Goal: Task Accomplishment & Management: Manage account settings

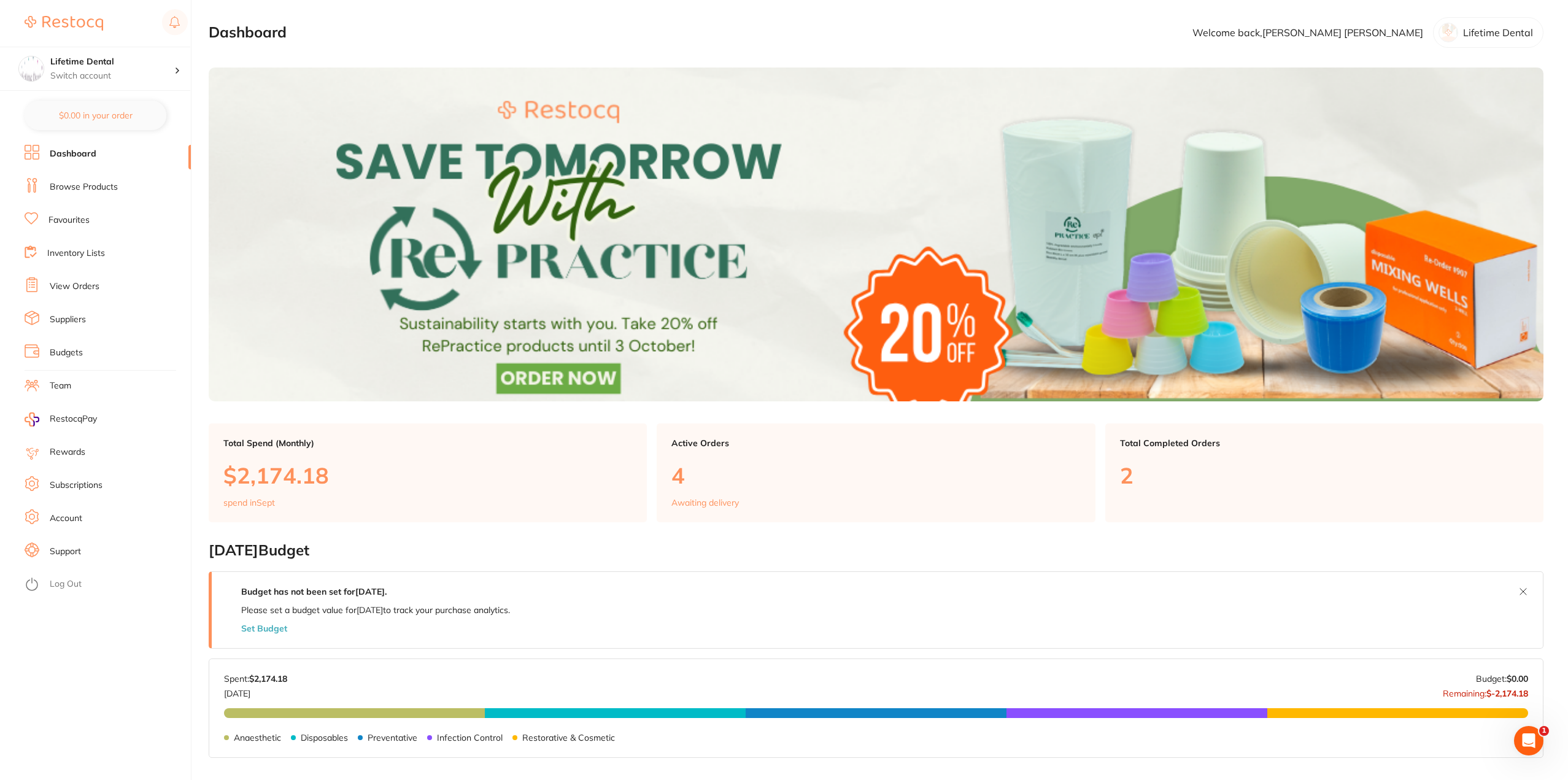
click at [704, 452] on div "Active Orders 4 Awaiting delivery" at bounding box center [875, 473] width 438 height 100
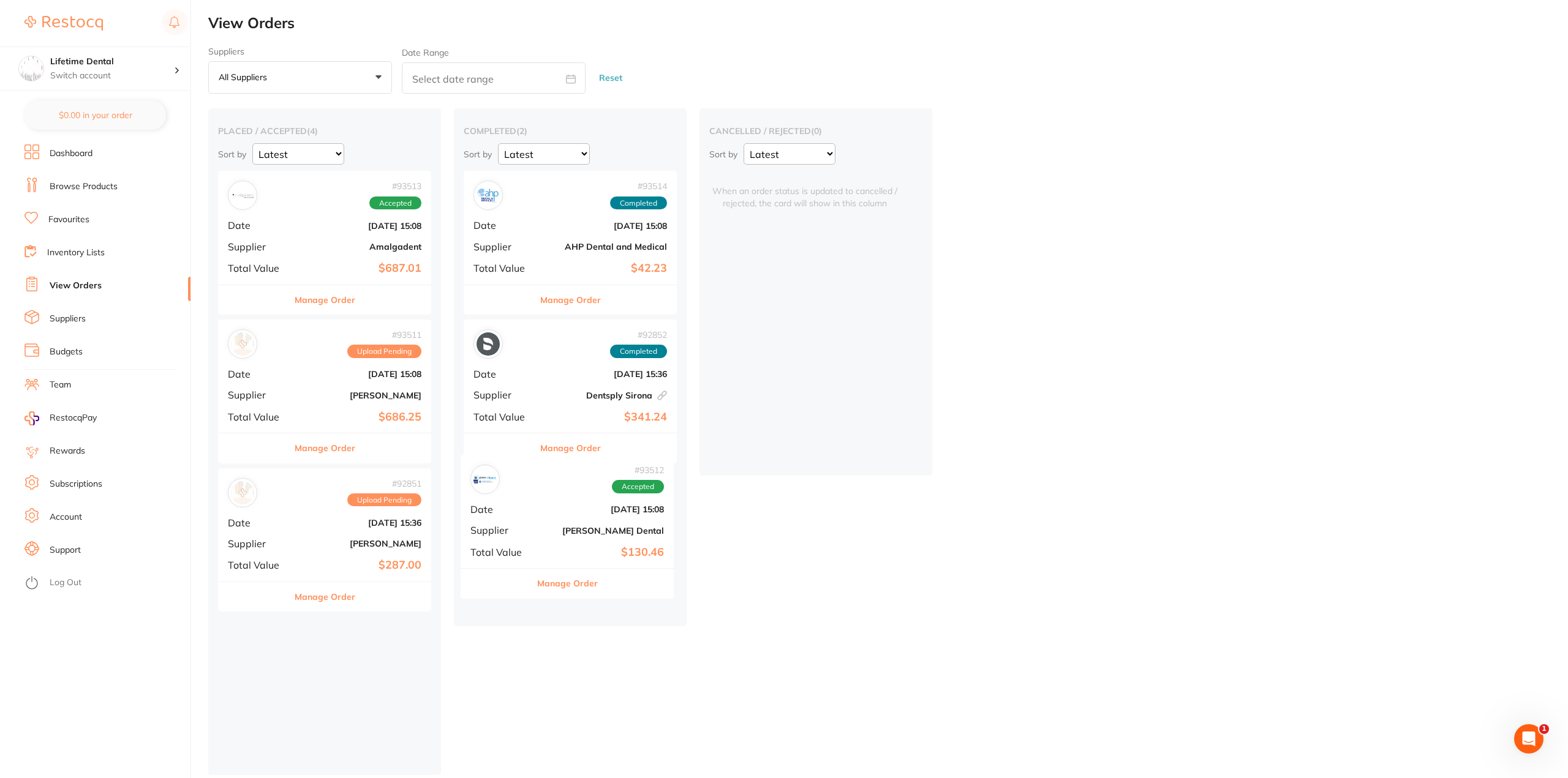
drag, startPoint x: 313, startPoint y: 391, endPoint x: 560, endPoint y: 527, distance: 282.0
click at [560, 527] on div "placed / accepted ( 4 ) Sort by Latest Notification # 93513 Accepted Date Sept …" at bounding box center [888, 441] width 1360 height 666
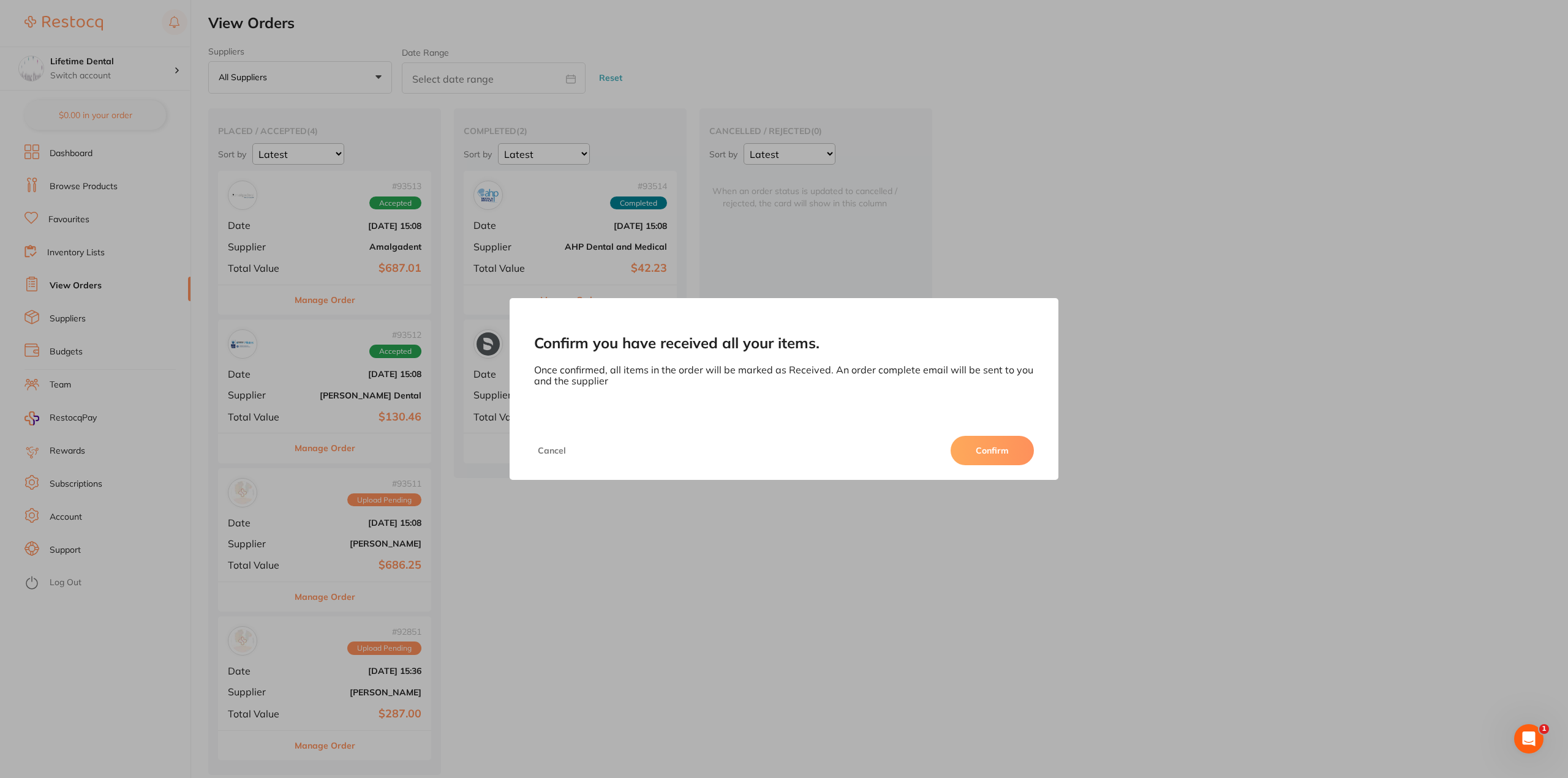
click at [1017, 458] on button "Confirm" at bounding box center [992, 451] width 84 height 29
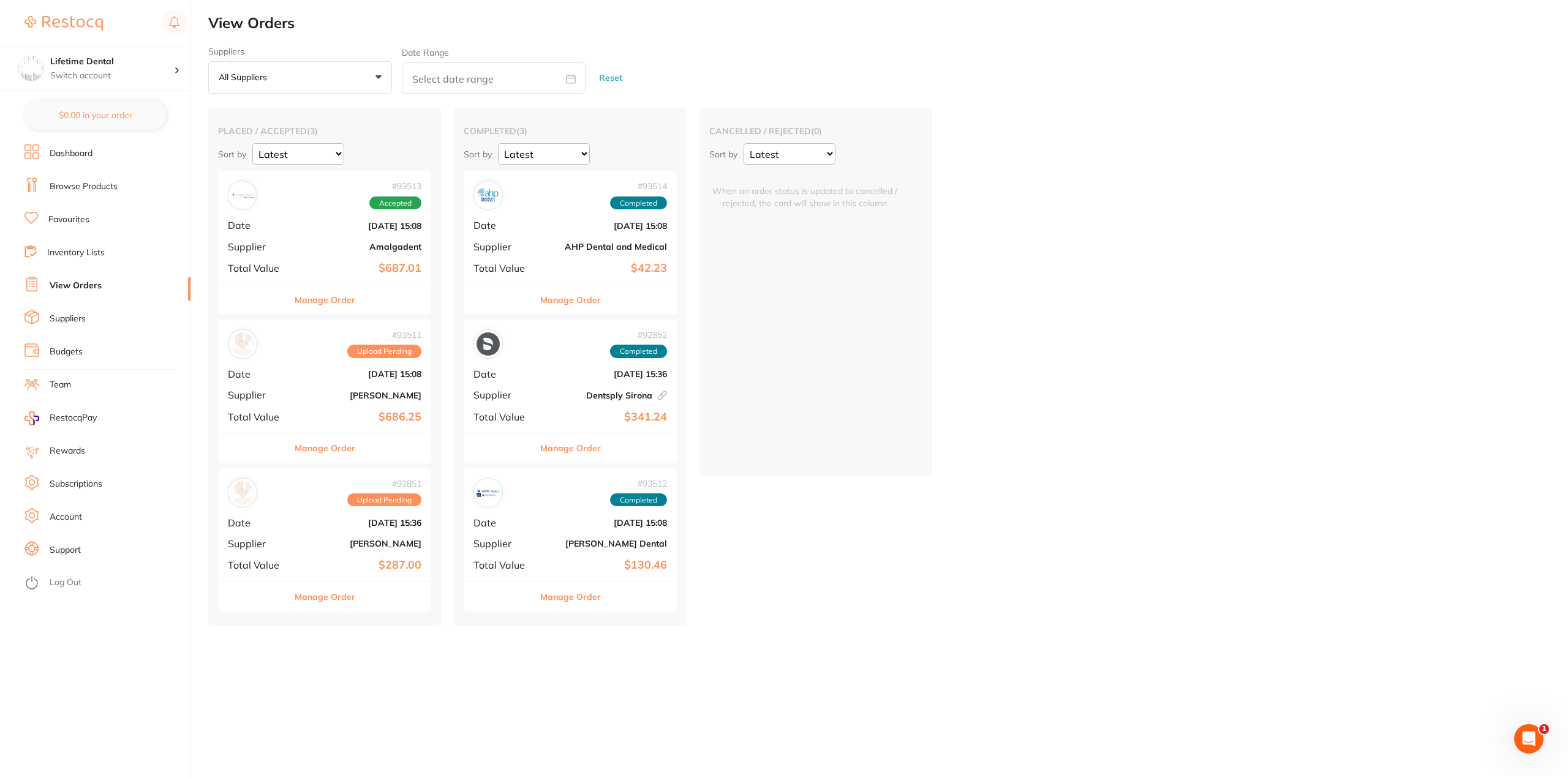
click at [70, 187] on link "Browse Products" at bounding box center [84, 186] width 68 height 13
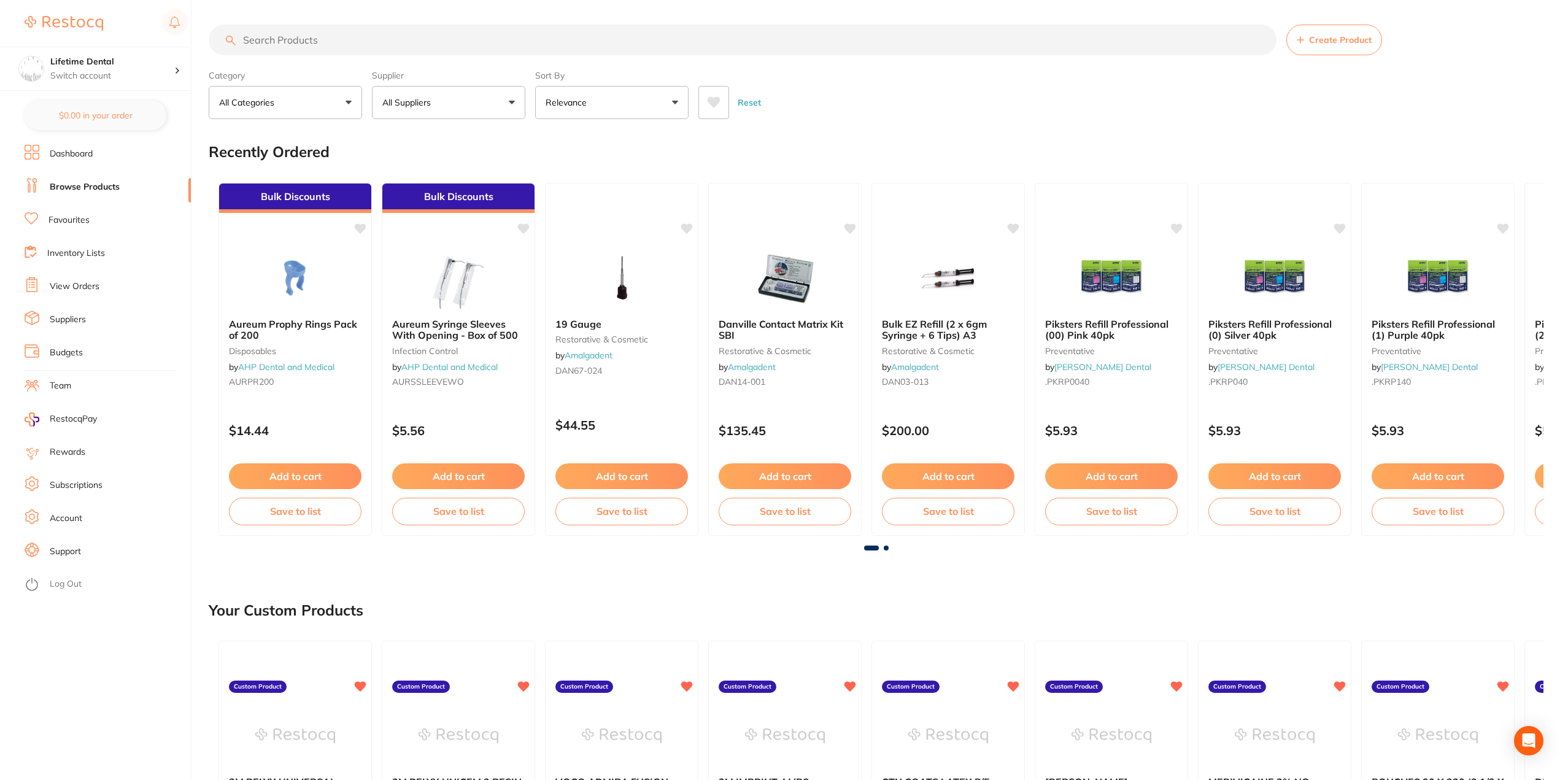
click at [280, 35] on input "search" at bounding box center [743, 39] width 1067 height 30
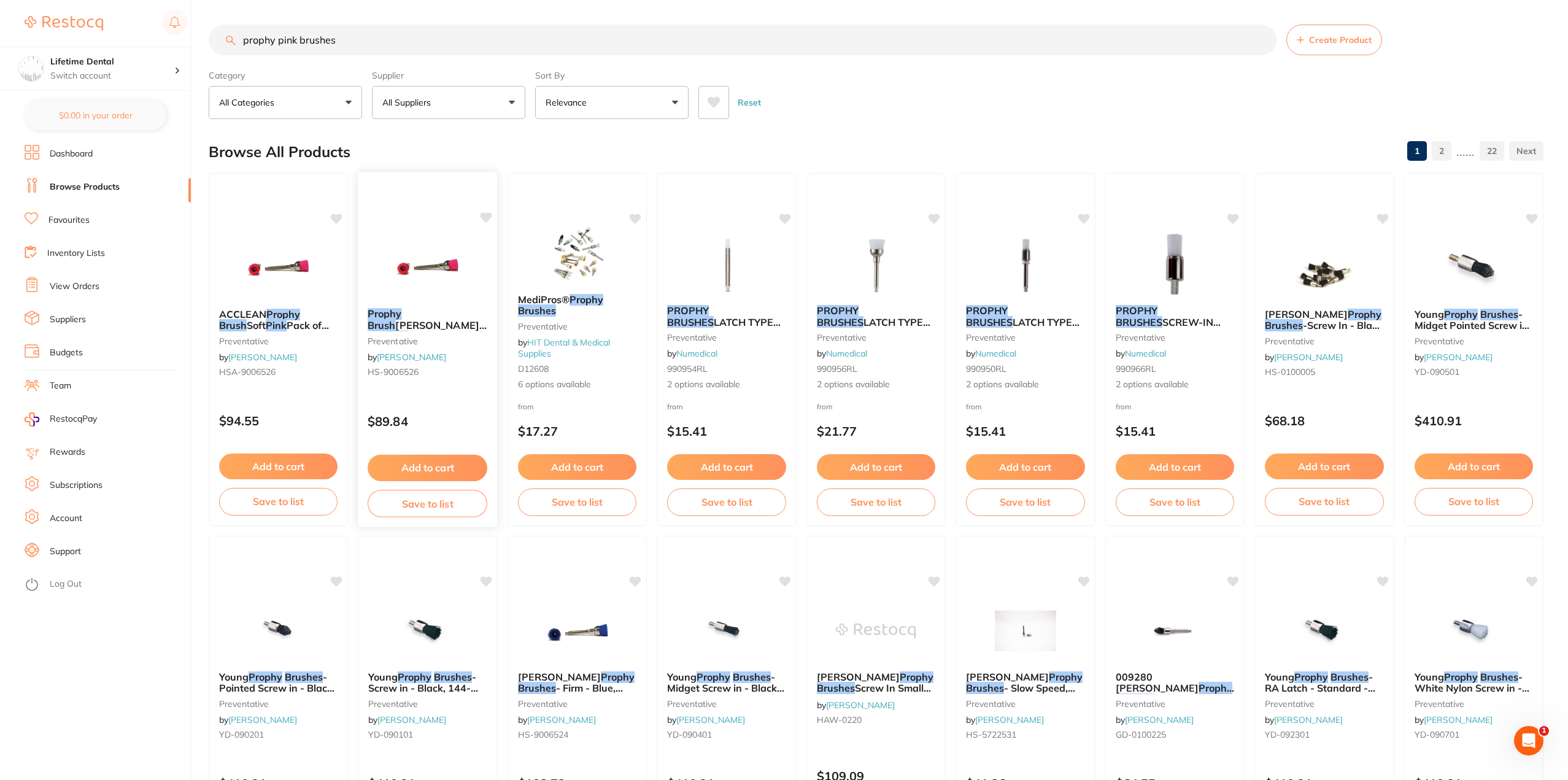
type input "prophy pink brushes"
click at [423, 320] on span "HENRY SCHEIN Soft" at bounding box center [427, 331] width 119 height 24
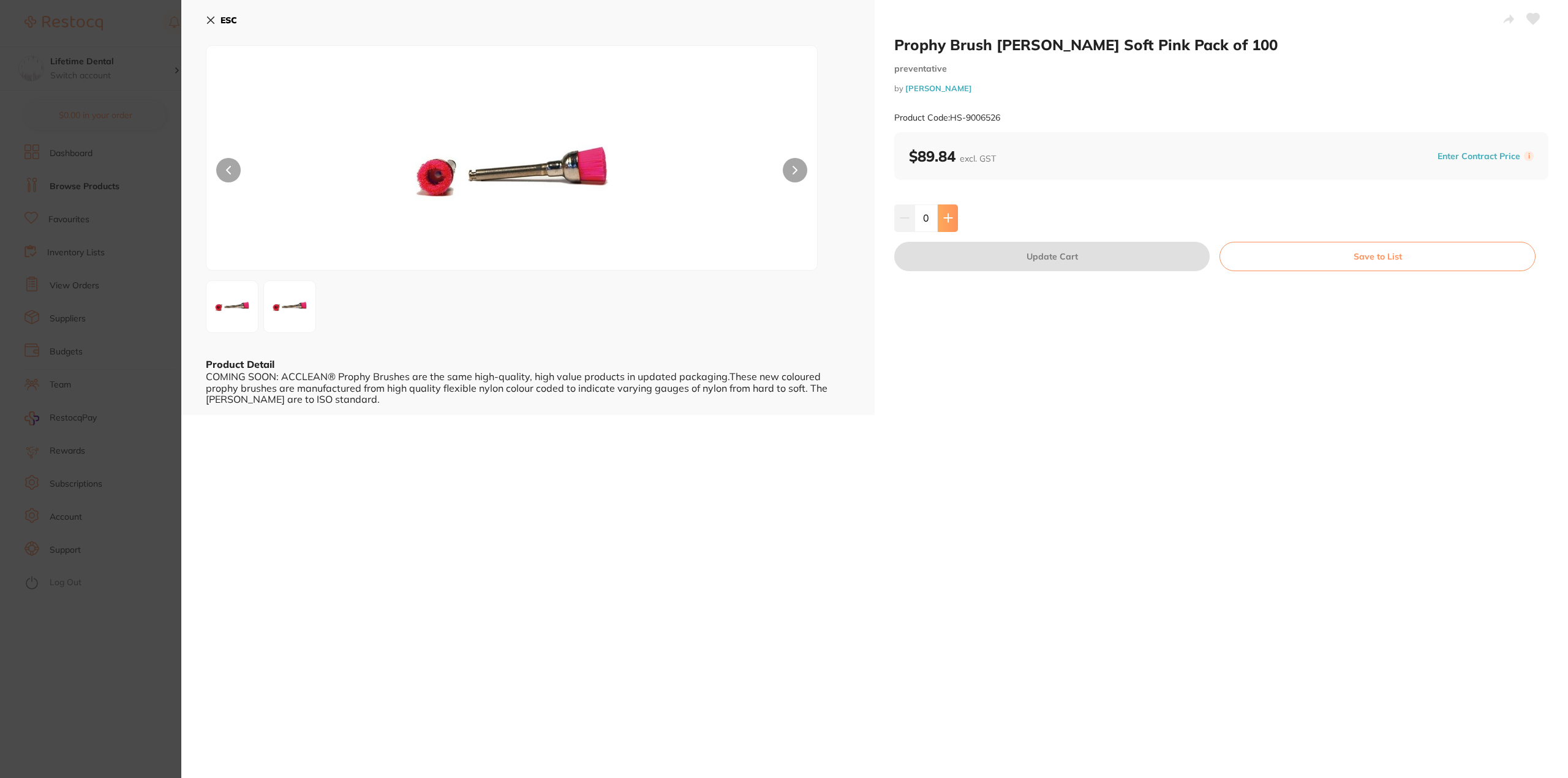
click at [952, 222] on button at bounding box center [948, 218] width 20 height 27
type input "1"
click at [1148, 259] on button "Update Cart" at bounding box center [1052, 256] width 316 height 29
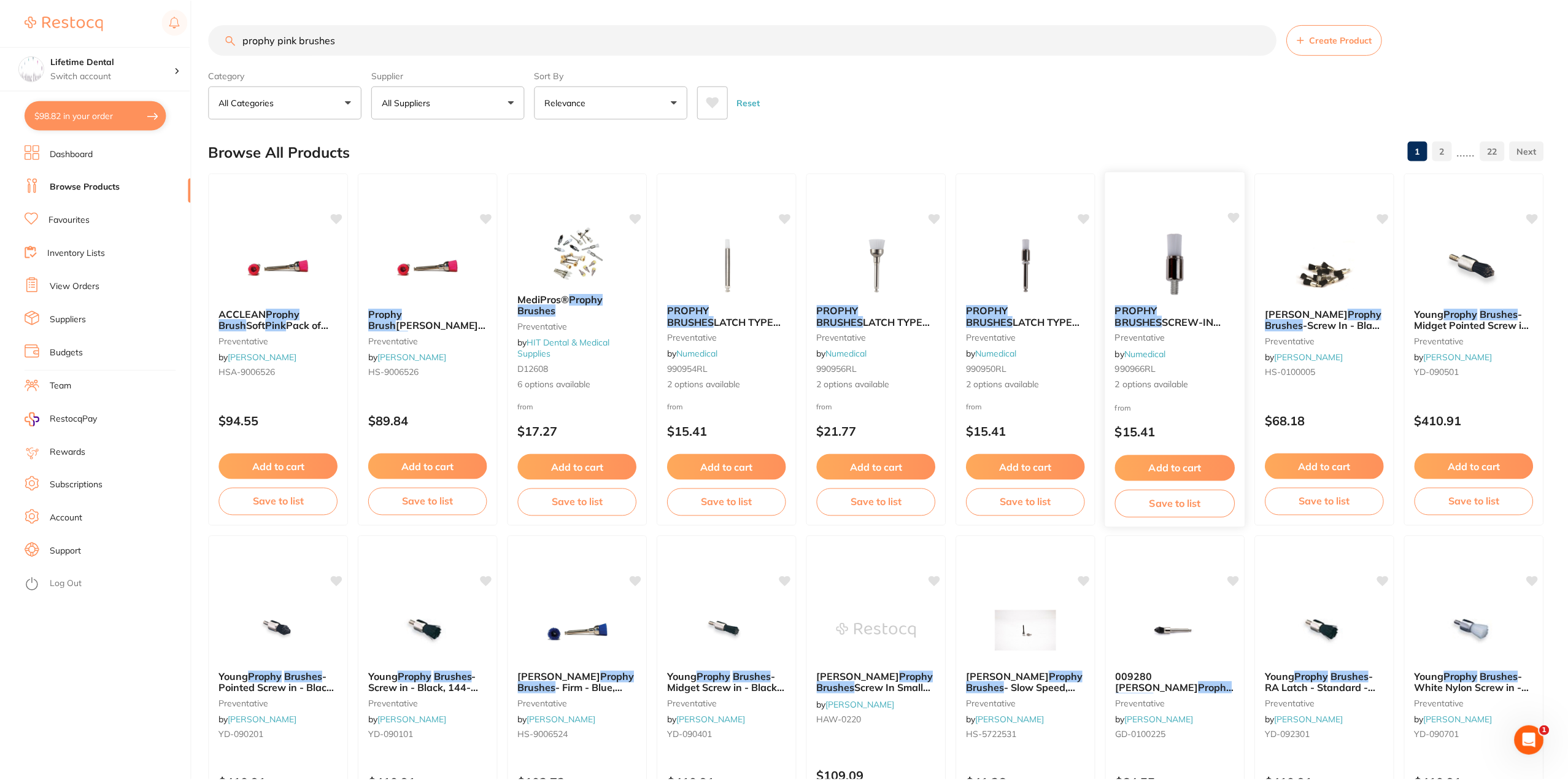
scroll to position [1, 0]
click at [58, 254] on link "Inventory Lists" at bounding box center [75, 253] width 58 height 13
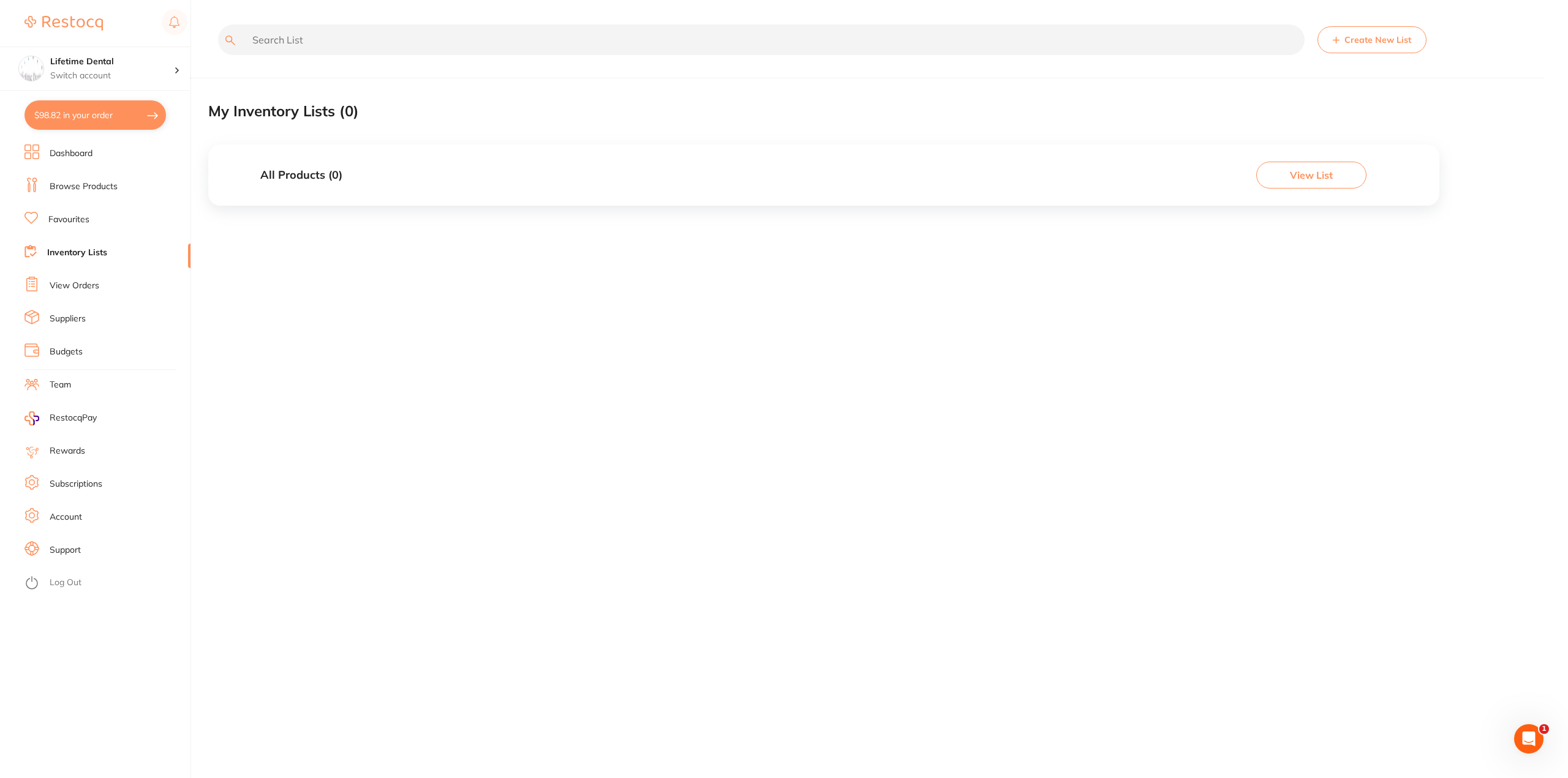
click at [1323, 175] on button "View List" at bounding box center [1311, 175] width 110 height 27
click at [90, 121] on button "$98.82 in your order" at bounding box center [94, 115] width 141 height 29
checkbox input "true"
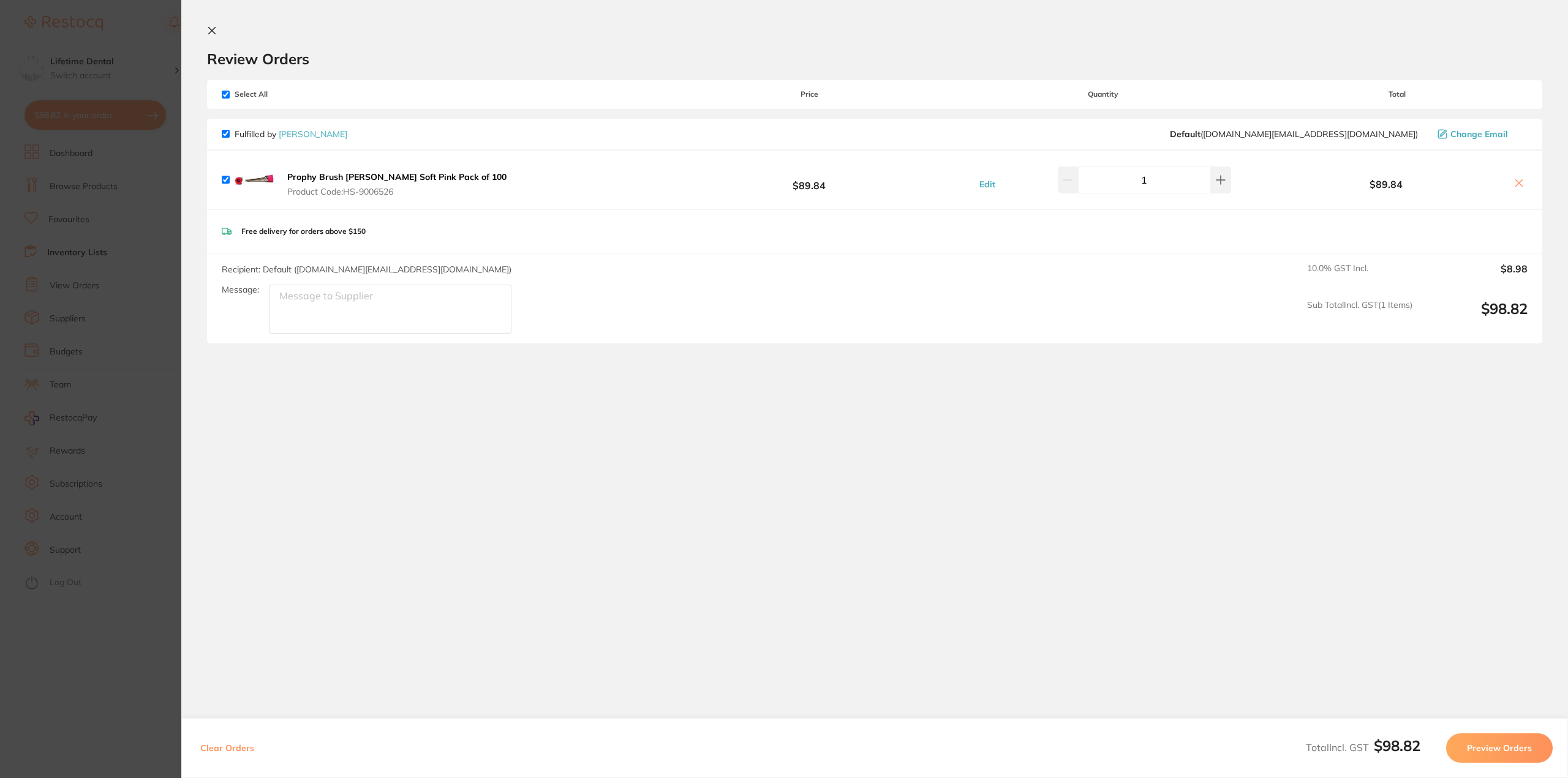
click at [207, 27] on icon at bounding box center [212, 30] width 10 height 10
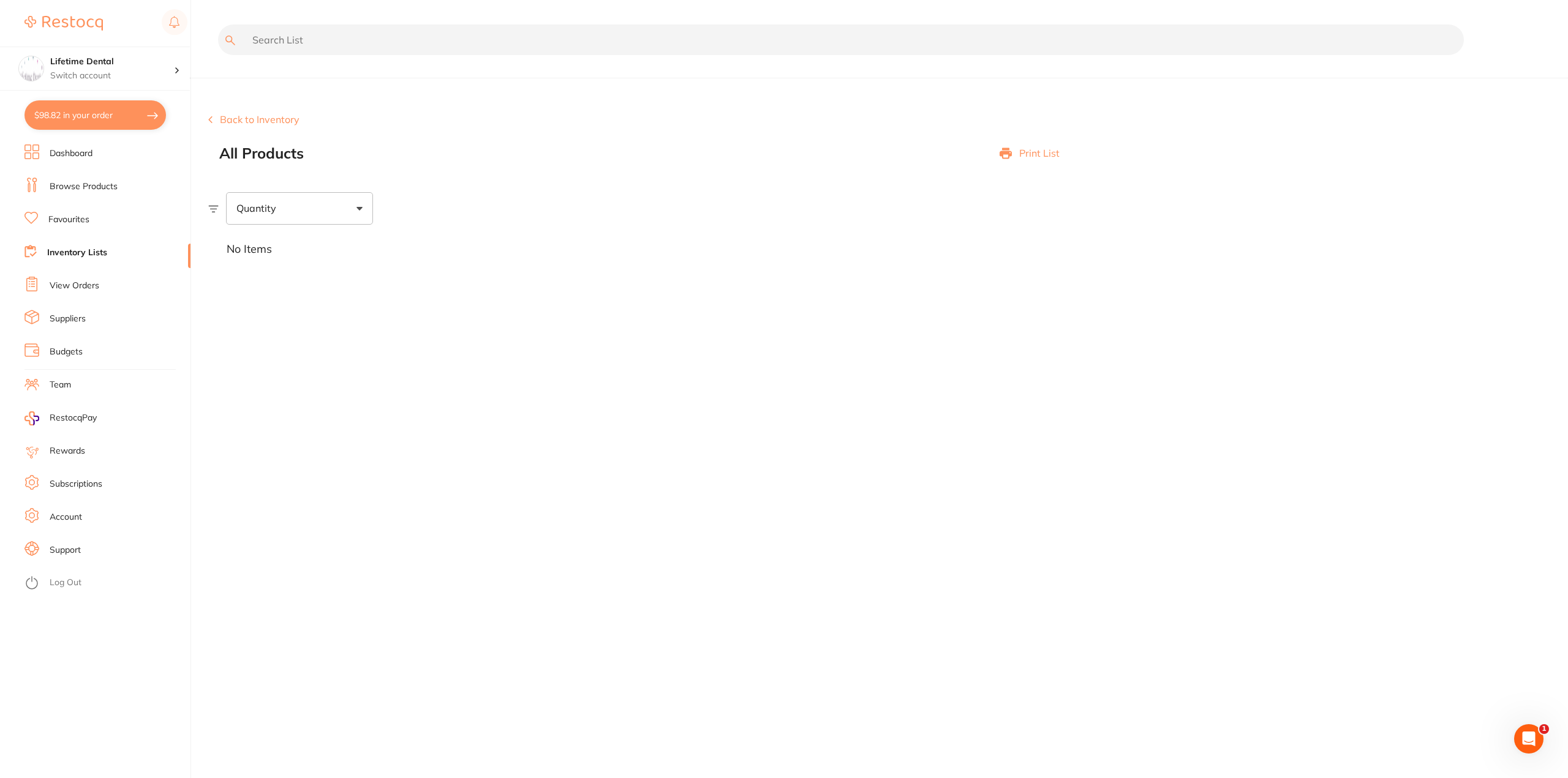
click at [61, 284] on link "View Orders" at bounding box center [74, 285] width 50 height 13
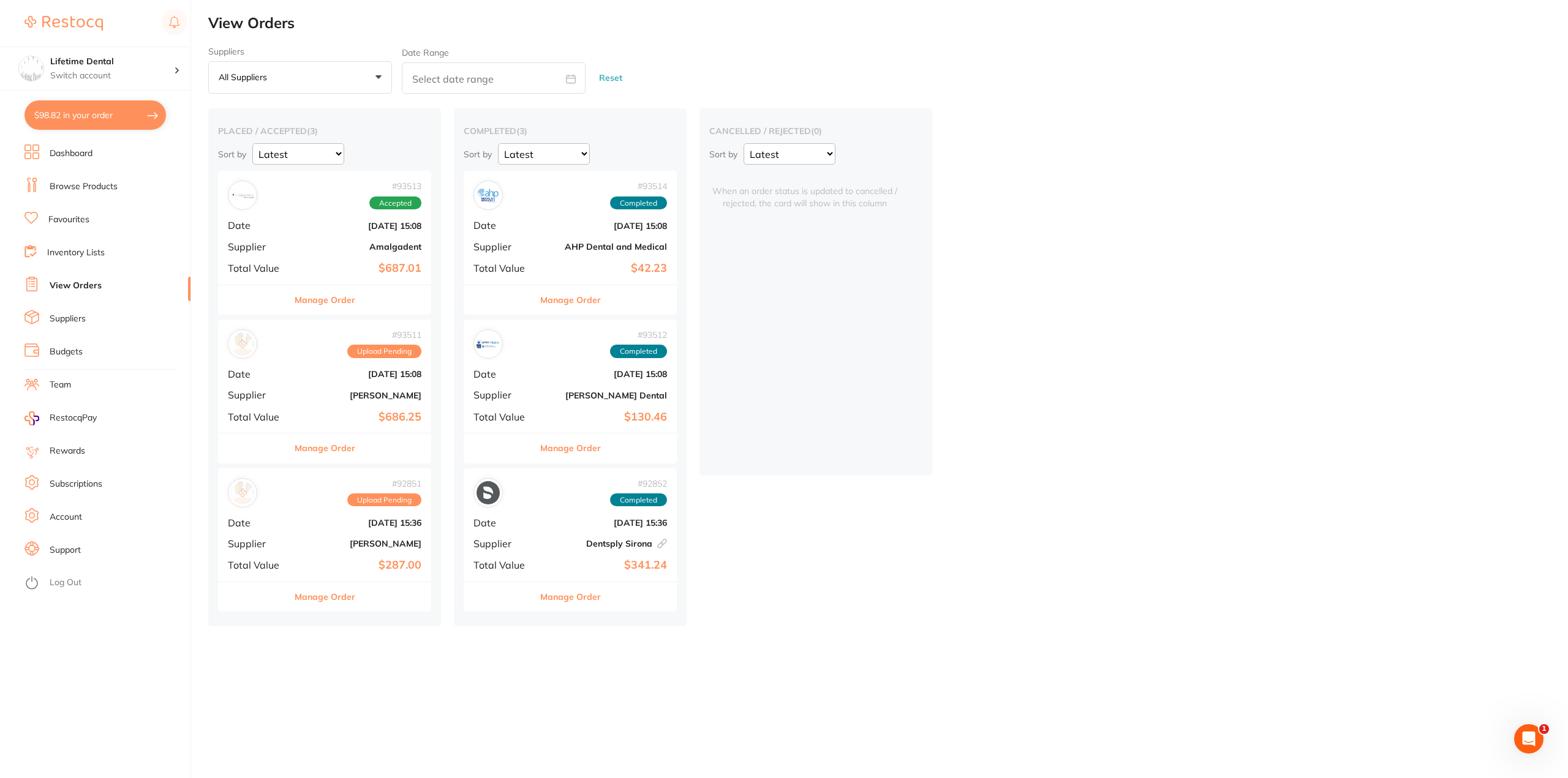
click at [58, 320] on link "Suppliers" at bounding box center [67, 318] width 36 height 13
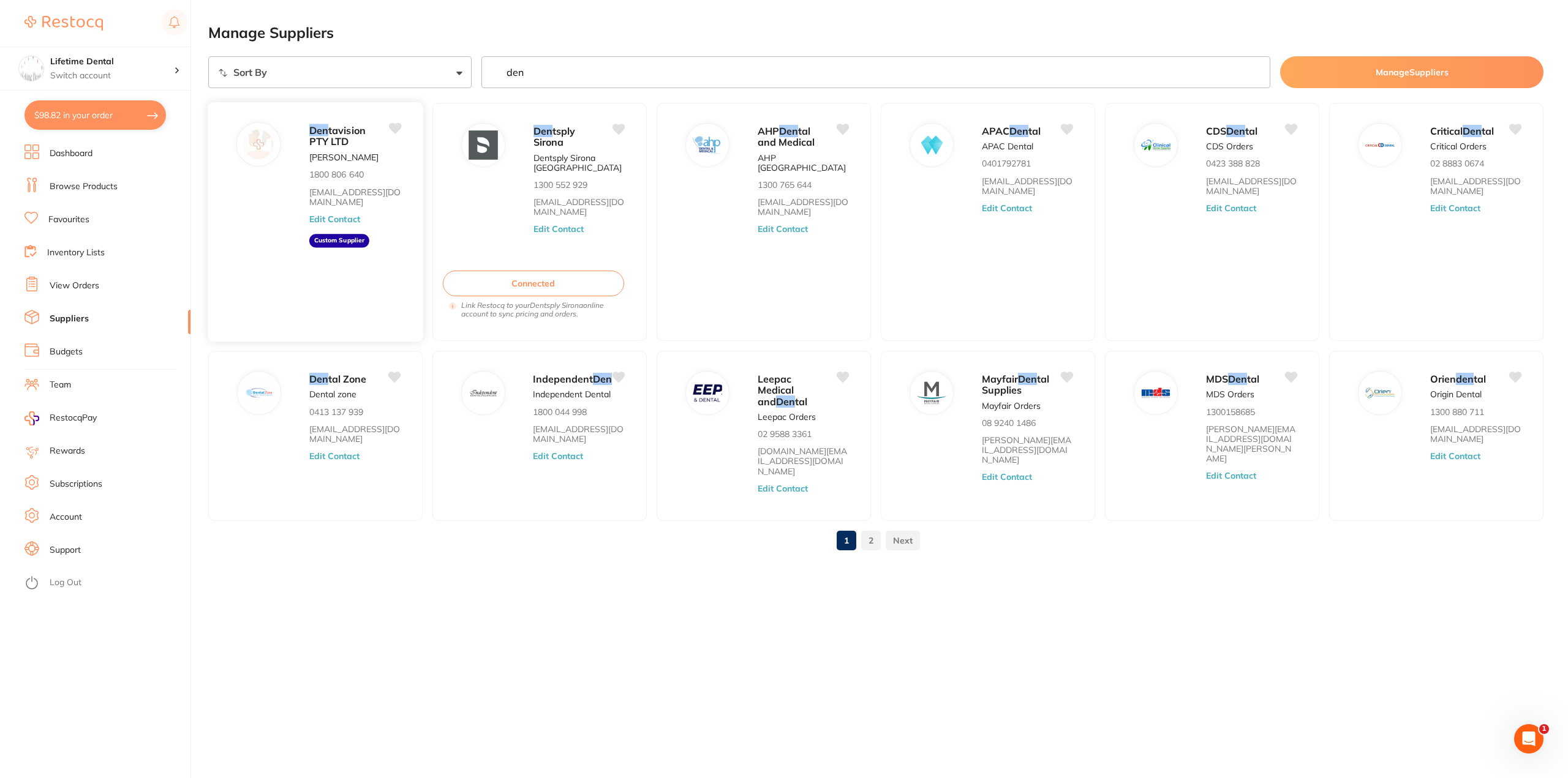
type input "den"
click at [267, 212] on div "Den tavision PTY LTD Lee Dimons 1800 806 640 orders@dentavision.com.au Edit Con…" at bounding box center [316, 221] width 217 height 241
click at [340, 218] on button "Edit Contact" at bounding box center [335, 219] width 51 height 10
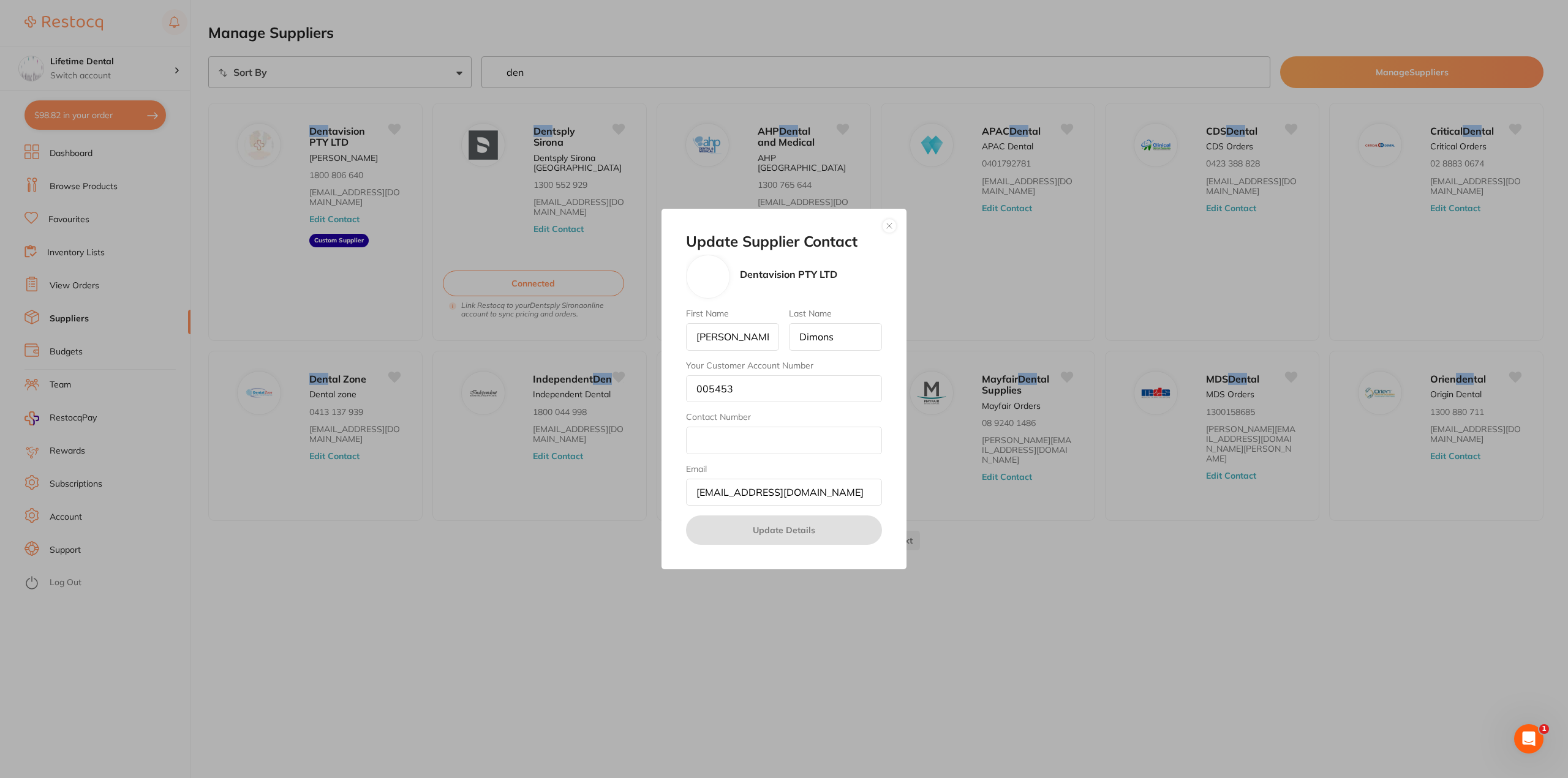
click at [1036, 576] on div "Update Supplier Contact Dentavision PTY LTD First Name Lee Last Name Dimons You…" at bounding box center [784, 389] width 1568 height 778
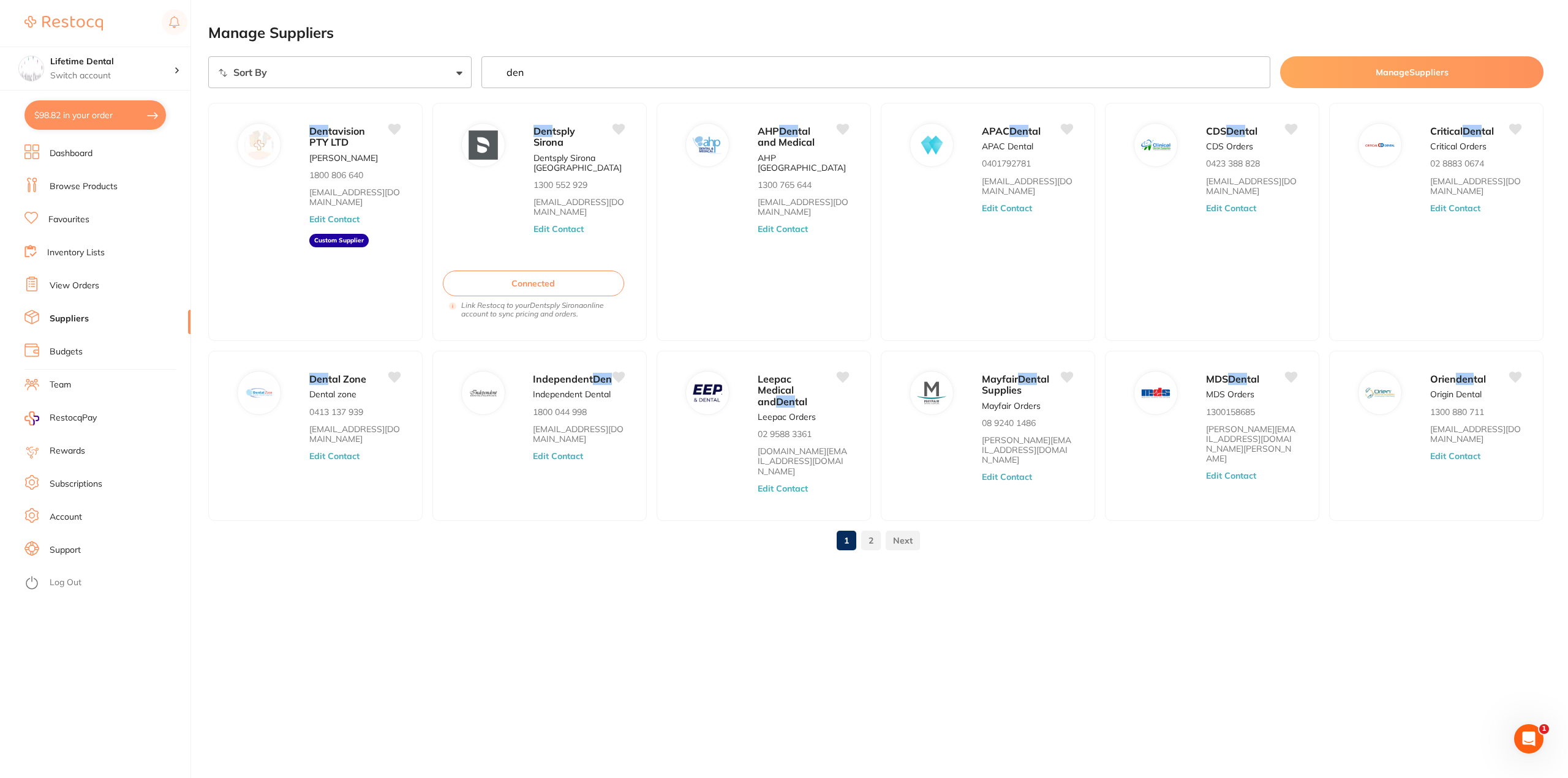
click at [86, 254] on link "Inventory Lists" at bounding box center [75, 252] width 57 height 13
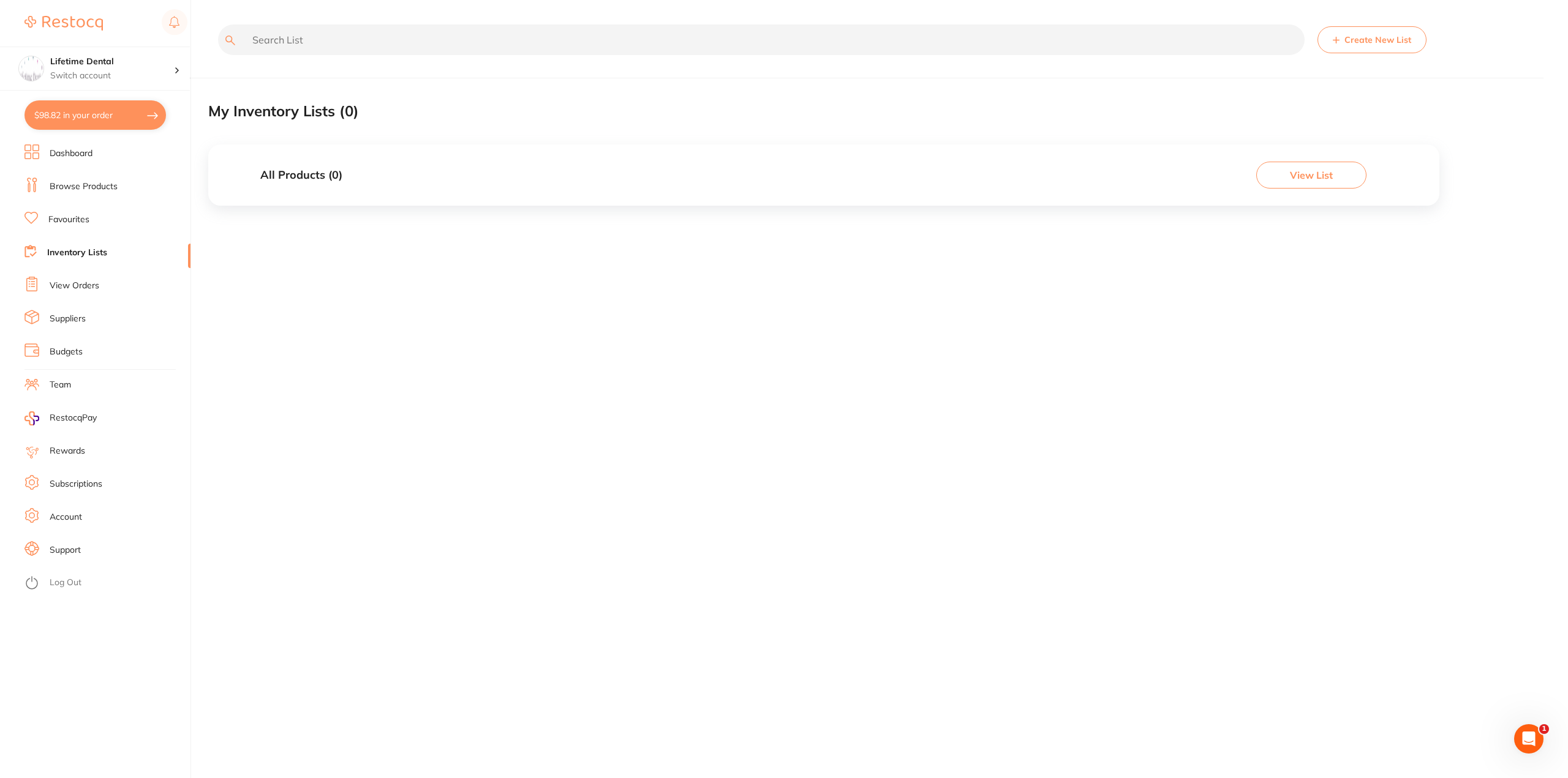
click at [1311, 169] on button "View List" at bounding box center [1311, 175] width 110 height 27
click at [89, 125] on button "$98.82 in your order" at bounding box center [94, 115] width 141 height 29
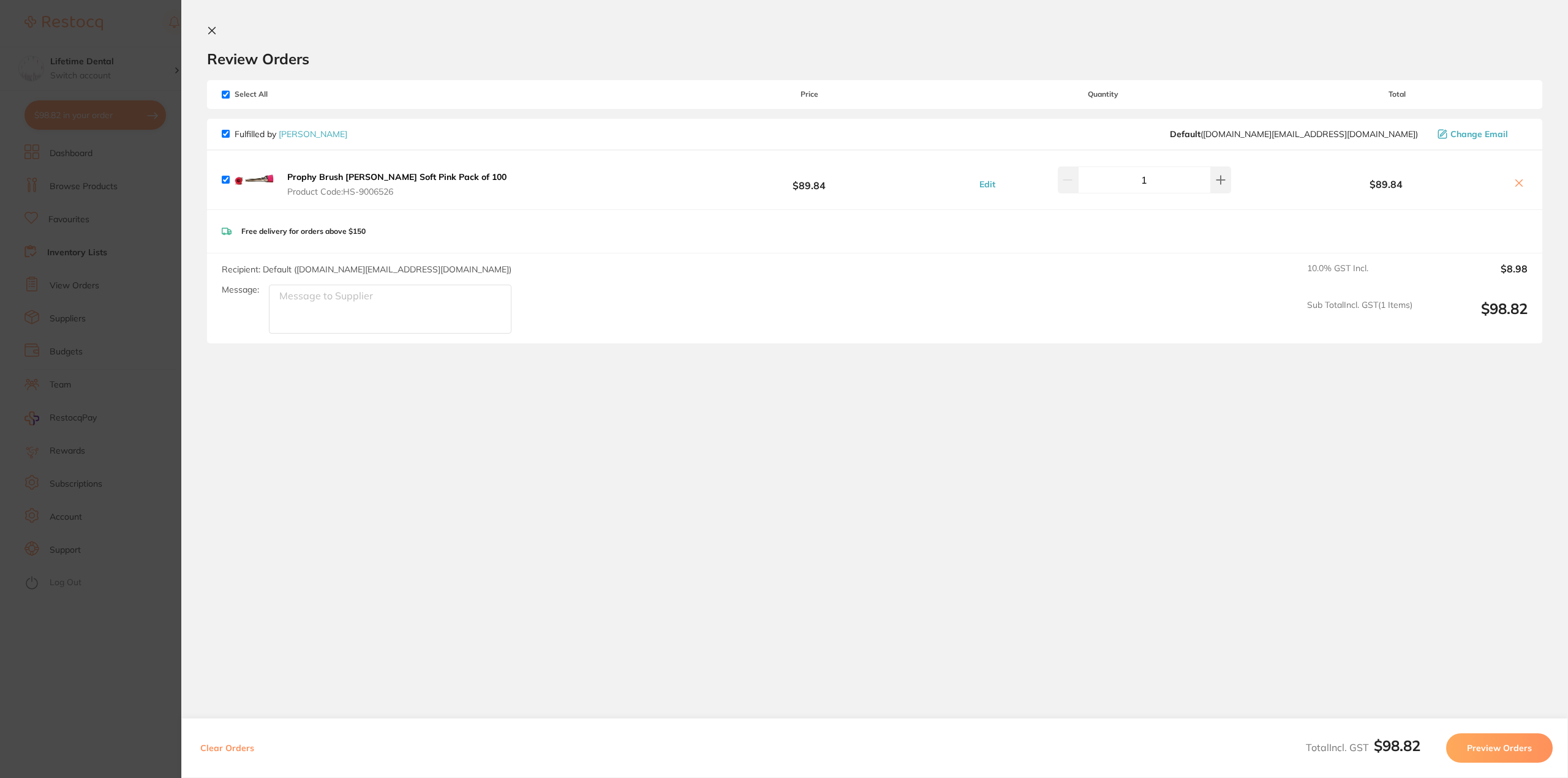
click at [398, 175] on b "Prophy Brush [PERSON_NAME] Soft Pink Pack of 100" at bounding box center [396, 176] width 219 height 11
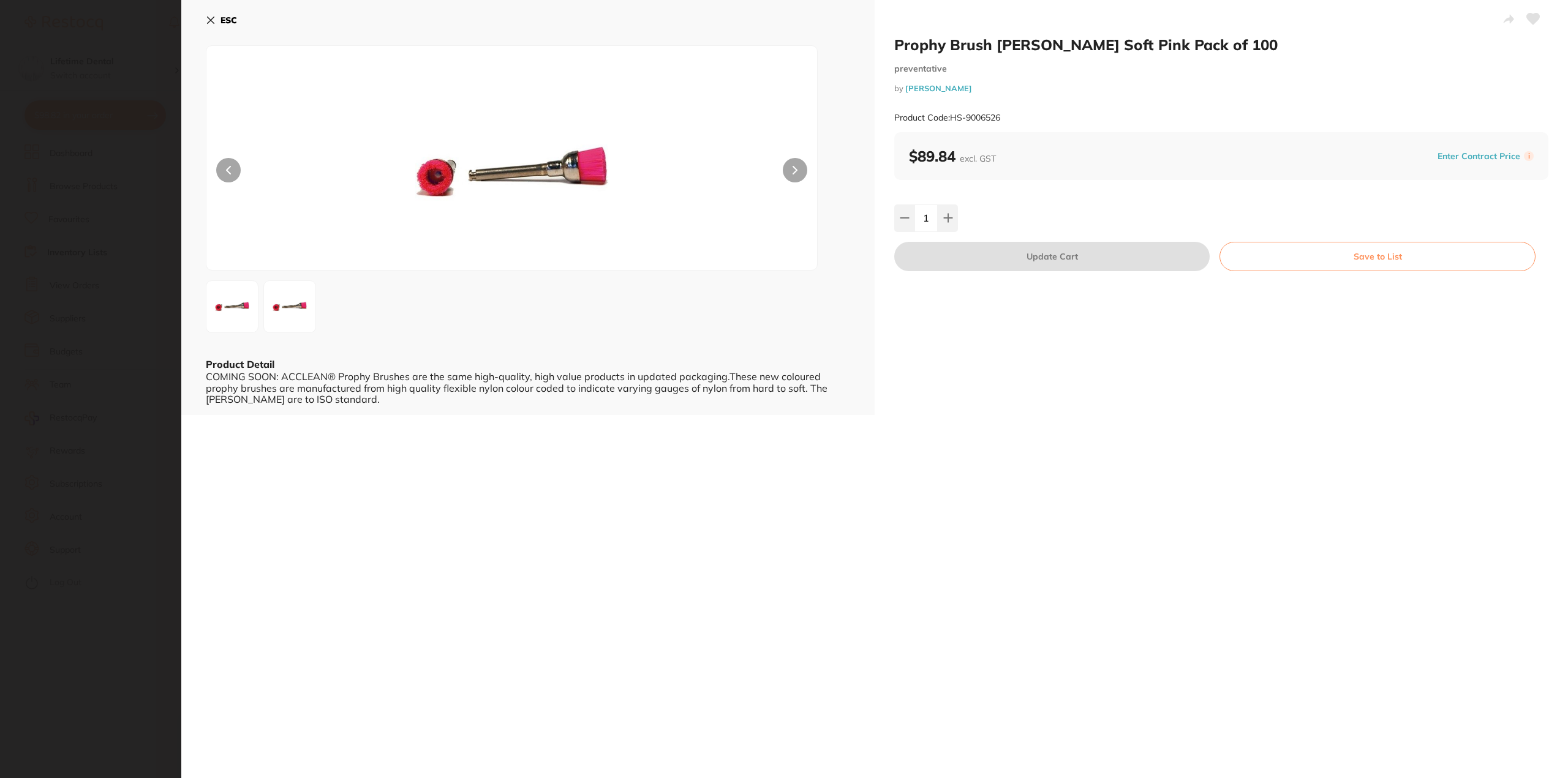
click at [1407, 252] on button "Save to List" at bounding box center [1377, 256] width 316 height 29
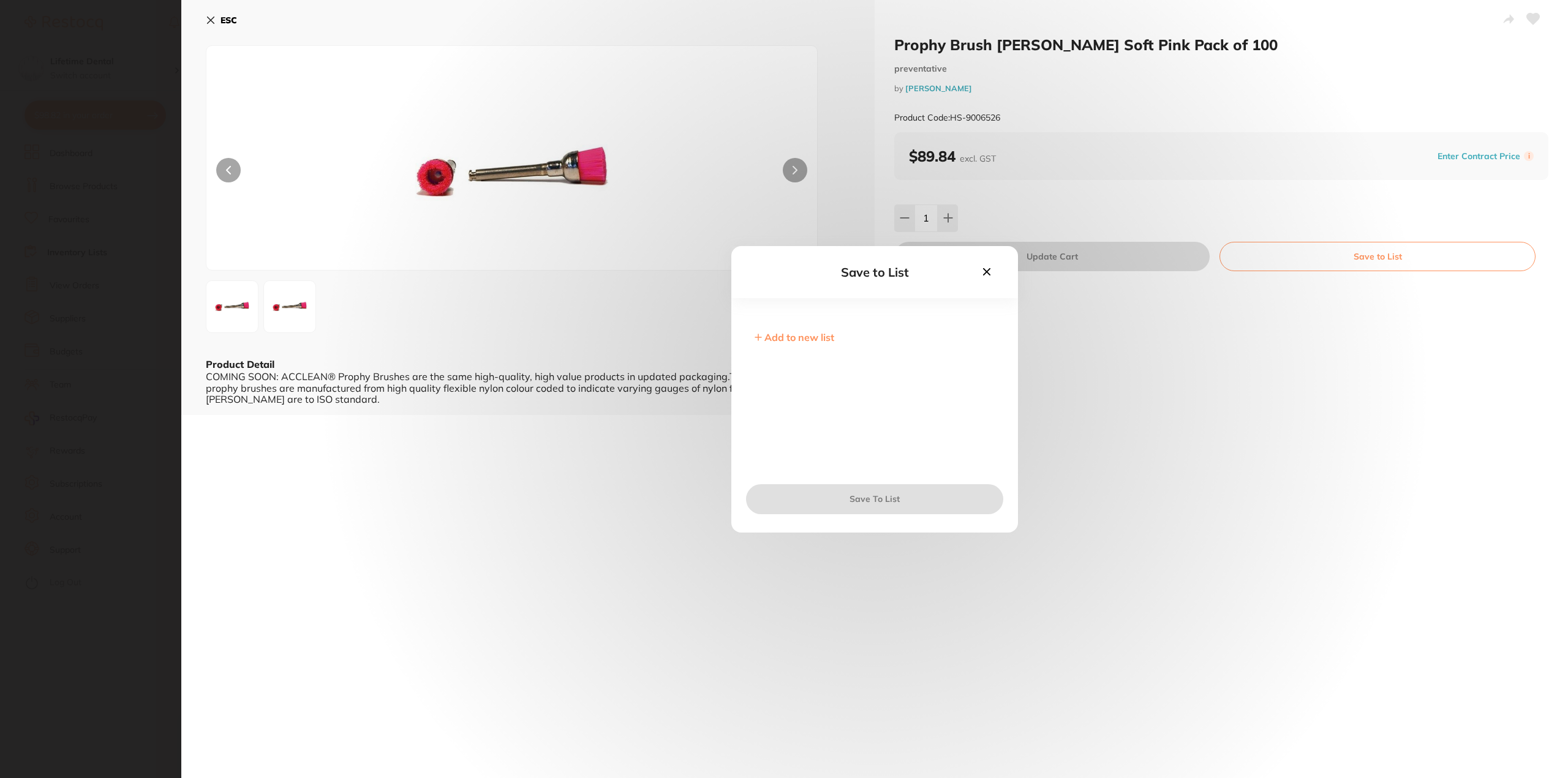
click at [804, 339] on span "Add to new list" at bounding box center [800, 337] width 70 height 13
click at [795, 337] on input "text" at bounding box center [875, 346] width 247 height 32
type input "Hygine"
click at [856, 499] on button "Next" at bounding box center [875, 499] width 257 height 29
click at [855, 496] on button "Save To List" at bounding box center [875, 499] width 257 height 29
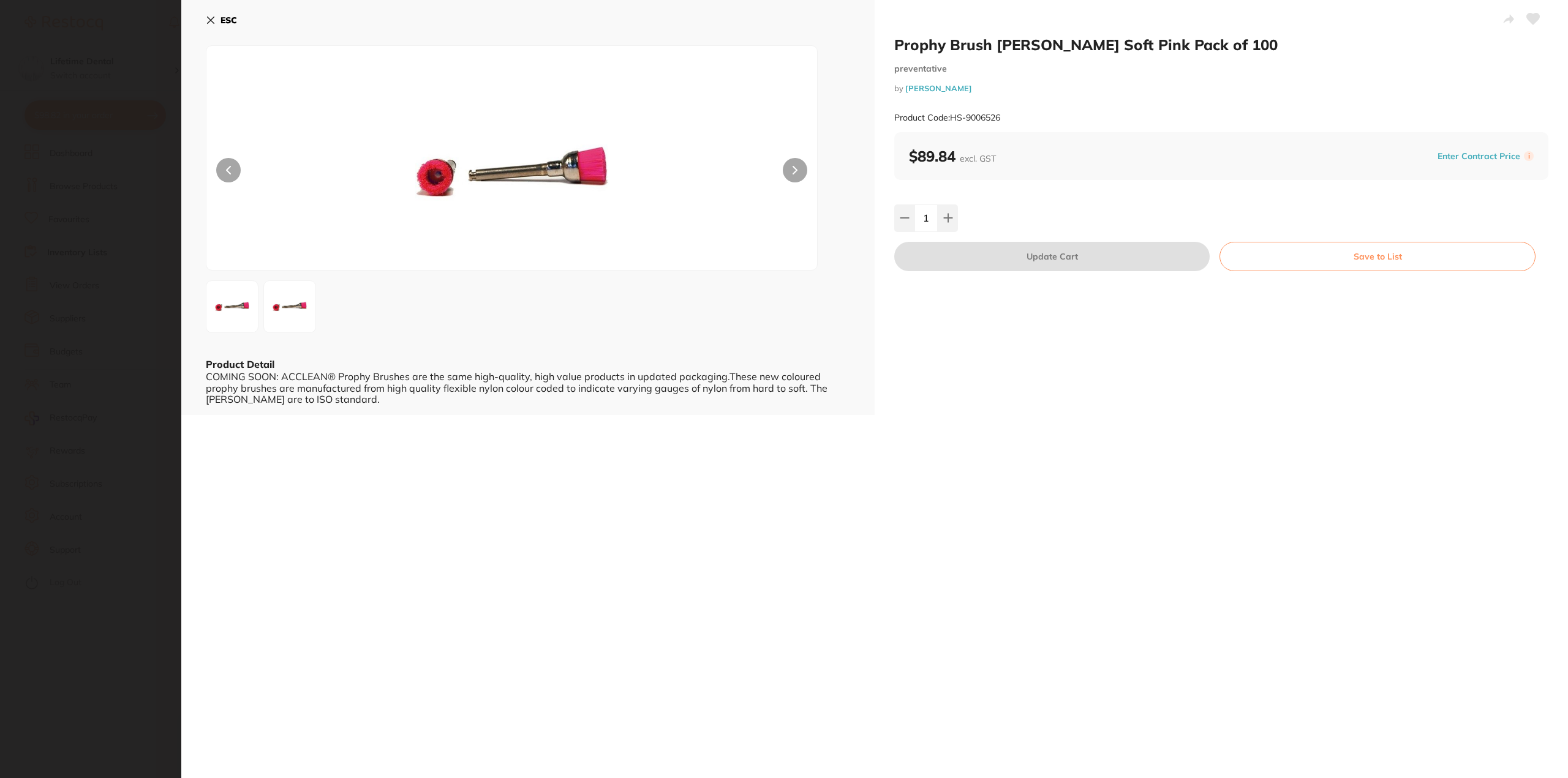
click at [213, 18] on icon at bounding box center [210, 20] width 7 height 7
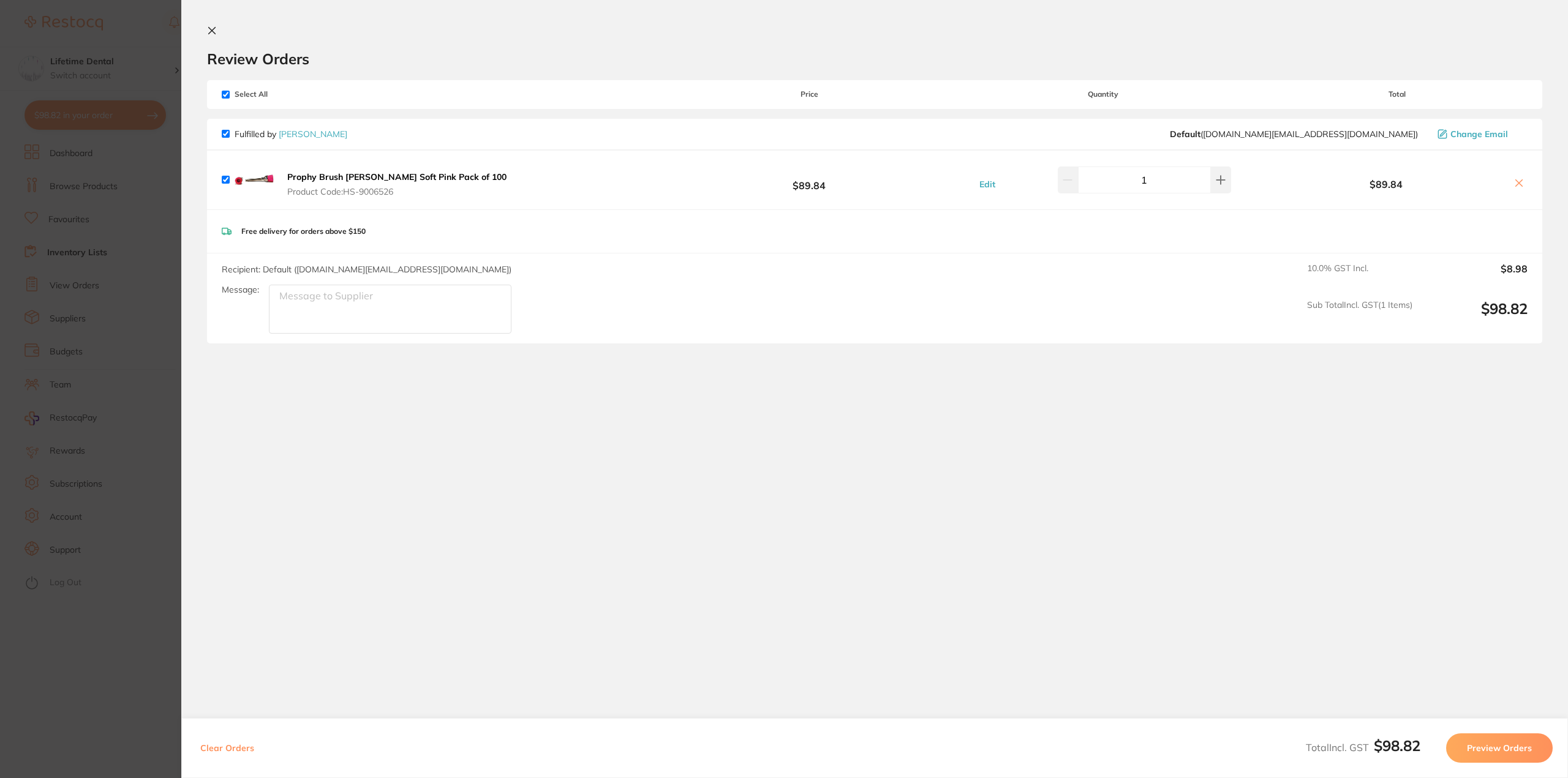
click at [222, 414] on section "Review Orders Your orders are being processed and we will notify you once we ha…" at bounding box center [875, 301] width 1387 height 603
click at [105, 337] on section "Update RRP Set your pre negotiated price for this item. Item Agreed RRP (excl. …" at bounding box center [784, 389] width 1568 height 778
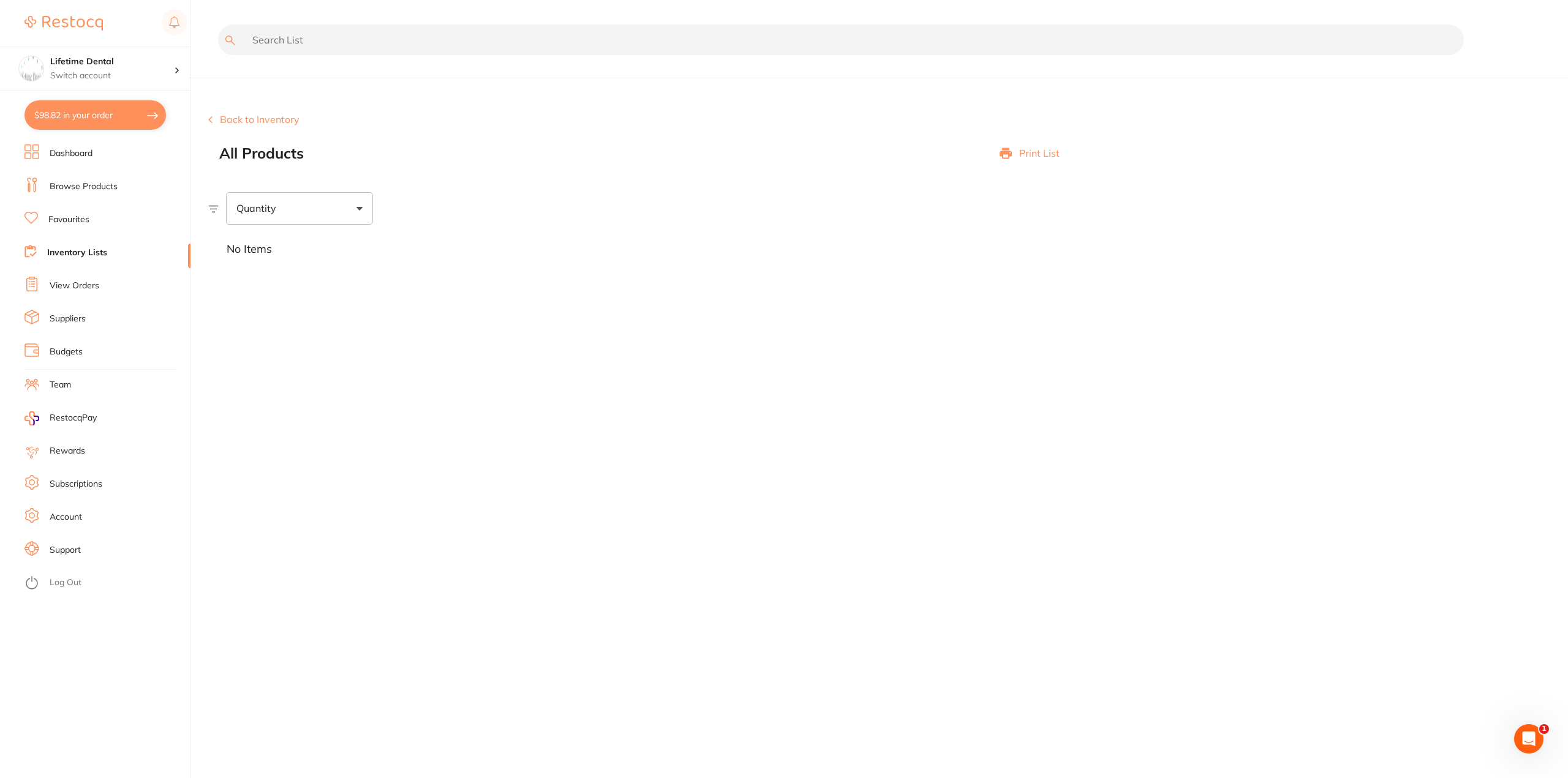
click at [72, 282] on link "View Orders" at bounding box center [74, 285] width 50 height 13
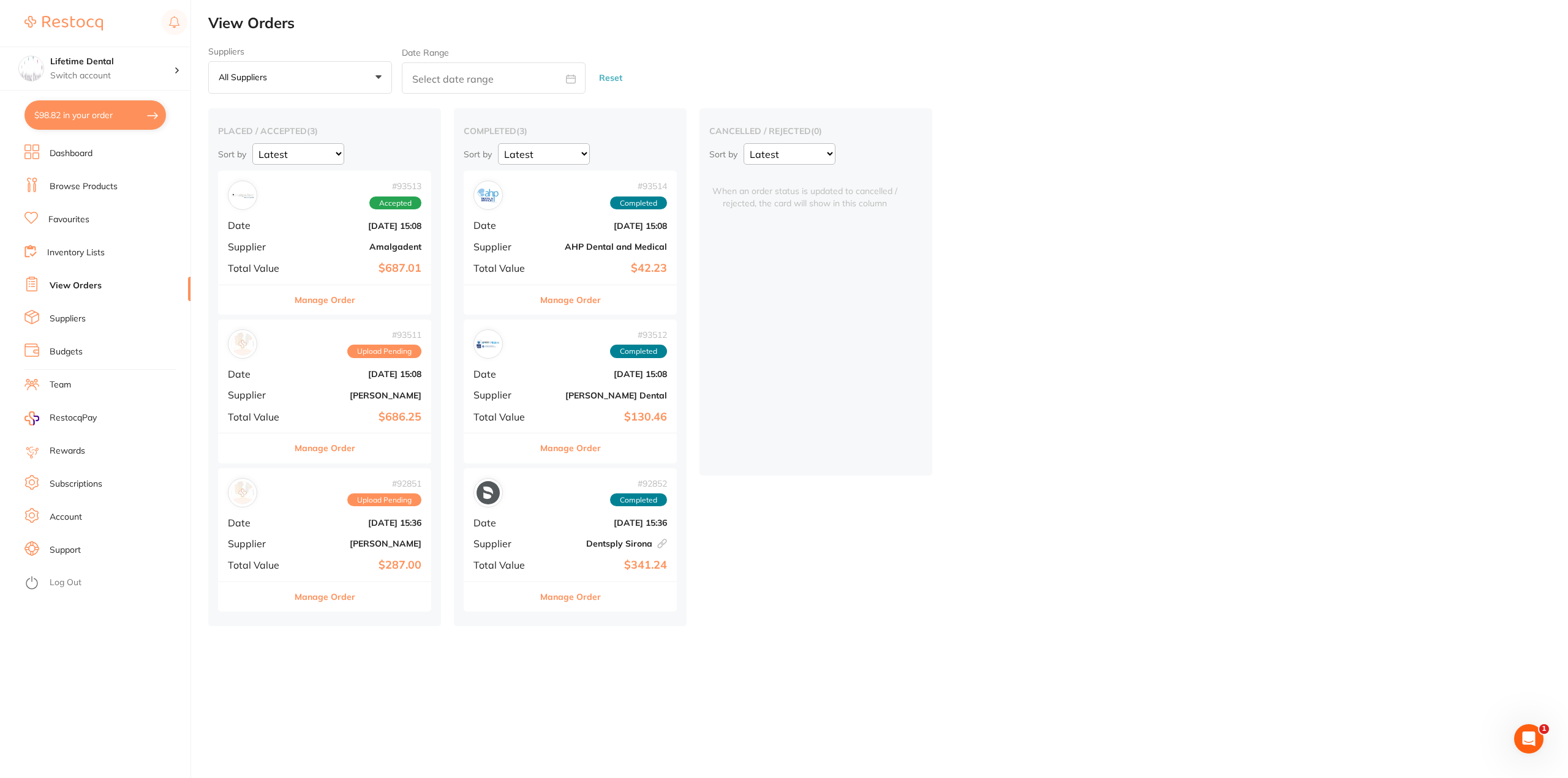
click at [70, 251] on link "Inventory Lists" at bounding box center [75, 252] width 57 height 13
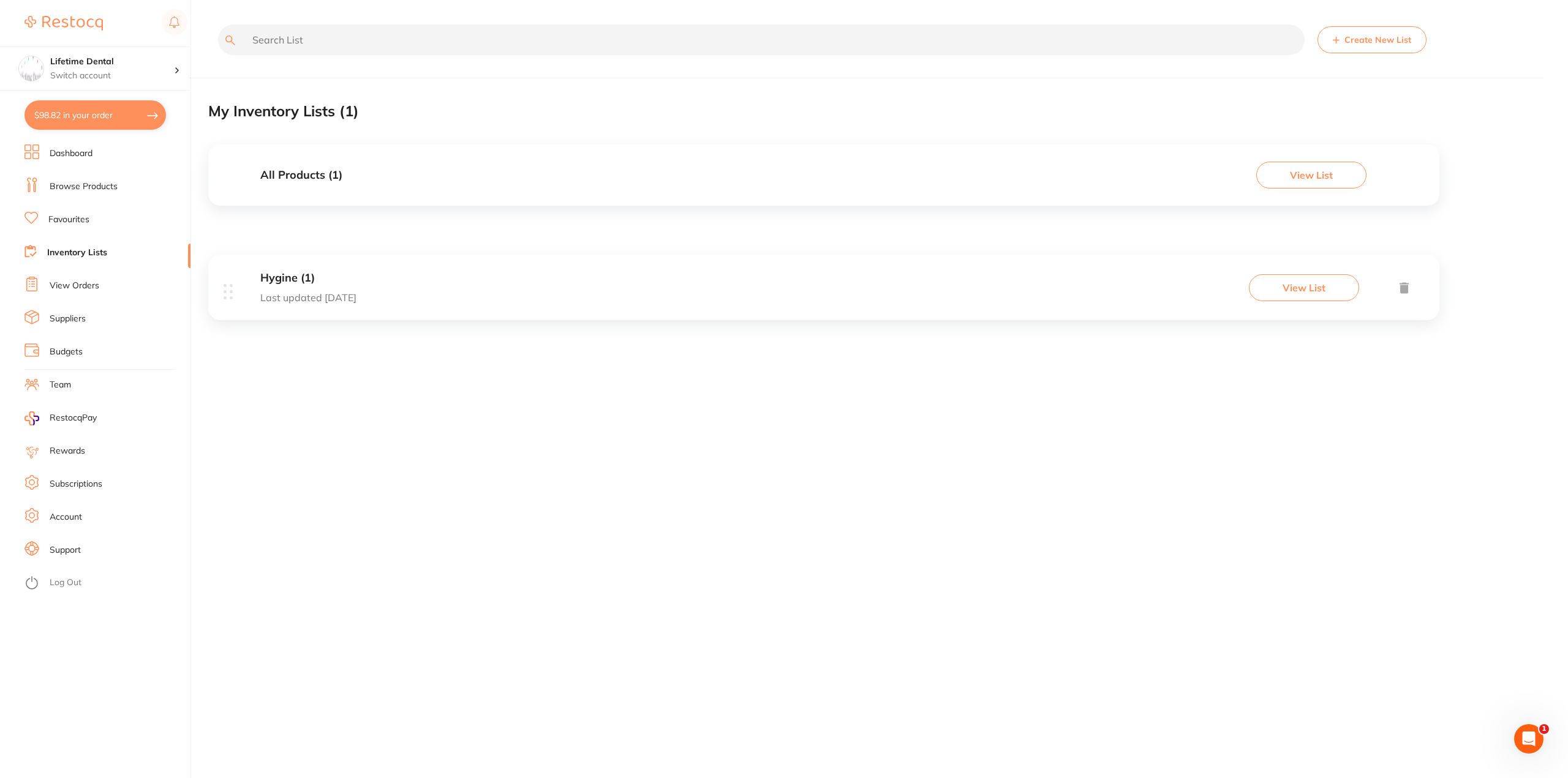
click at [225, 294] on icon at bounding box center [228, 292] width 9 height 16
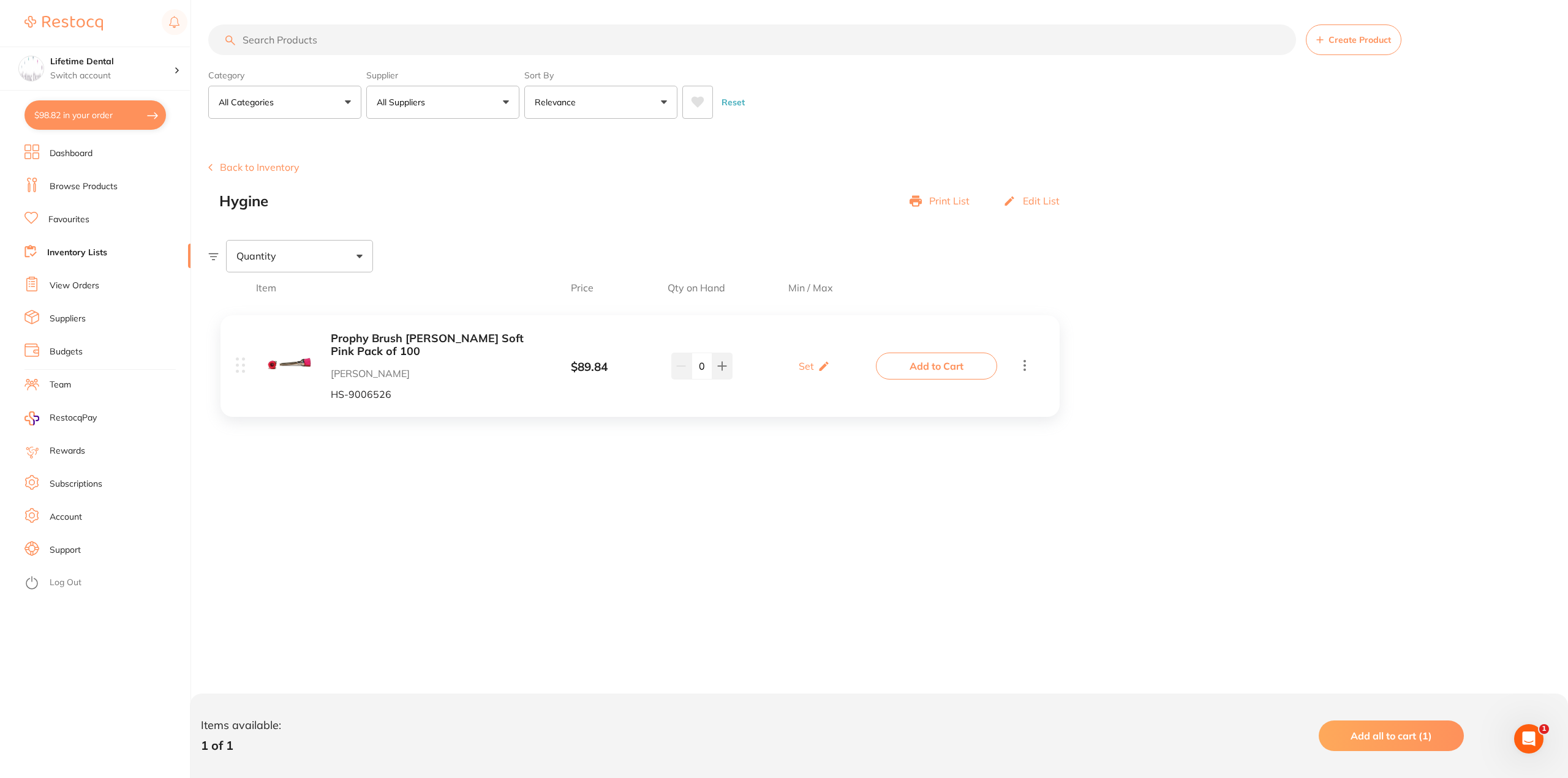
click at [1345, 45] on span "Create Product" at bounding box center [1360, 40] width 62 height 10
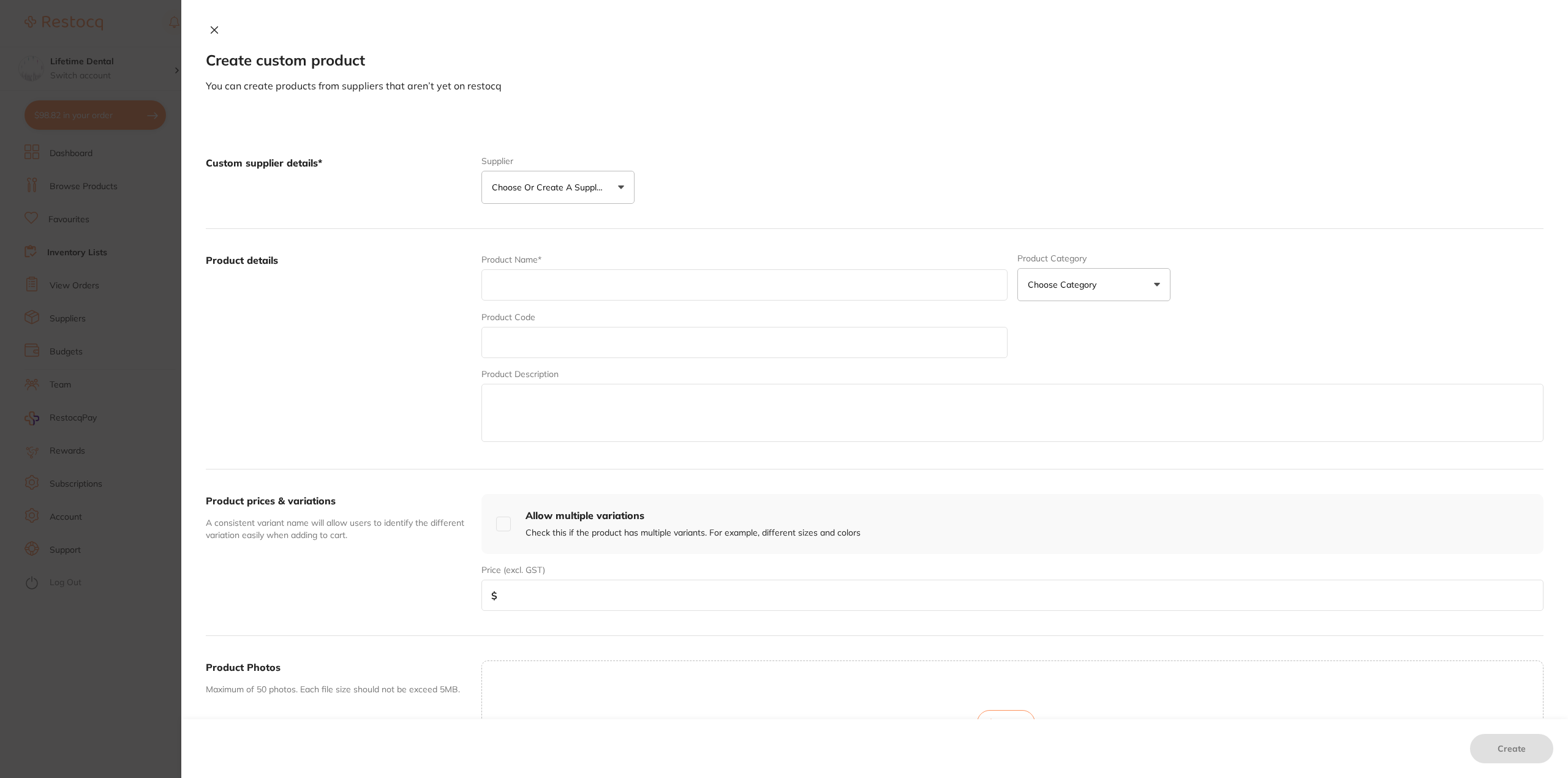
click at [212, 29] on icon at bounding box center [214, 30] width 10 height 10
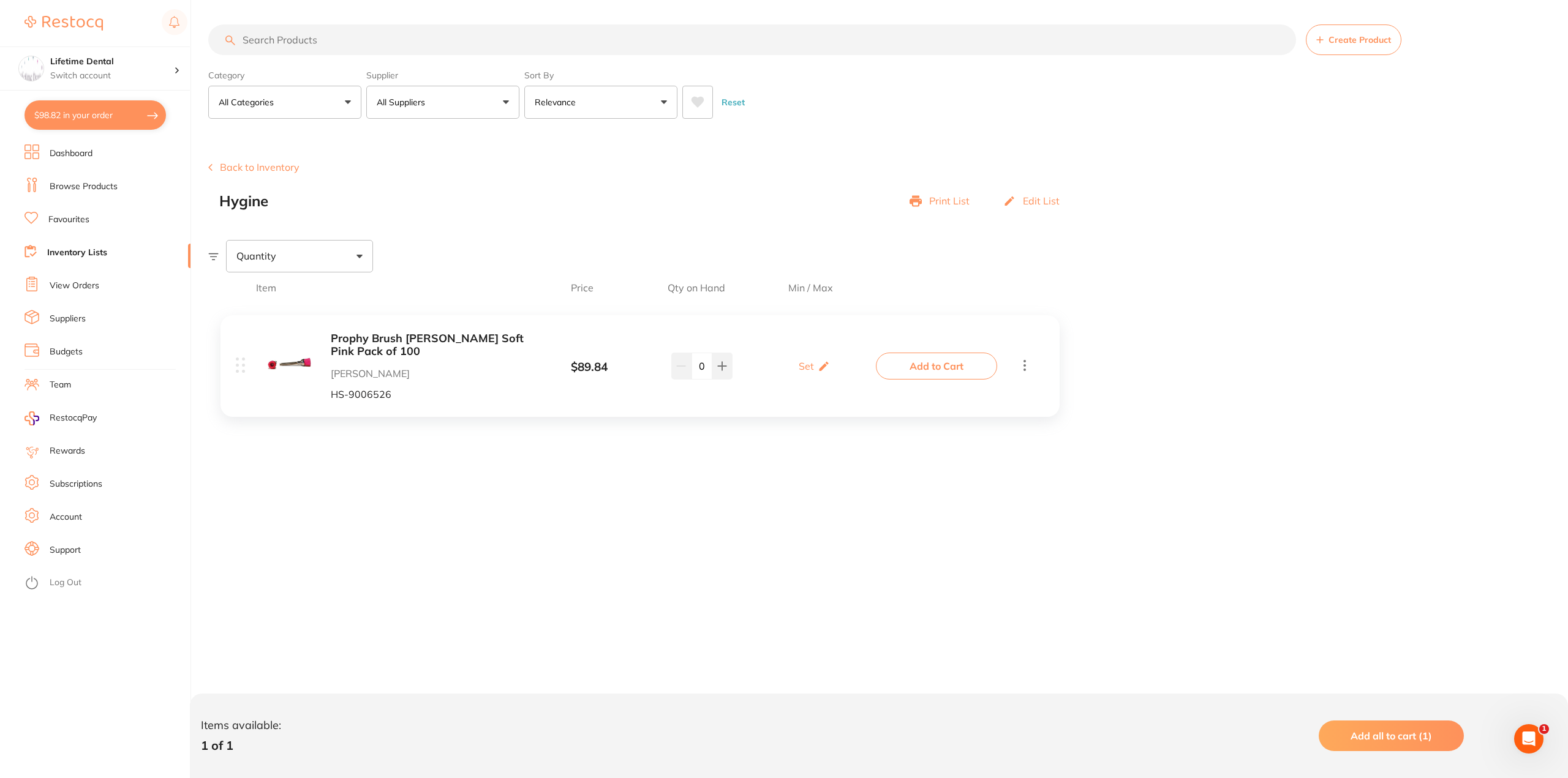
click at [1027, 365] on icon at bounding box center [1024, 365] width 15 height 16
click at [68, 153] on link "Dashboard" at bounding box center [71, 154] width 43 height 13
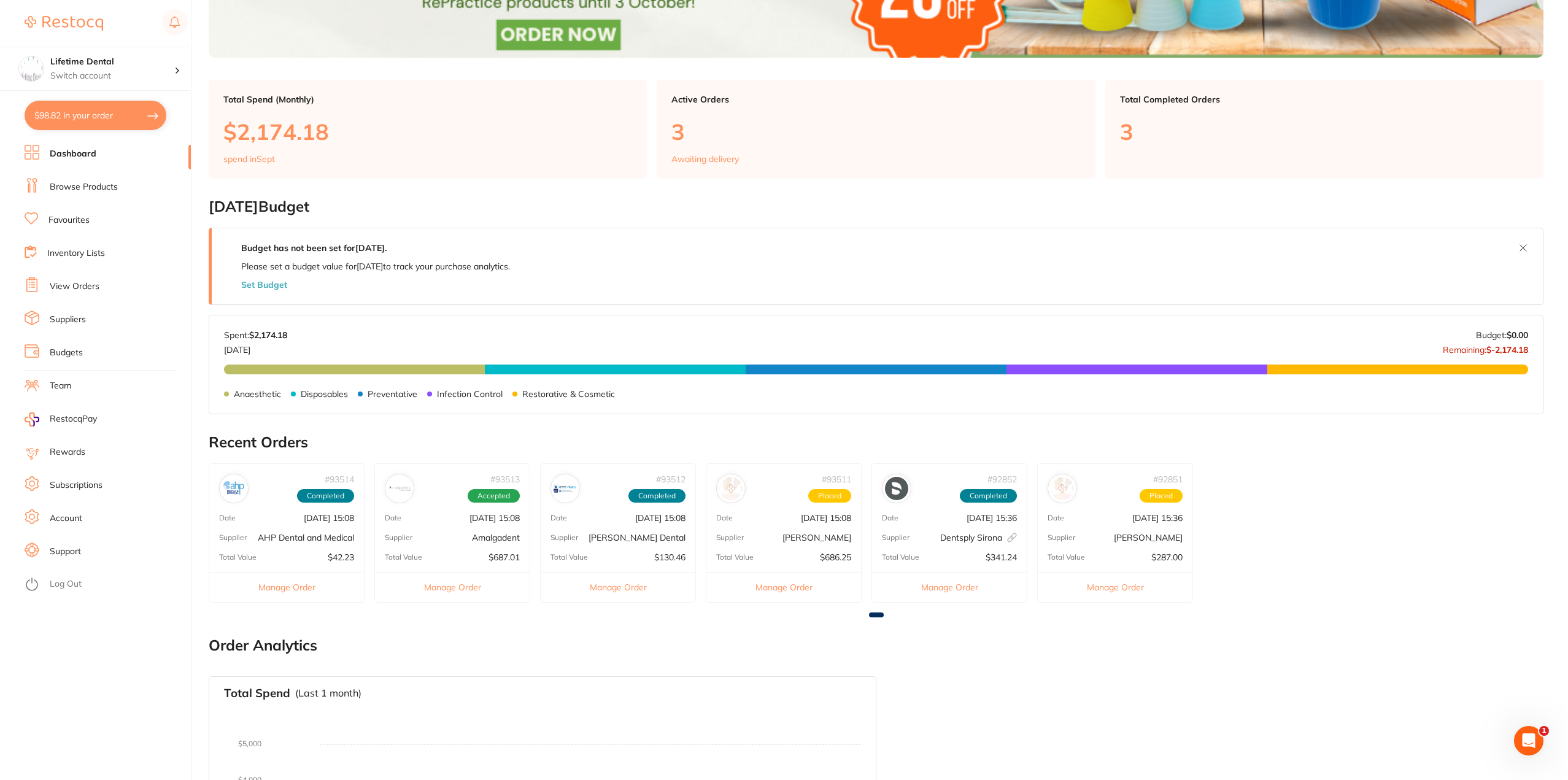
scroll to position [282, 0]
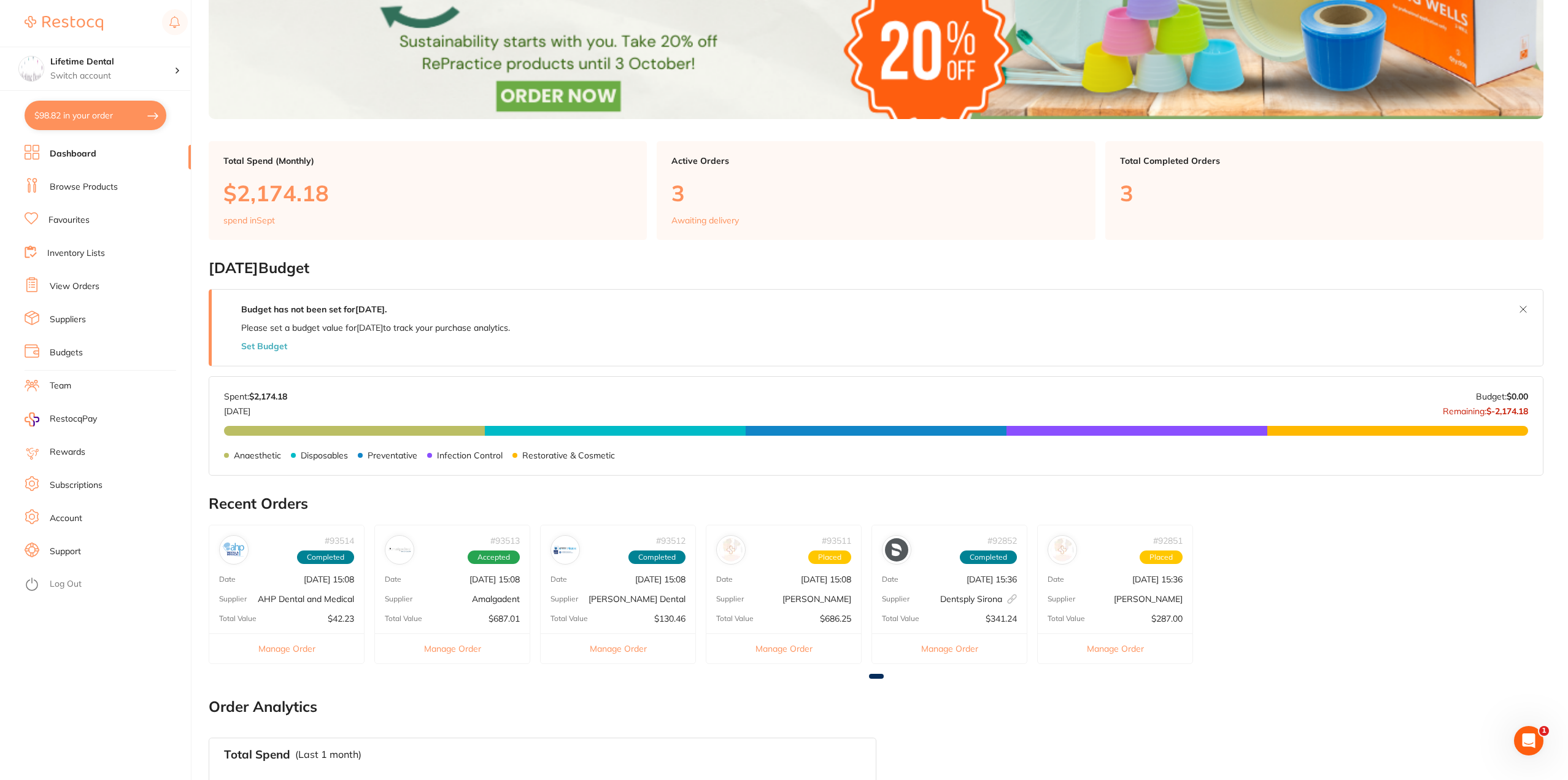
click at [270, 349] on button "Set Budget" at bounding box center [263, 347] width 46 height 10
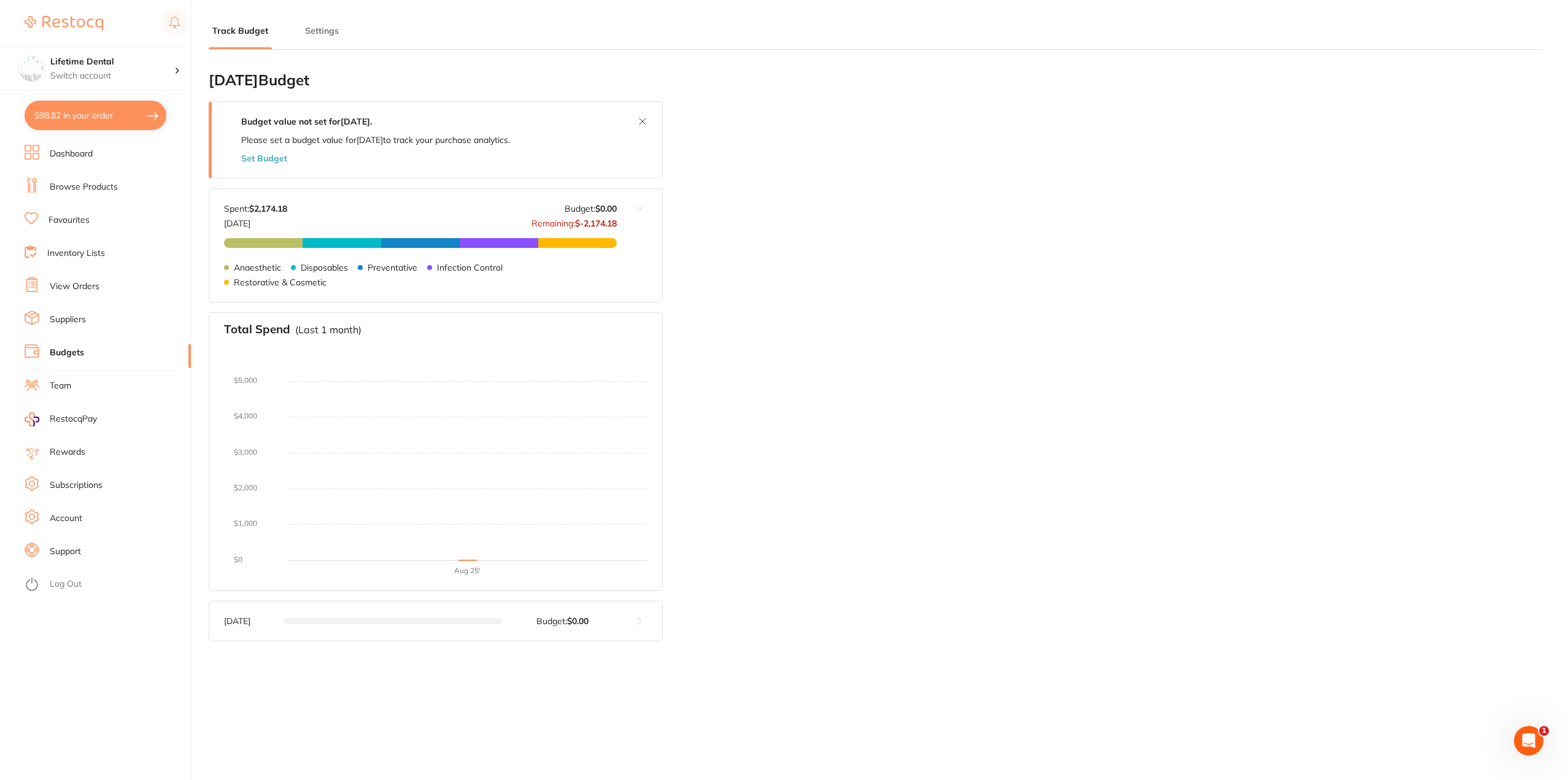
click at [259, 156] on button "Set Budget" at bounding box center [263, 158] width 46 height 10
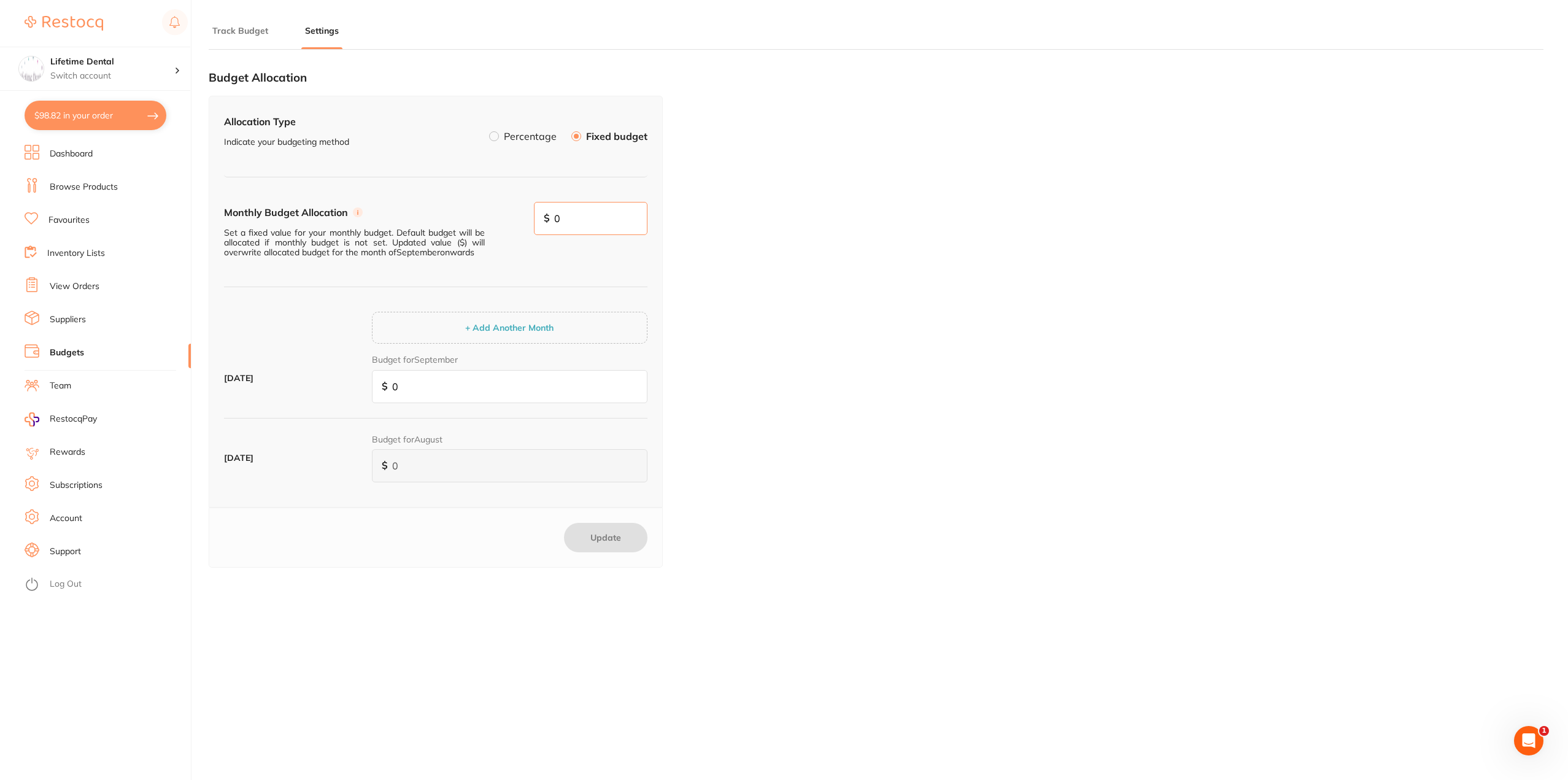
click at [585, 217] on input "0" at bounding box center [590, 219] width 114 height 33
type input "0"
click at [231, 33] on button "Track Budget" at bounding box center [240, 31] width 63 height 12
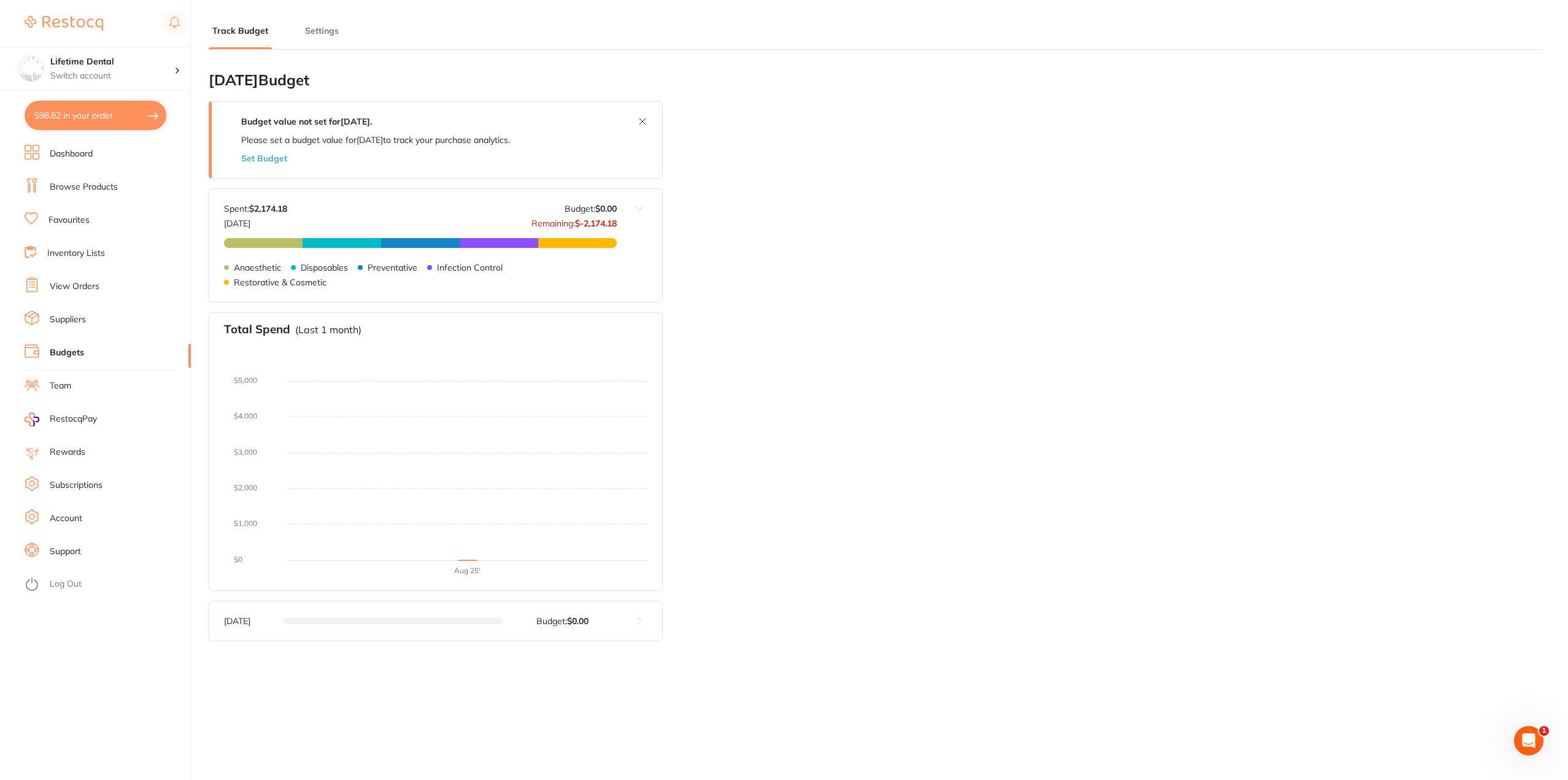
click at [63, 321] on link "Suppliers" at bounding box center [67, 319] width 36 height 13
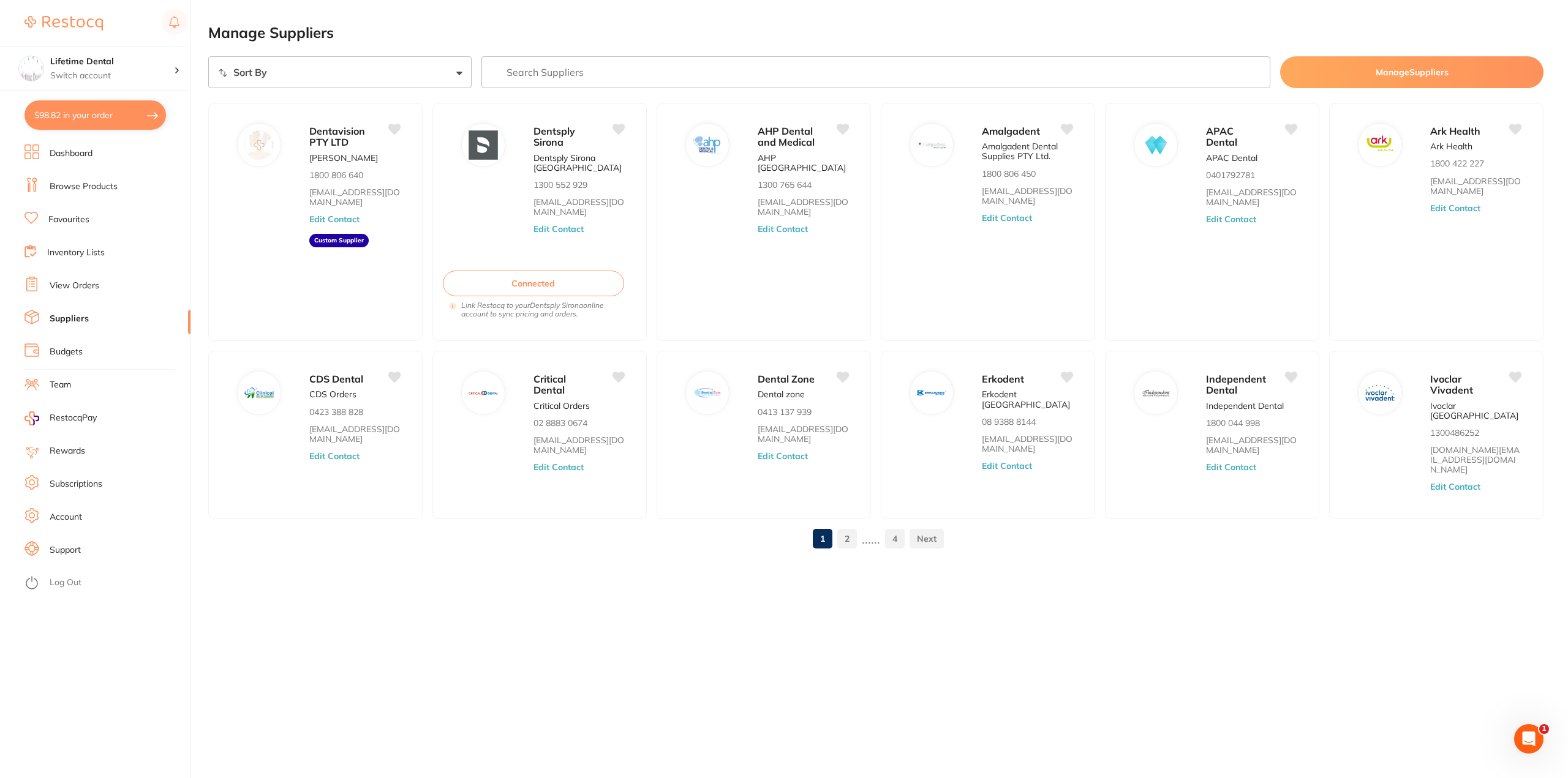
click at [844, 527] on link "2" at bounding box center [847, 538] width 19 height 24
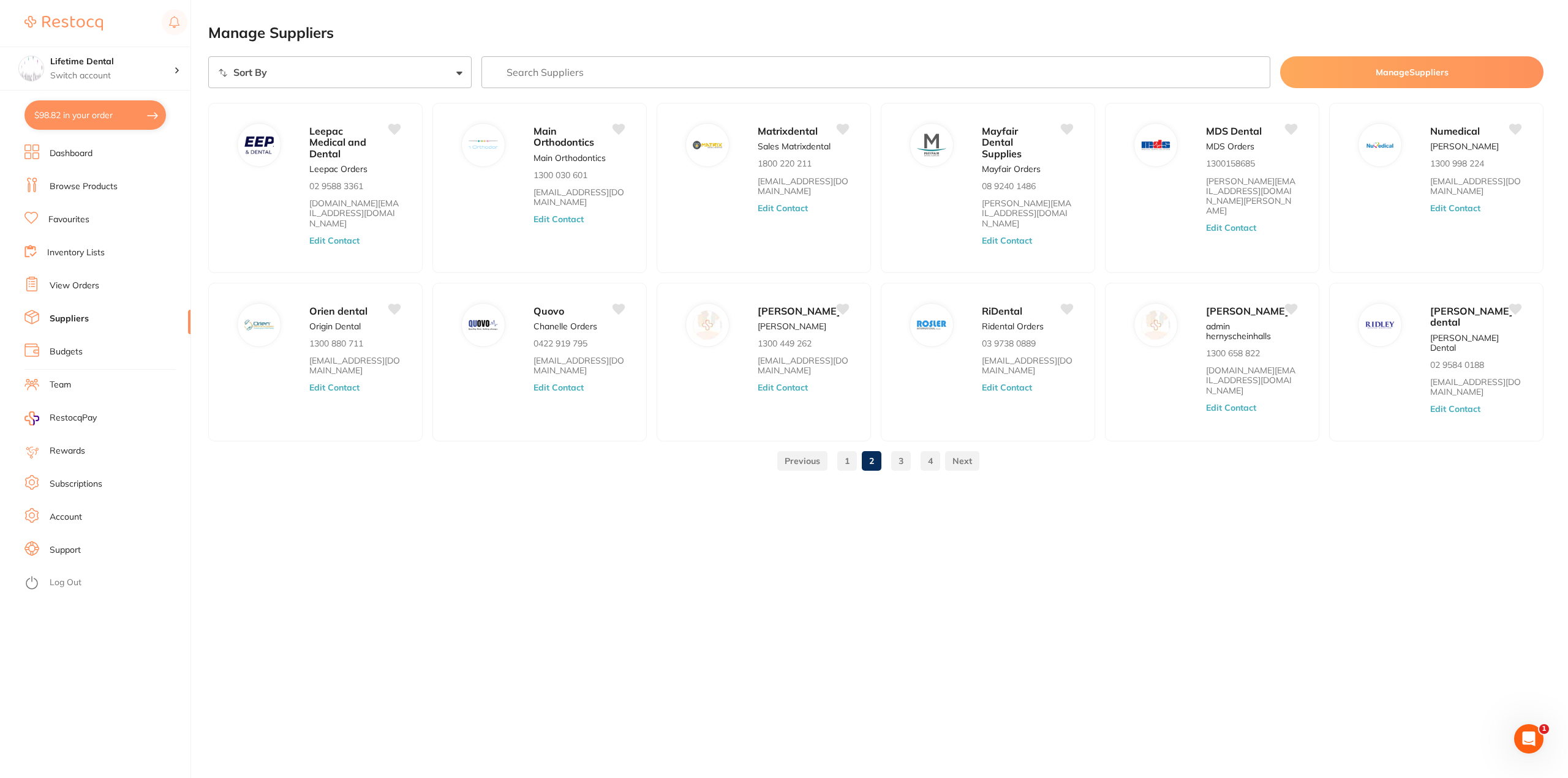
click at [896, 466] on link "3" at bounding box center [901, 461] width 19 height 24
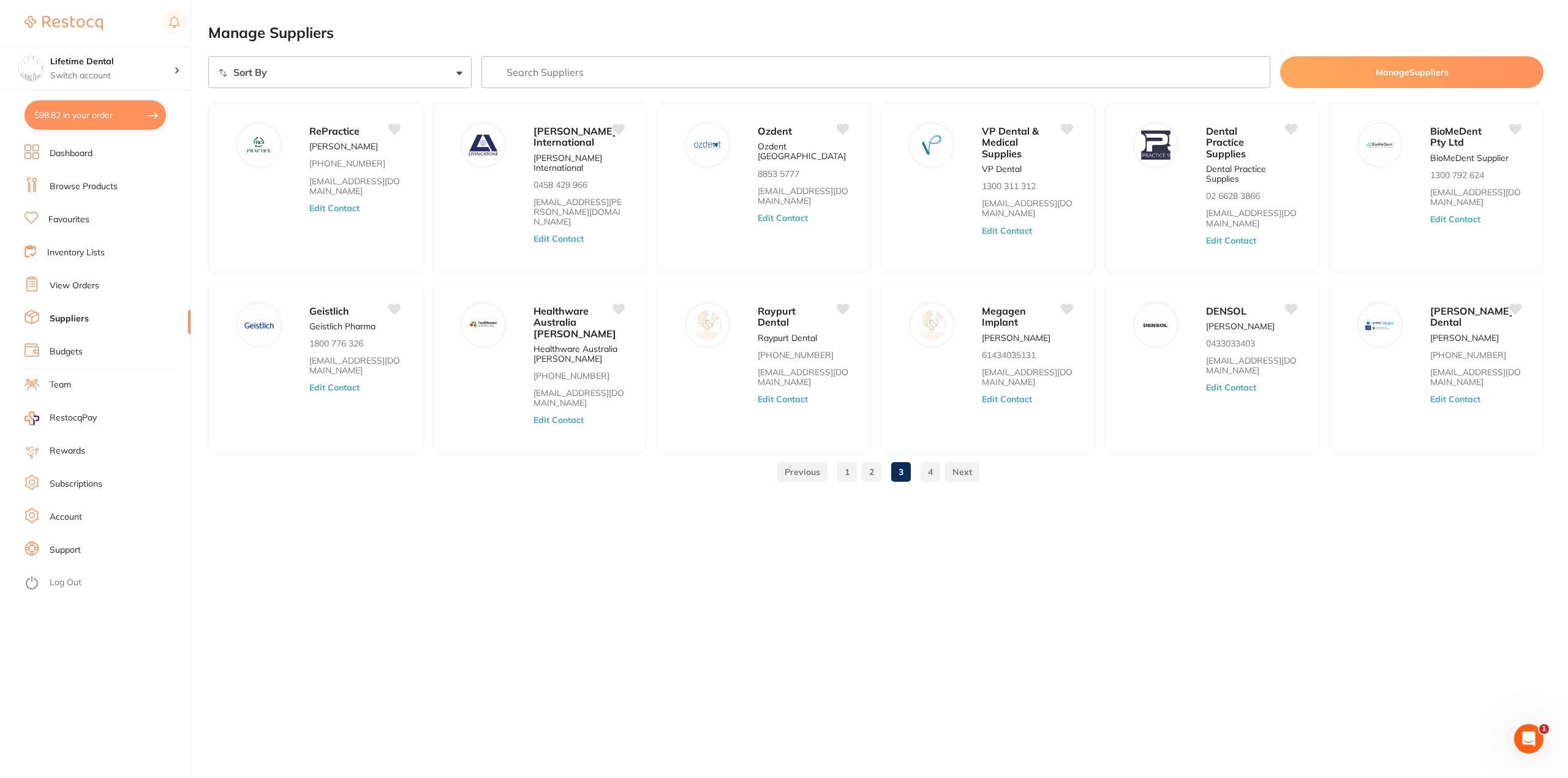
click at [78, 252] on link "Inventory Lists" at bounding box center [75, 252] width 57 height 13
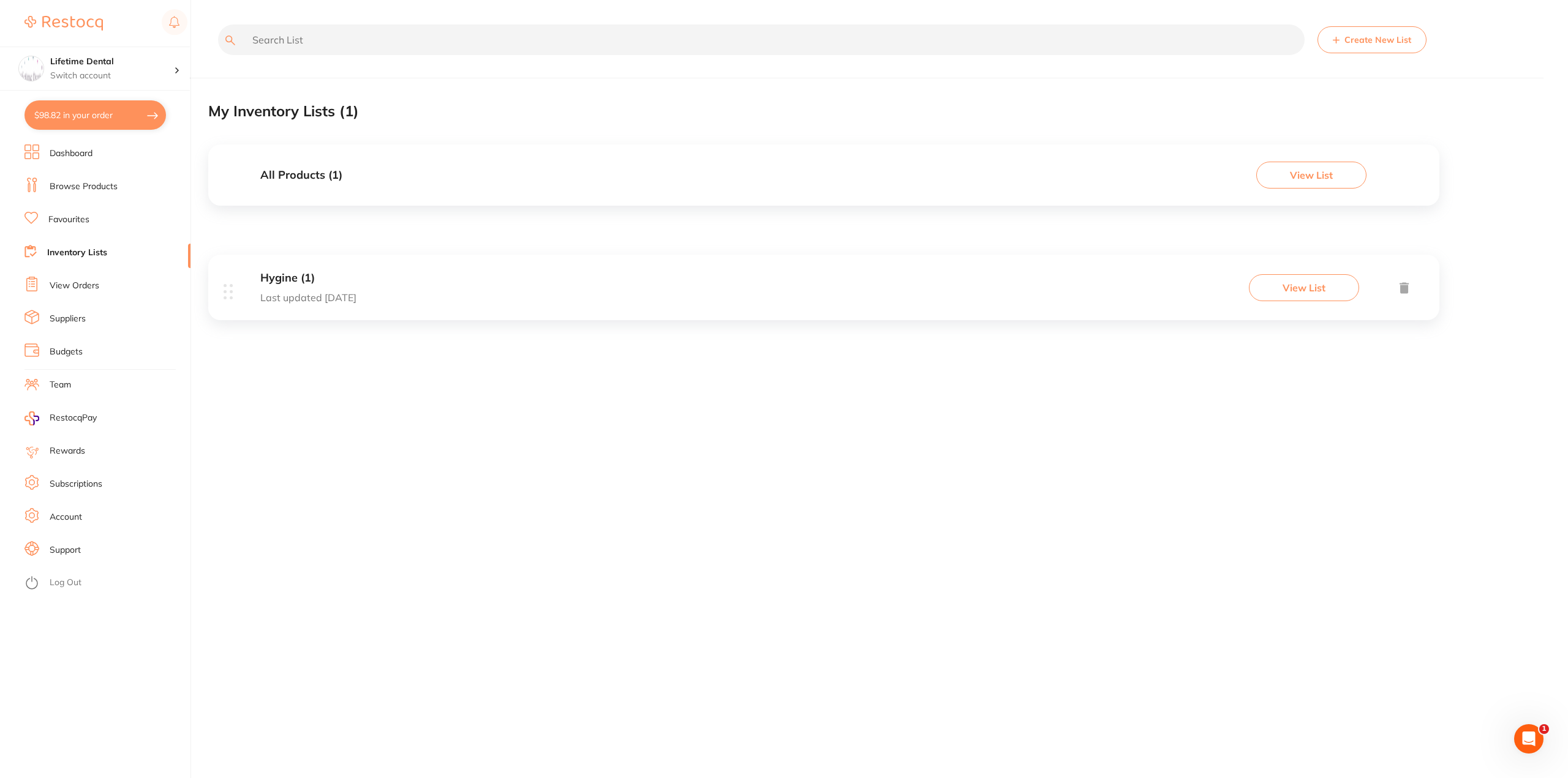
click at [1316, 176] on button "View List" at bounding box center [1311, 175] width 110 height 27
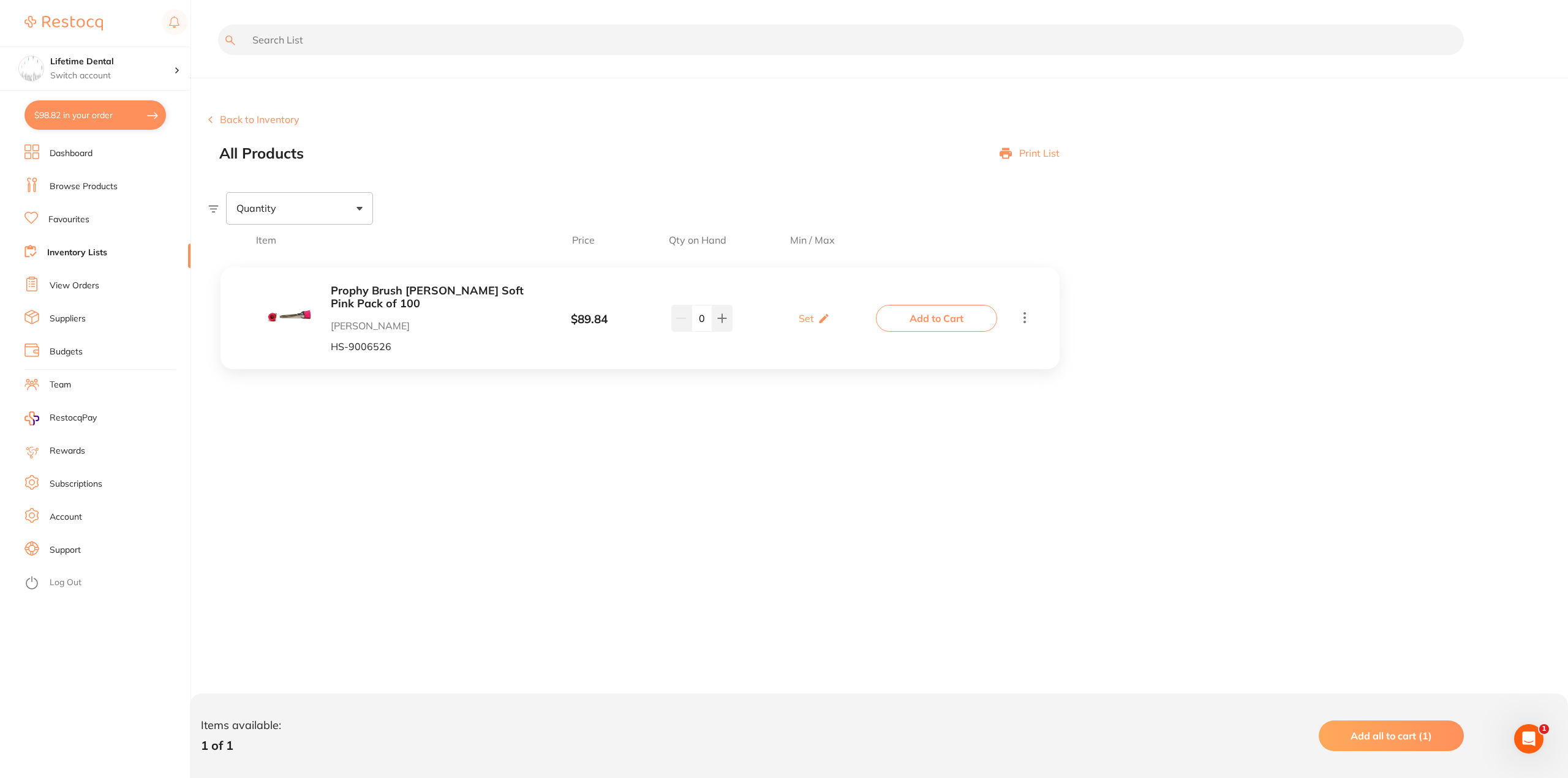
click at [258, 116] on button "Back to Inventory" at bounding box center [254, 119] width 92 height 11
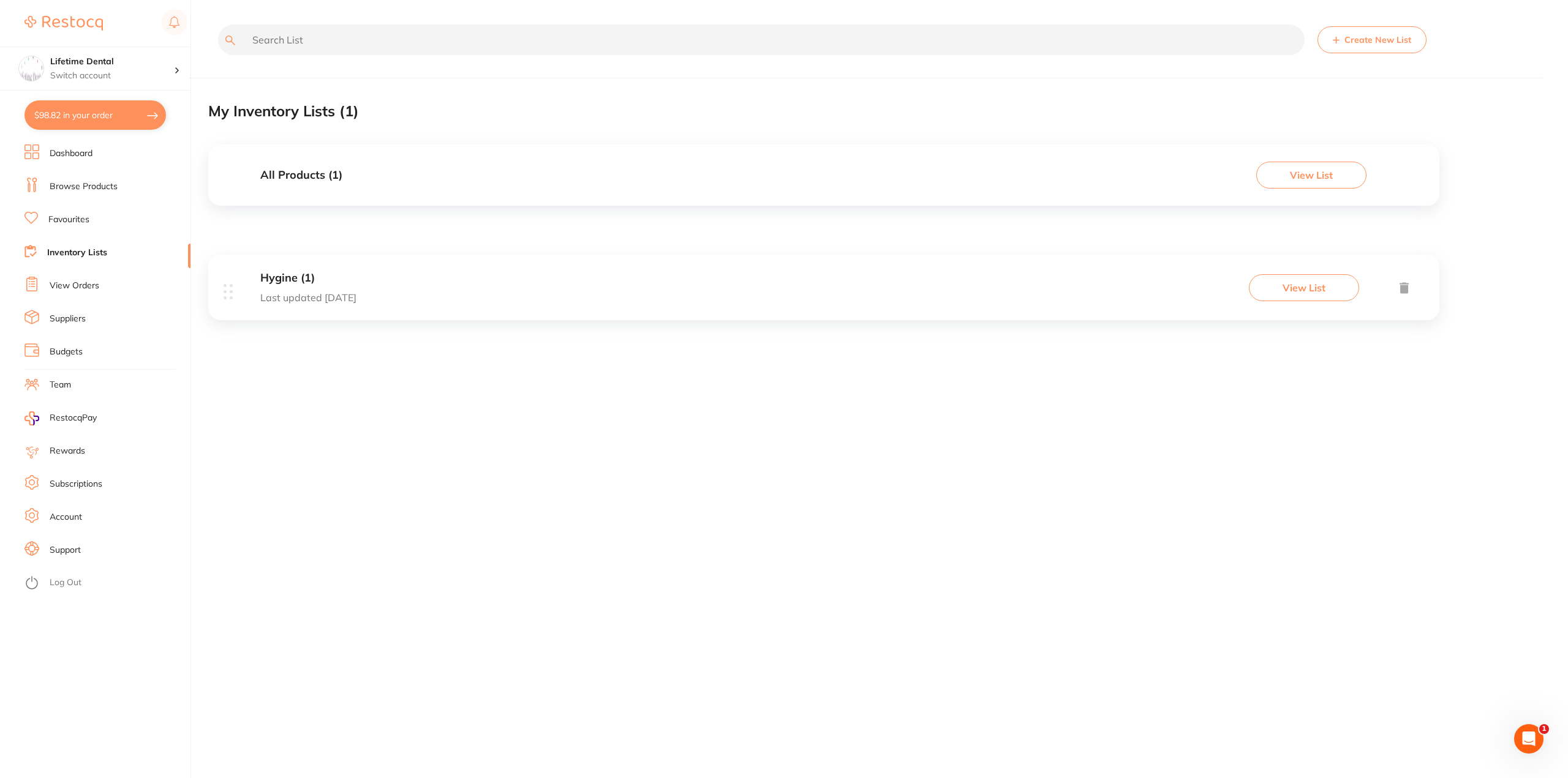
click at [55, 552] on link "Support" at bounding box center [65, 550] width 31 height 13
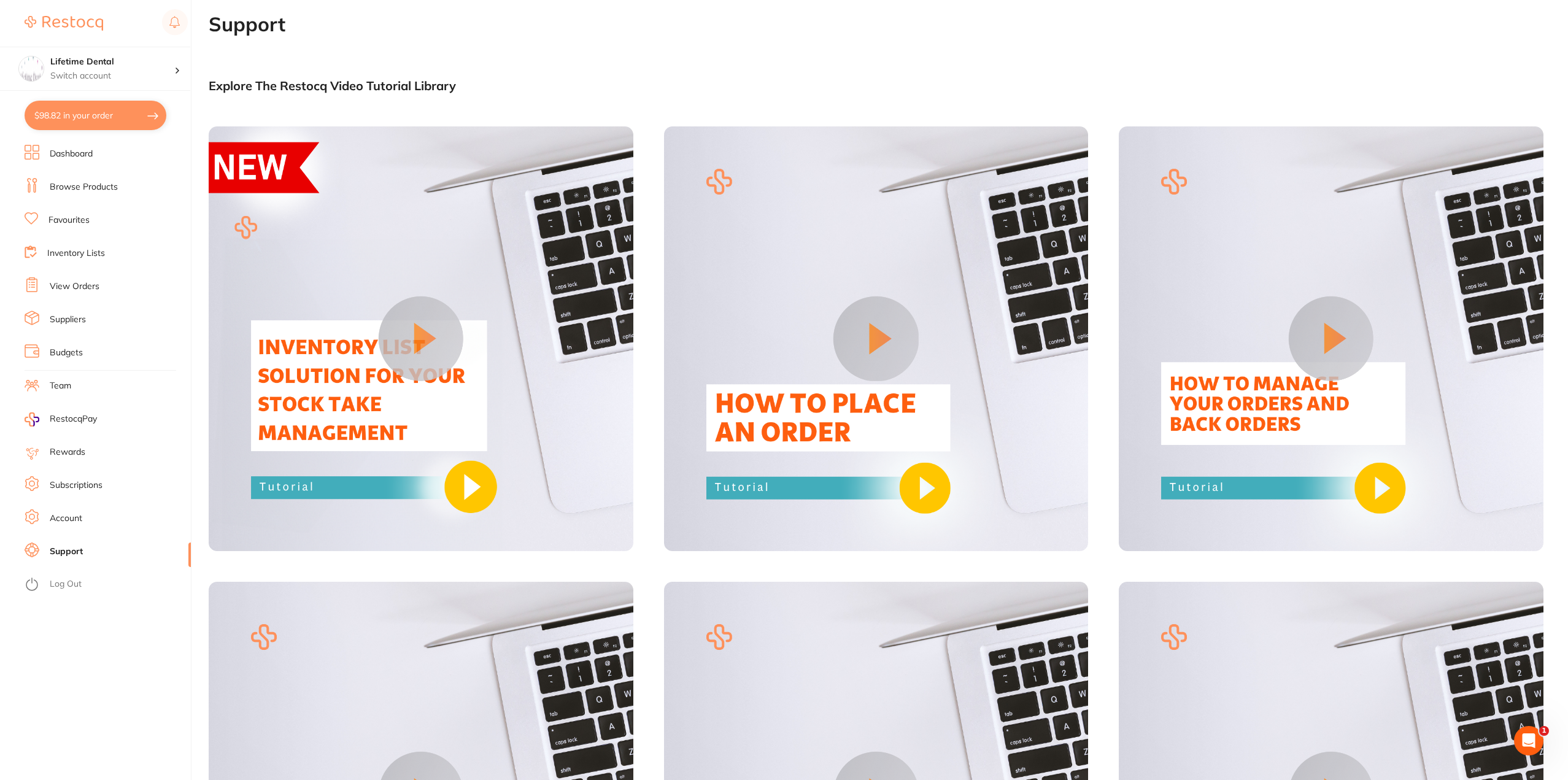
click at [73, 220] on link "Favourites" at bounding box center [69, 220] width 41 height 13
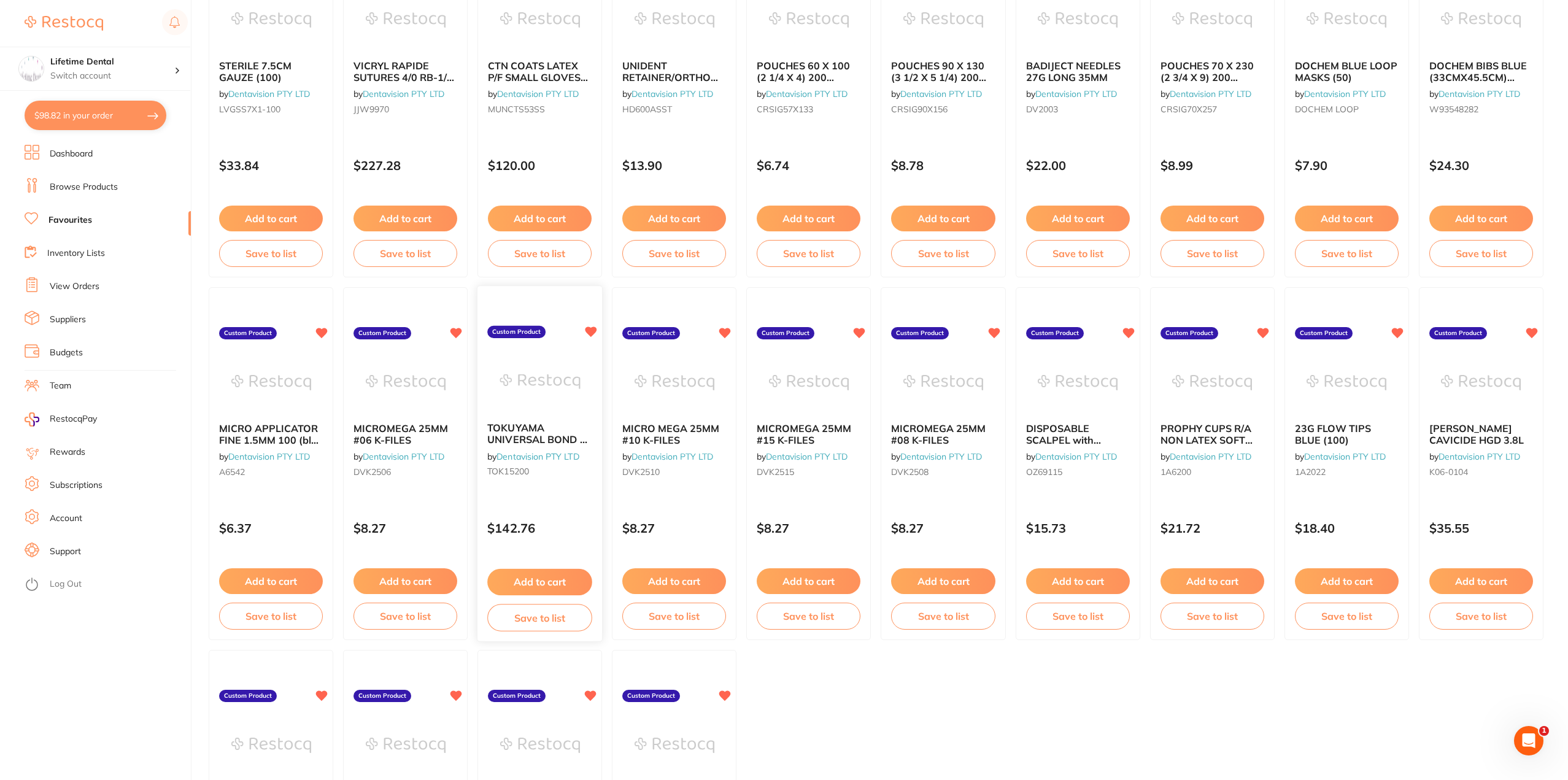
scroll to position [1288, 0]
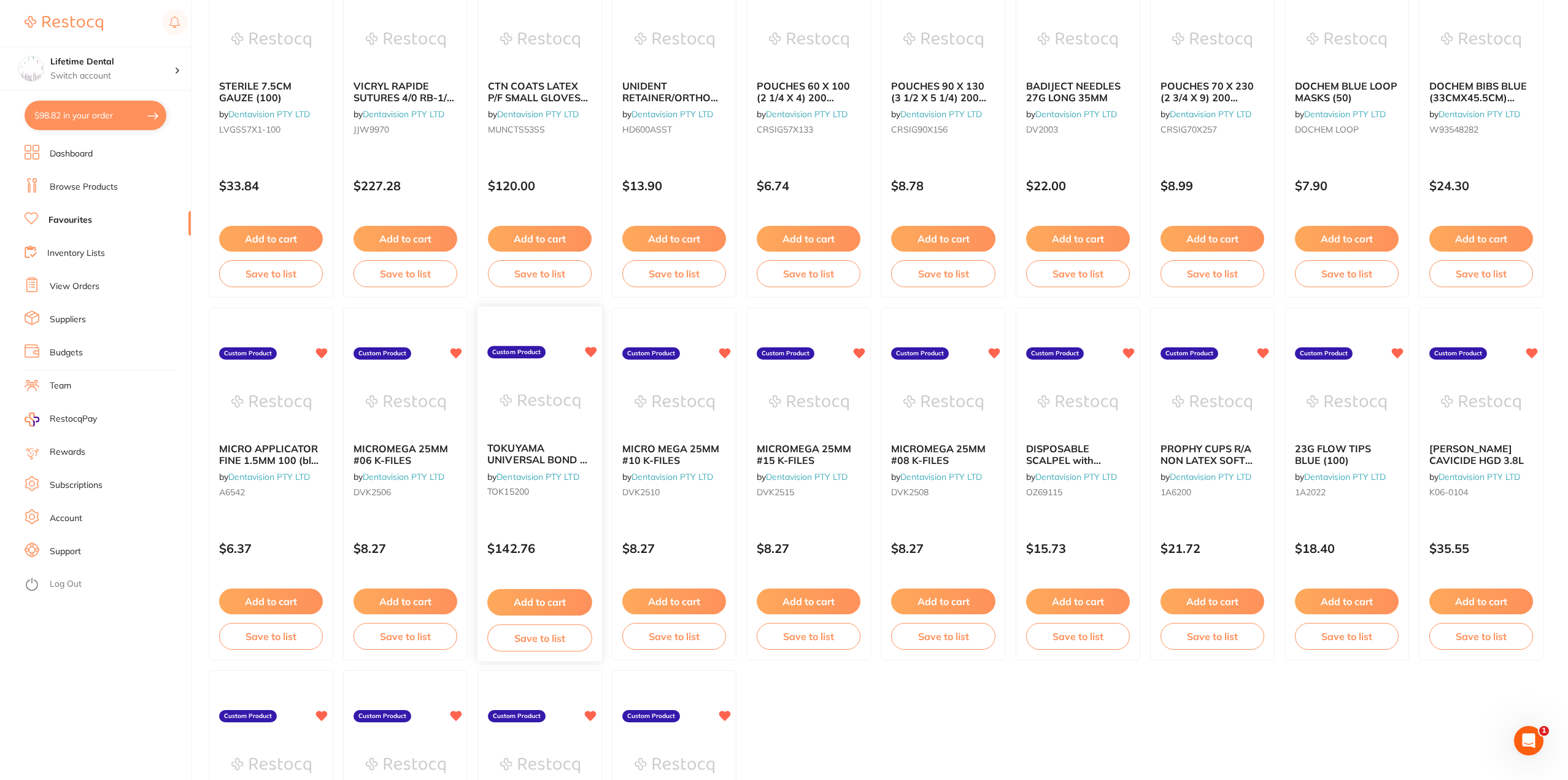
click at [521, 436] on div "TOKUYAMA UNIVERSAL BOND 2 KIT by Dentavision PTY LTD TOK15200" at bounding box center [540, 472] width 125 height 79
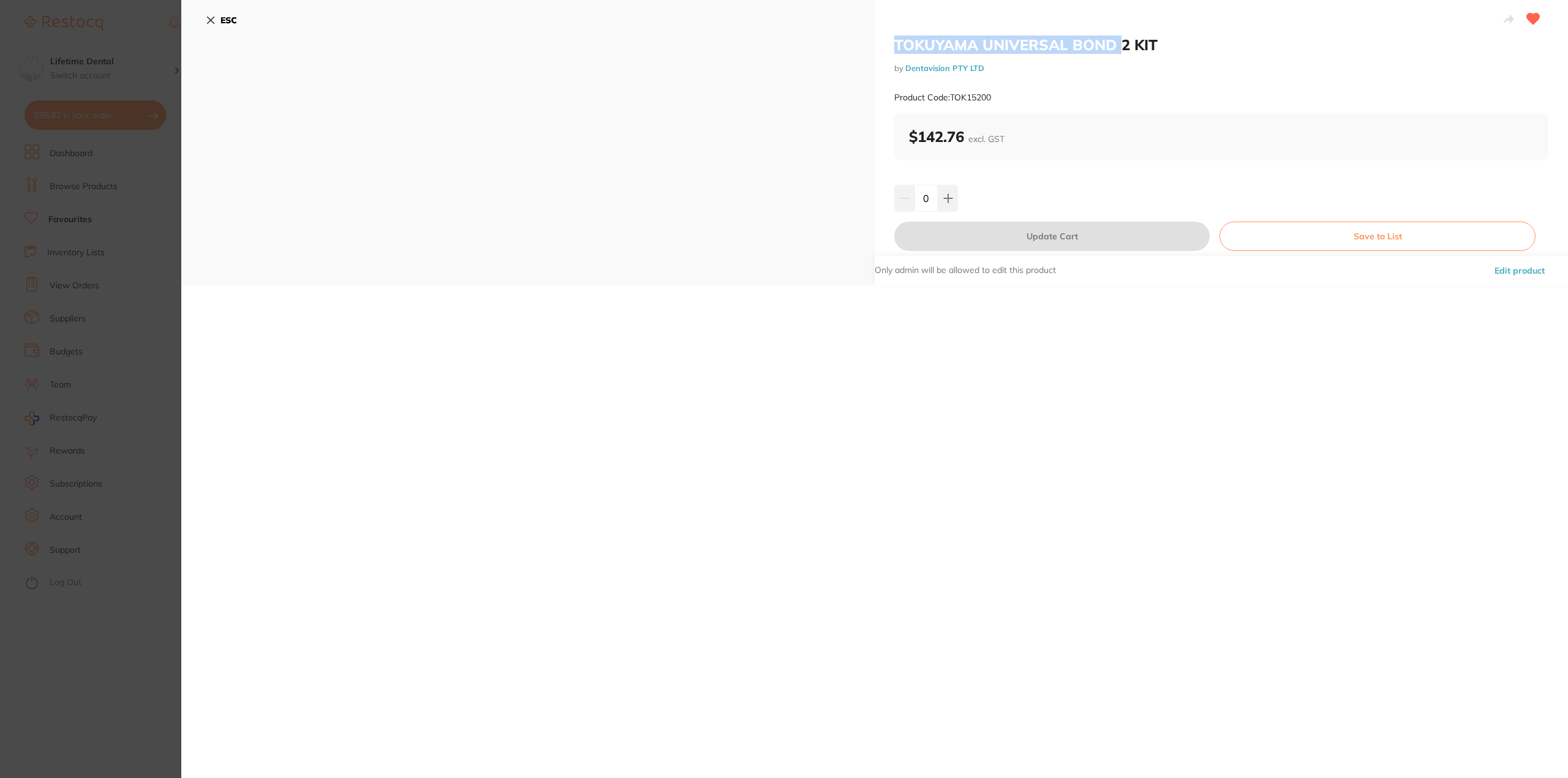
drag, startPoint x: 894, startPoint y: 40, endPoint x: 1116, endPoint y: 48, distance: 222.1
click at [1120, 43] on h2 "TOKUYAMA UNIVERSAL BOND 2 KIT" at bounding box center [1221, 44] width 654 height 19
copy h2 "TOKUYAMA UNIVERSAL BOND"
click at [210, 18] on icon at bounding box center [210, 20] width 10 height 10
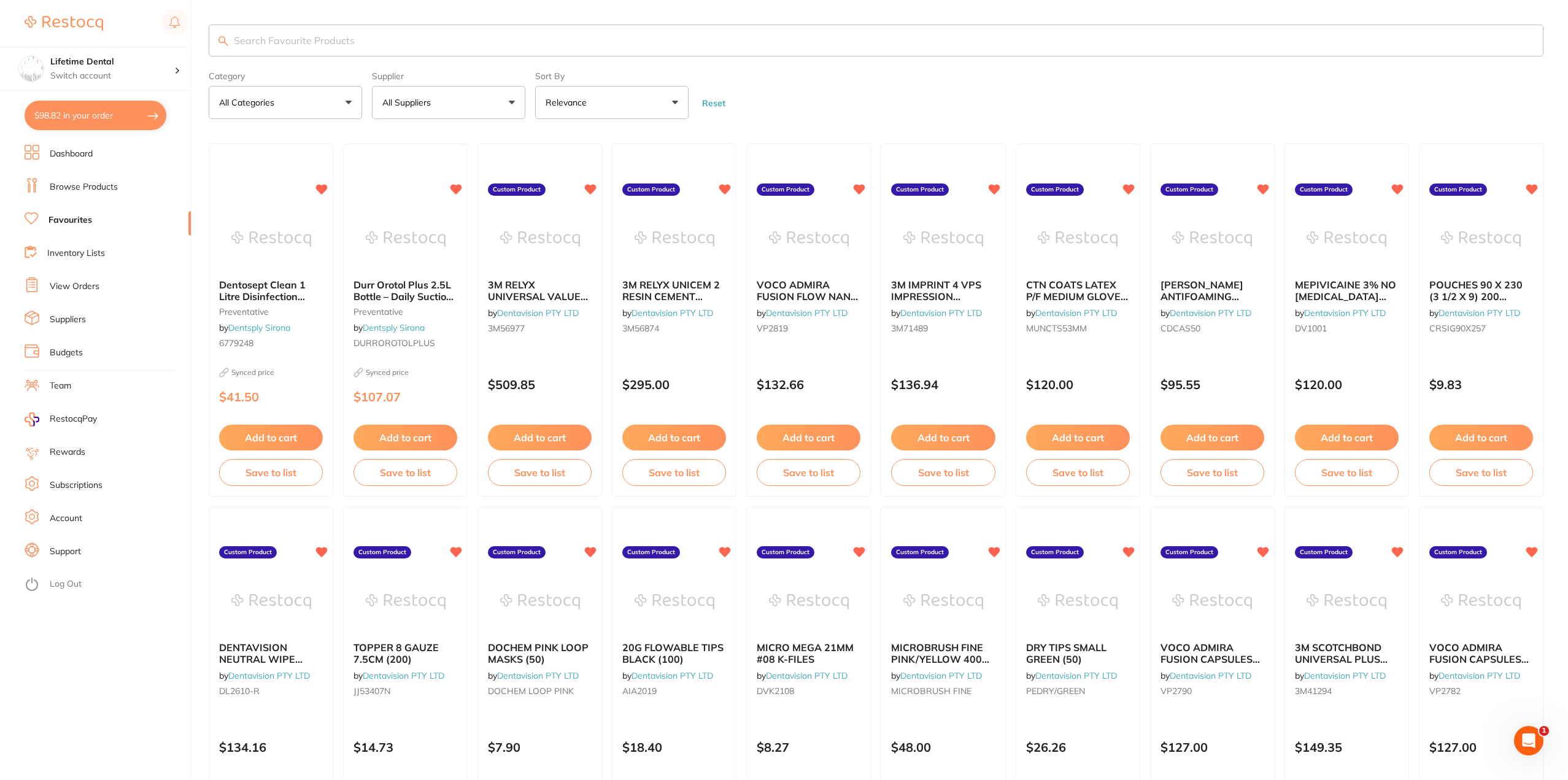
click at [70, 152] on link "Dashboard" at bounding box center [71, 154] width 43 height 13
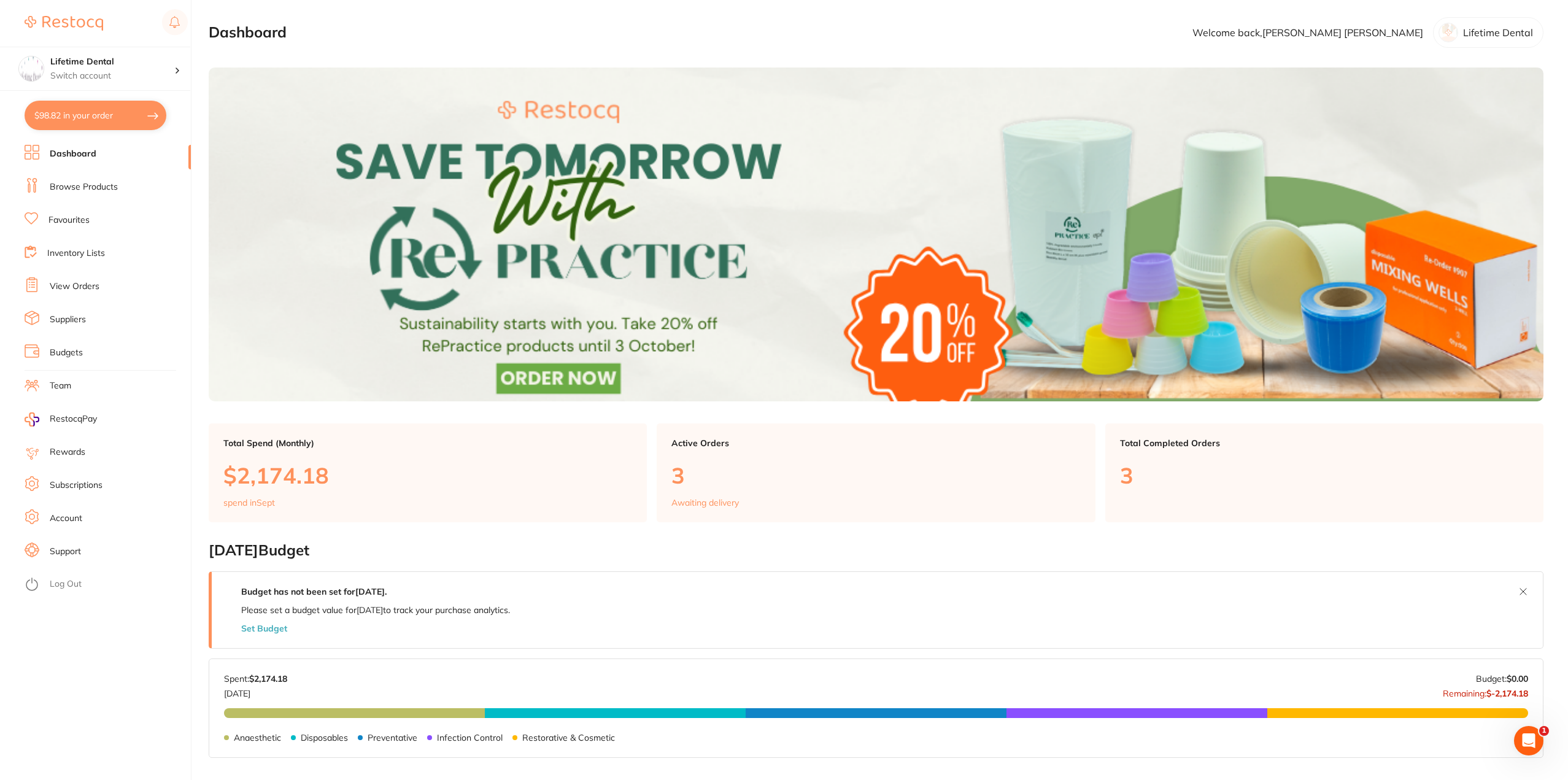
click at [65, 121] on button "$98.82 in your order" at bounding box center [95, 115] width 141 height 29
click at [68, 185] on link "Browse Products" at bounding box center [84, 186] width 68 height 13
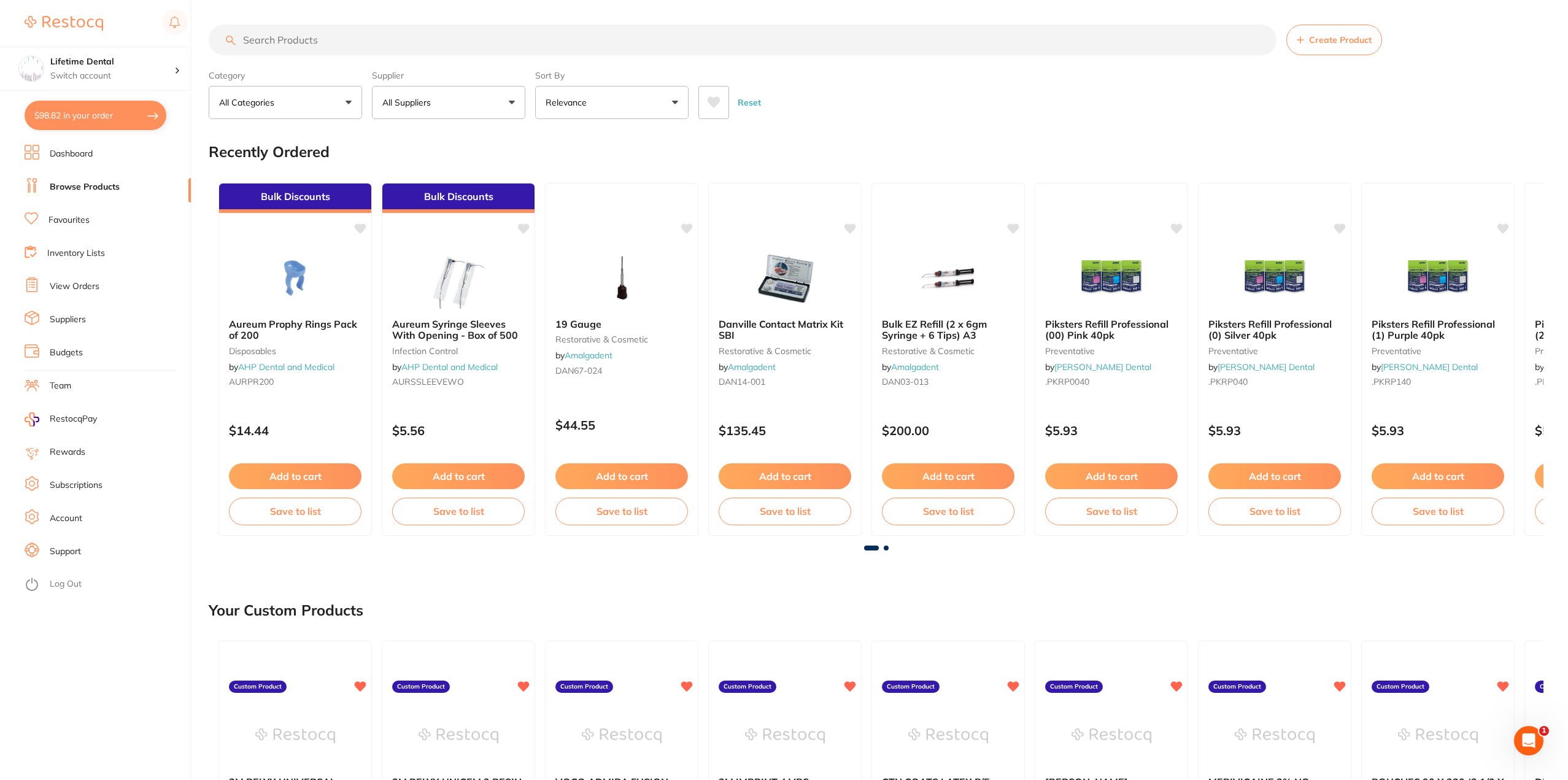
click at [294, 40] on input "search" at bounding box center [743, 39] width 1067 height 30
paste input "TOKUYAMA UNIVERSAL BOND"
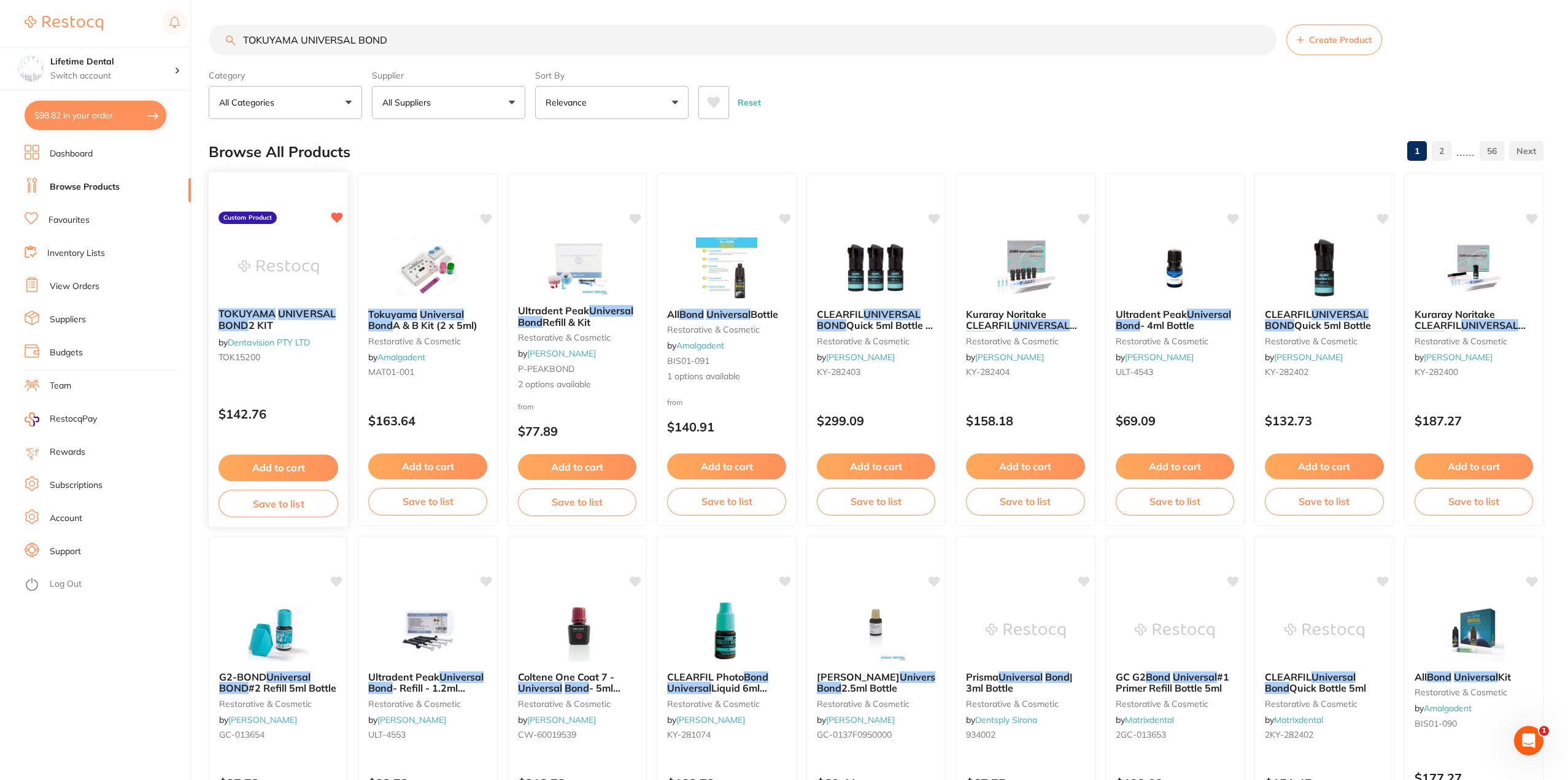
type input "TOKUYAMA UNIVERSAL BOND"
click at [274, 502] on button "Save to list" at bounding box center [278, 504] width 120 height 27
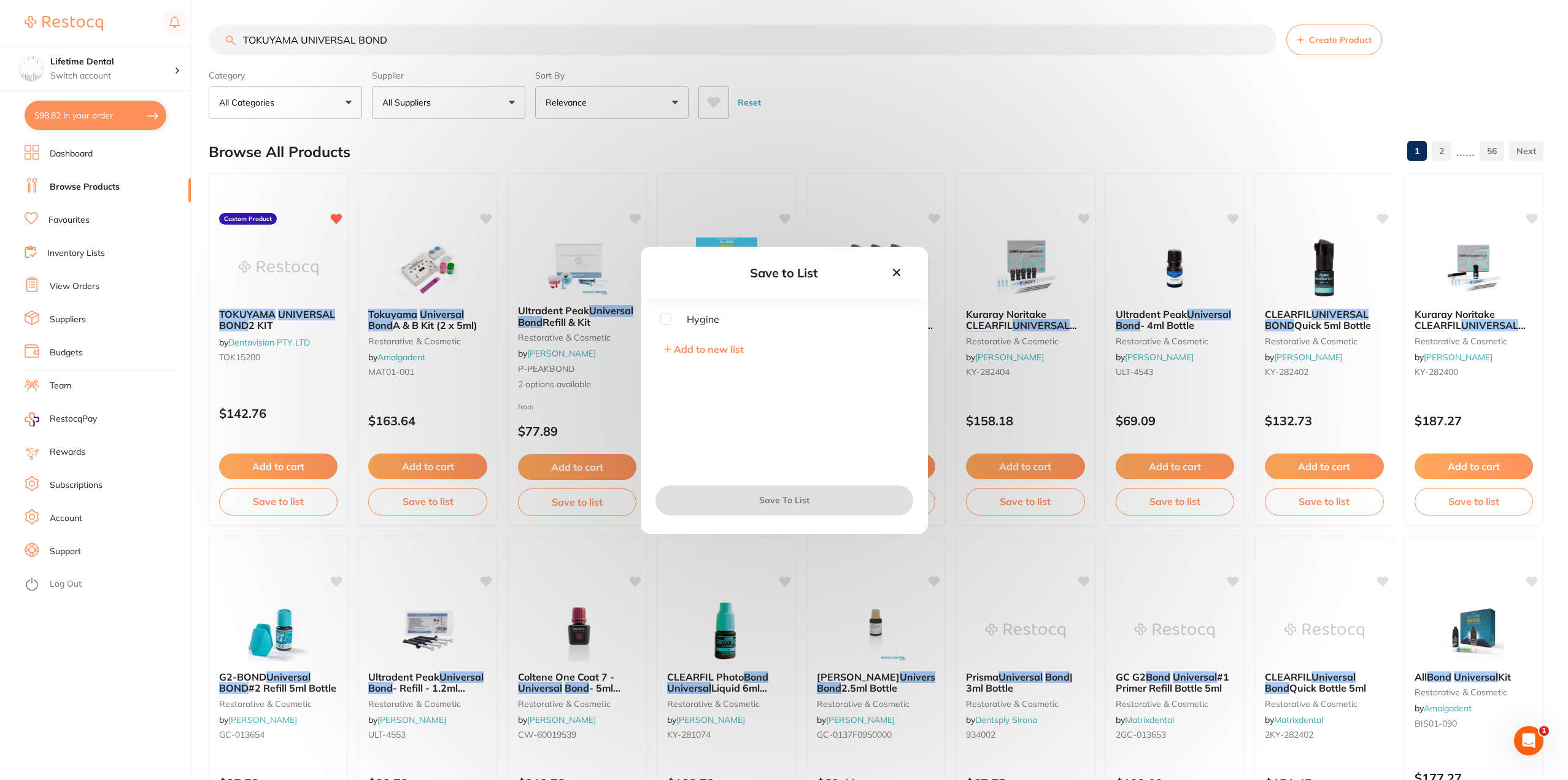
click at [677, 352] on span "Add to new list" at bounding box center [708, 349] width 70 height 13
click at [682, 349] on input "text" at bounding box center [784, 347] width 248 height 32
type input "Dr [PERSON_NAME] (surg 1)"
click at [783, 499] on button "Next" at bounding box center [784, 500] width 258 height 29
click at [795, 504] on button "Save To List" at bounding box center [784, 500] width 258 height 29
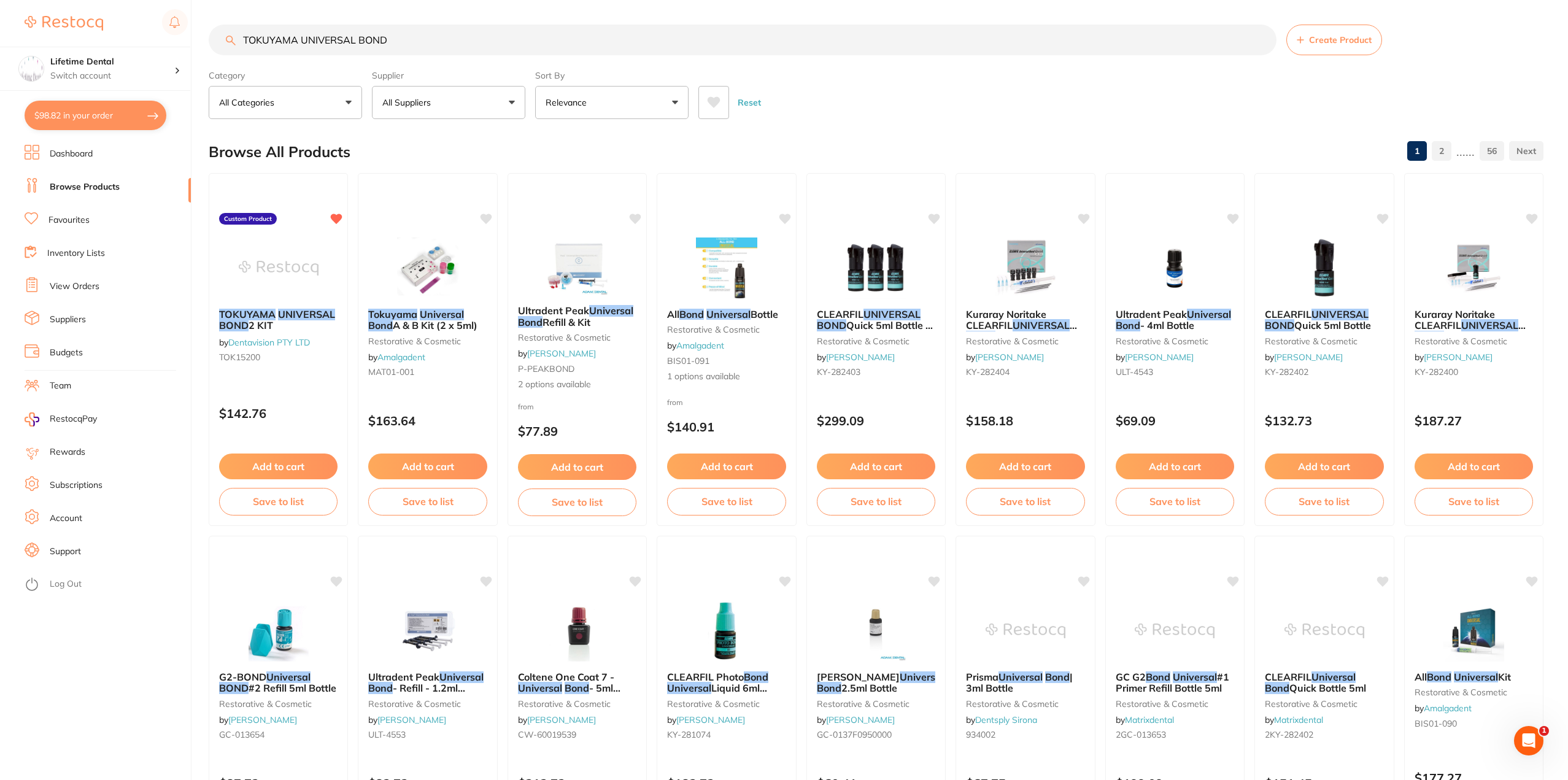
click at [74, 221] on link "Favourites" at bounding box center [69, 220] width 41 height 13
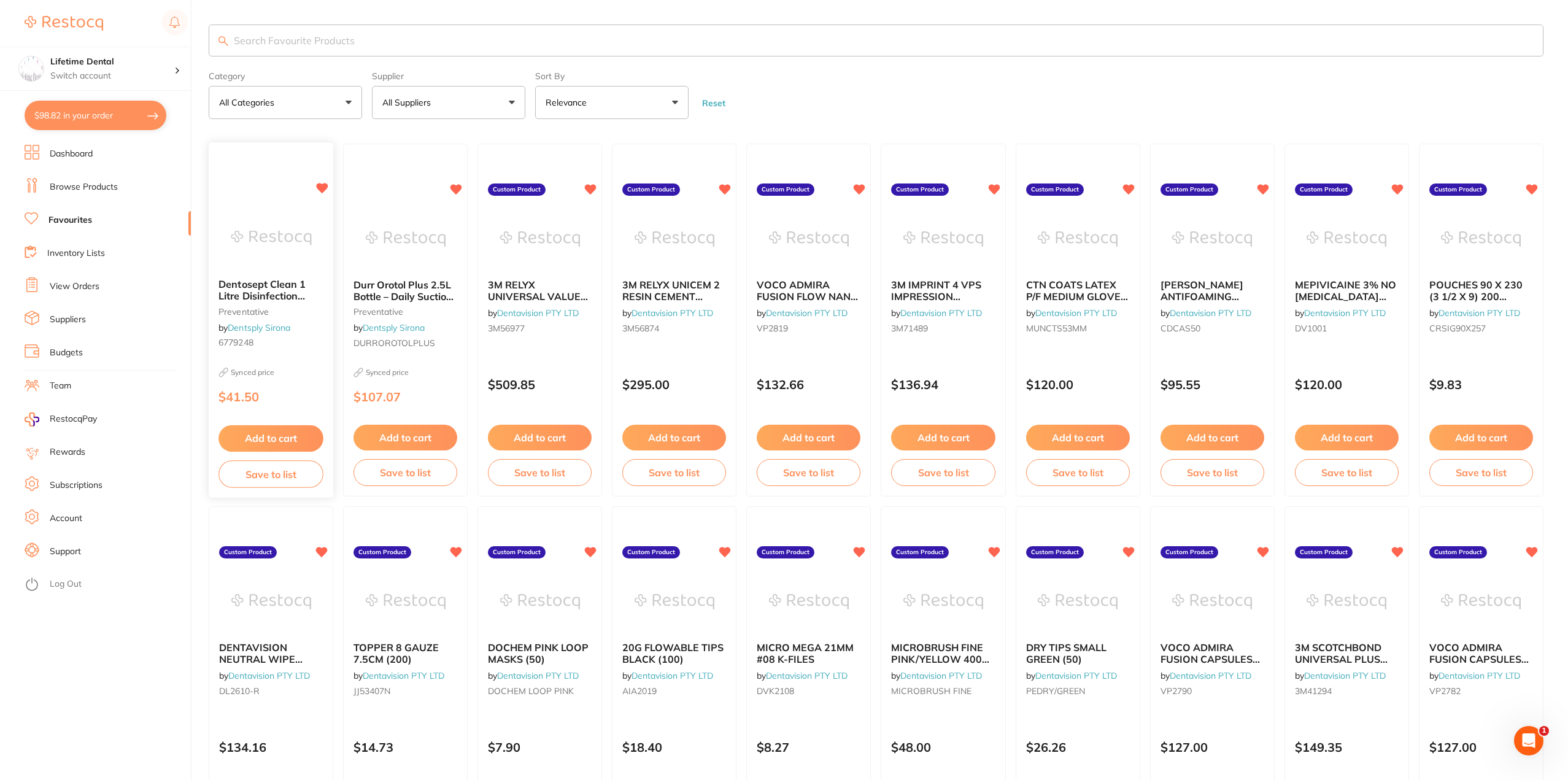
click at [271, 472] on button "Save to list" at bounding box center [271, 474] width 105 height 27
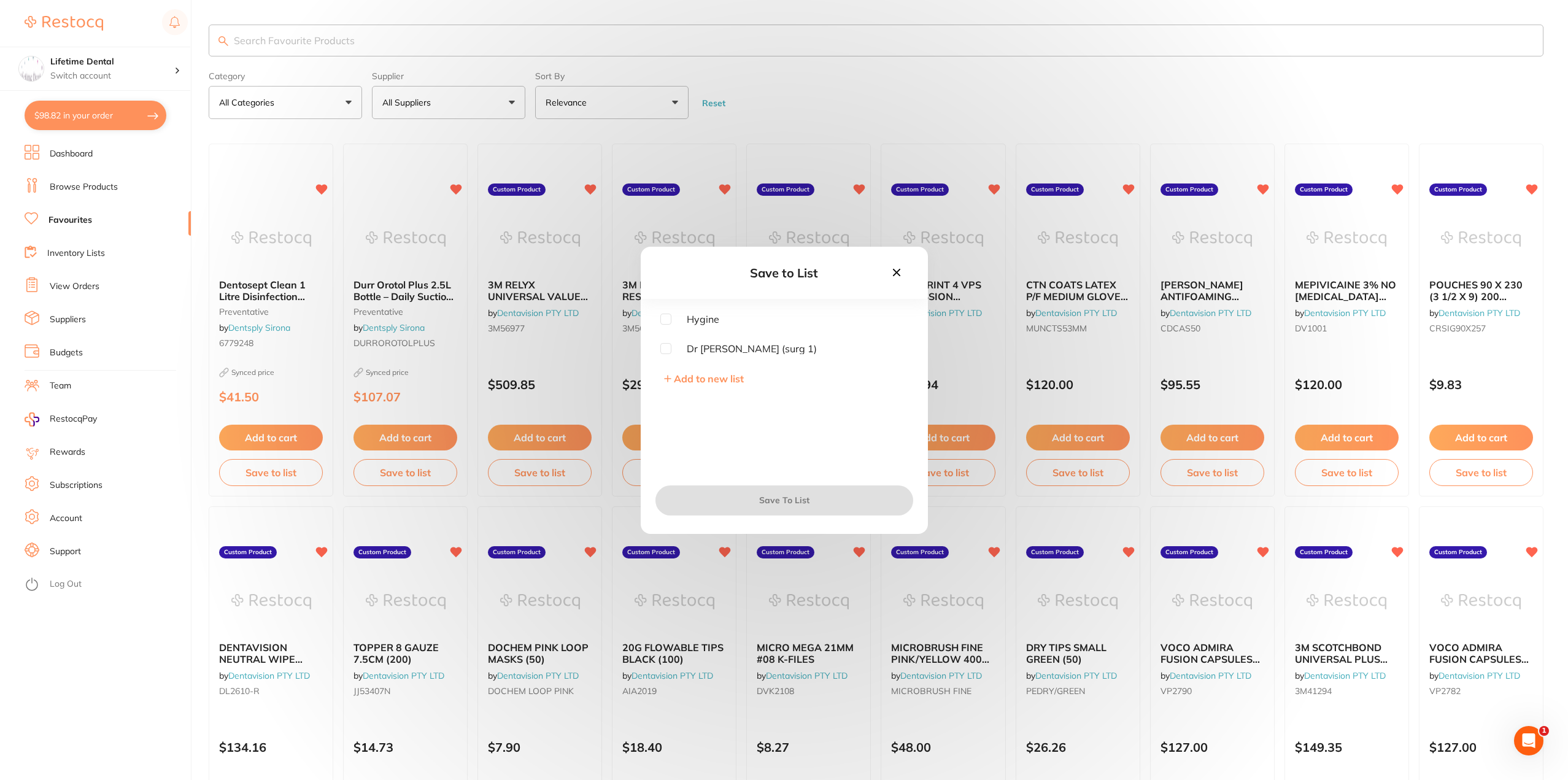
click at [694, 378] on span "Add to new list" at bounding box center [708, 379] width 70 height 13
click at [695, 352] on input "text" at bounding box center [784, 347] width 248 height 32
type input "Steri"
click at [743, 495] on button "Next" at bounding box center [784, 500] width 258 height 29
click at [741, 504] on button "Save To List" at bounding box center [784, 500] width 258 height 29
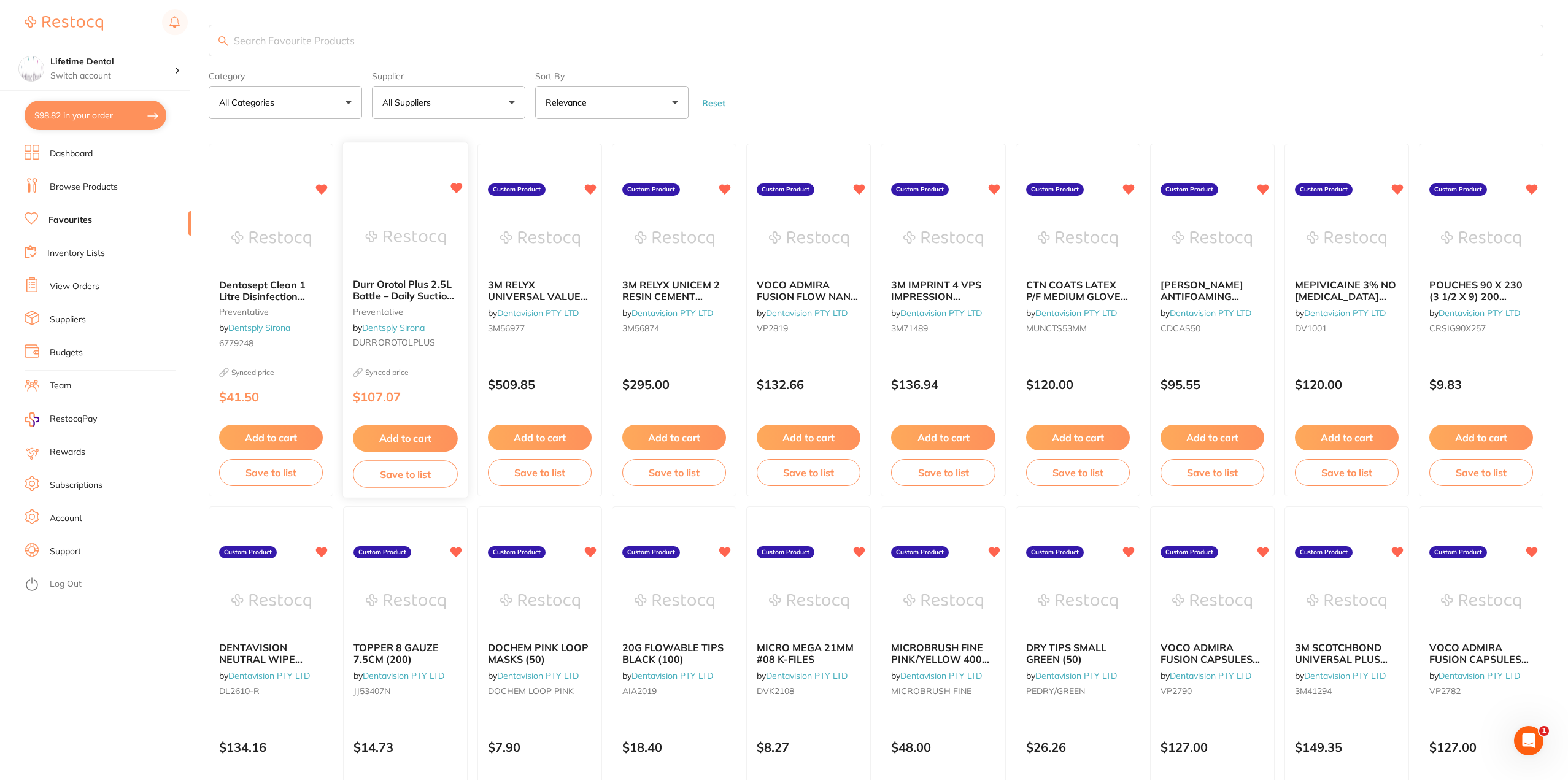
click at [407, 471] on button "Save to list" at bounding box center [406, 474] width 105 height 27
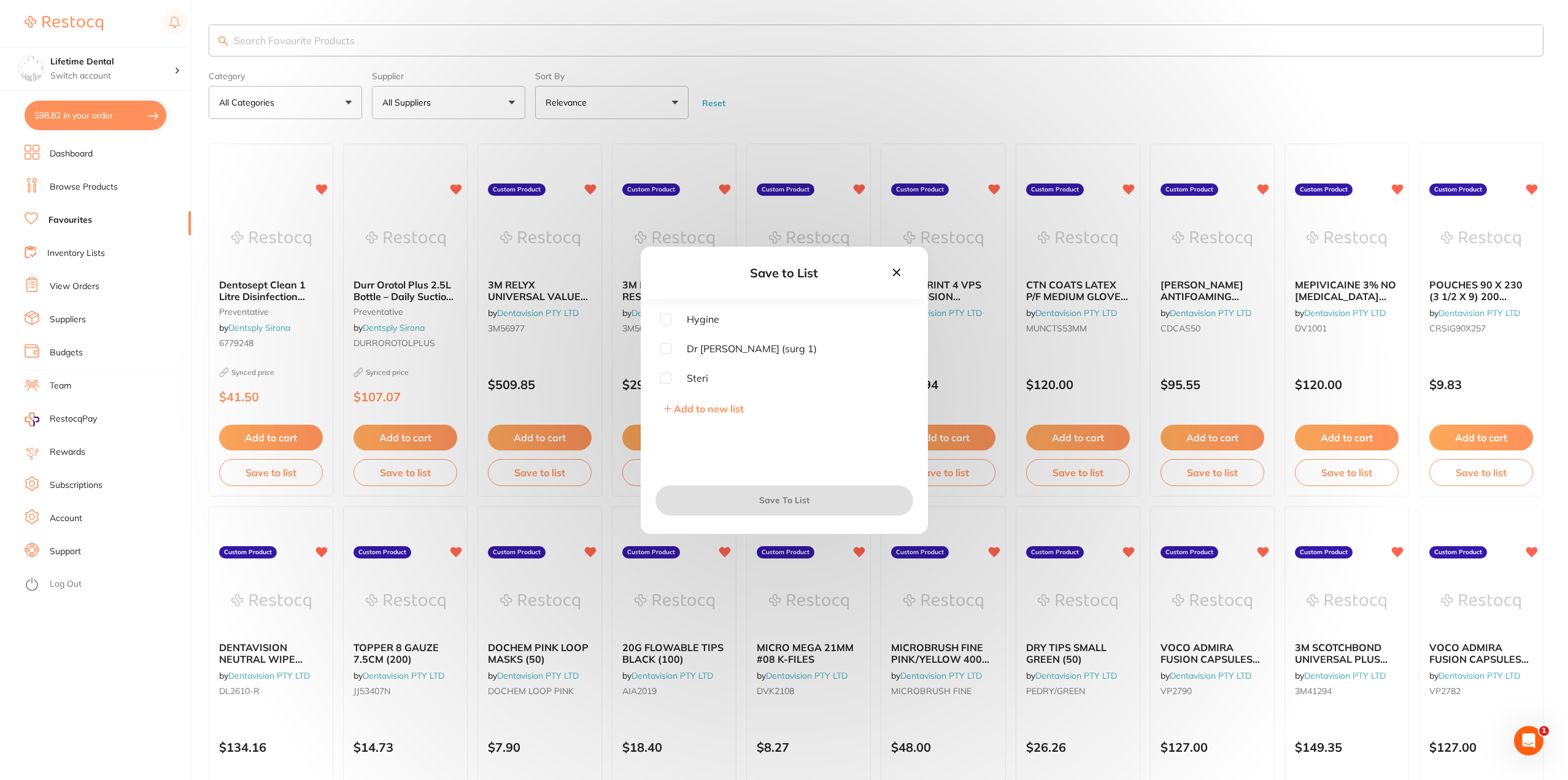
click at [695, 383] on span "Steri" at bounding box center [690, 378] width 37 height 11
click at [668, 381] on input "checkbox" at bounding box center [665, 378] width 11 height 11
checkbox input "true"
click at [734, 502] on button "Save To List" at bounding box center [784, 500] width 258 height 29
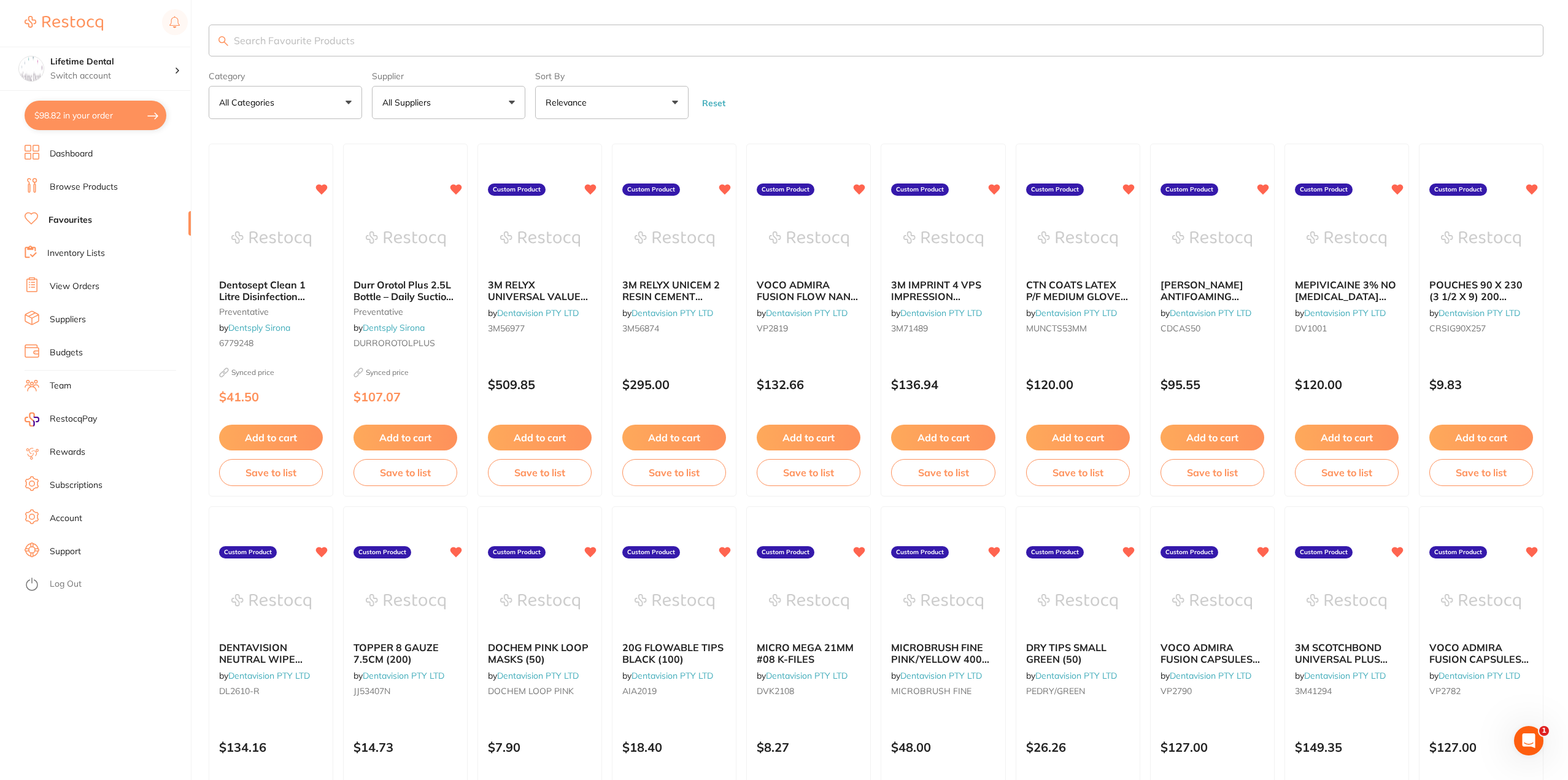
drag, startPoint x: 533, startPoint y: 293, endPoint x: 553, endPoint y: 291, distance: 20.1
click at [533, 293] on span "3M RELYX UNIVERSAL VALUE PACK TRANSULCENT (3X 3.4G)" at bounding box center [539, 301] width 101 height 46
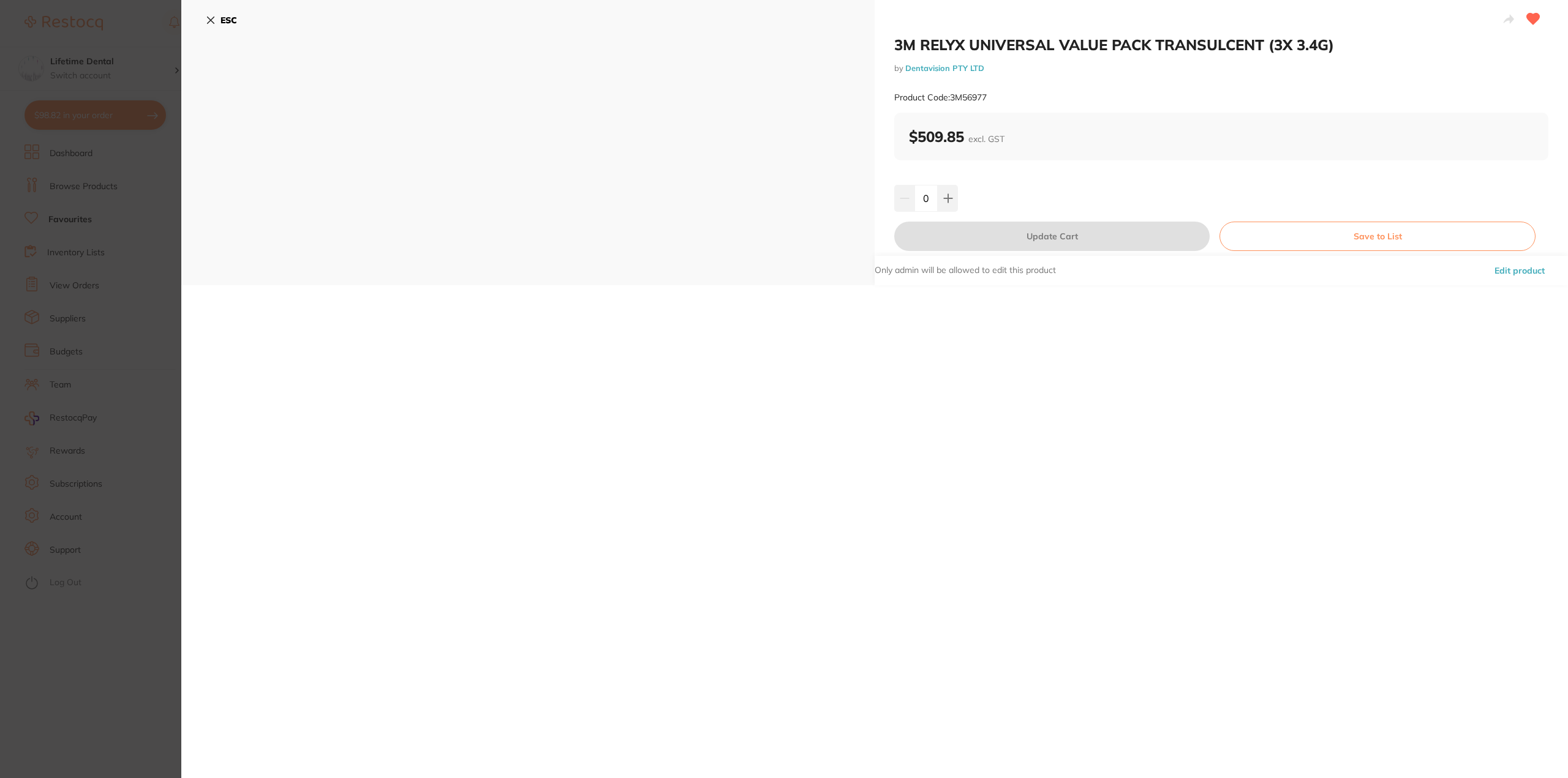
click at [215, 21] on icon at bounding box center [210, 20] width 10 height 10
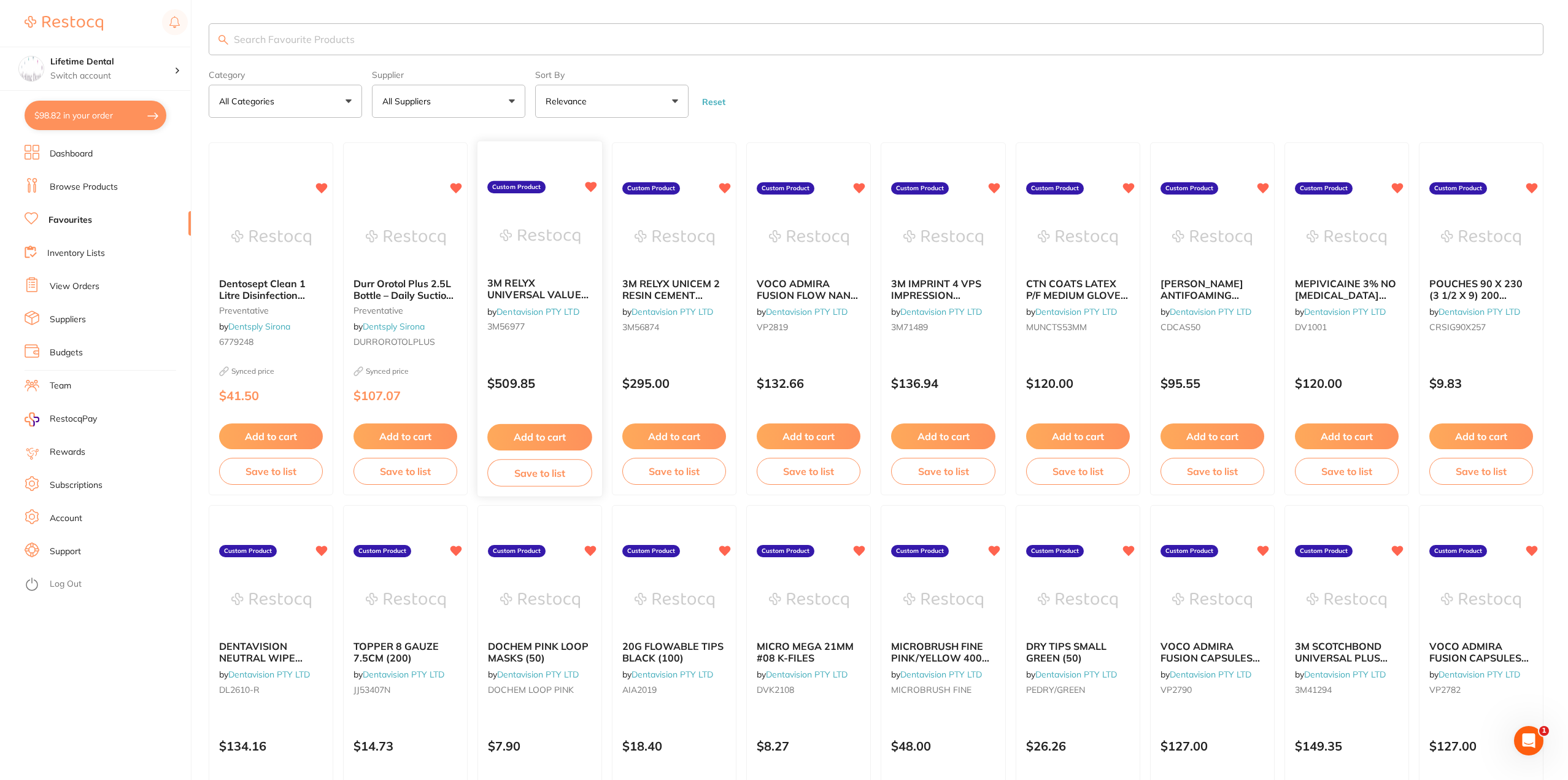
click at [541, 479] on button "Save to list" at bounding box center [540, 472] width 105 height 27
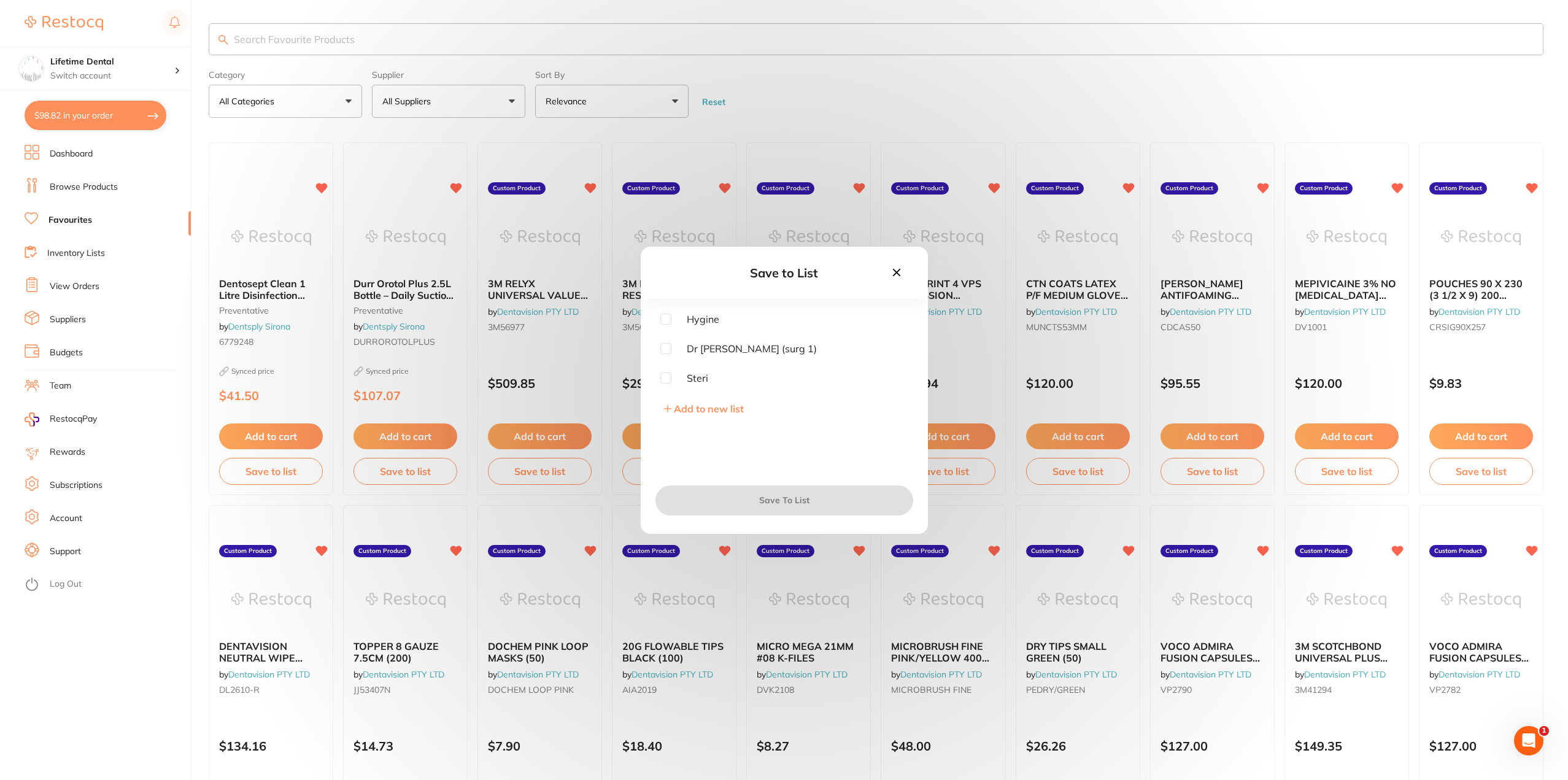
click at [684, 401] on div "Hygine Dr [PERSON_NAME] (surg 1) Steri Add to new list" at bounding box center [784, 392] width 287 height 159
click at [678, 406] on span "Add to new list" at bounding box center [708, 408] width 70 height 13
click at [673, 356] on input "text" at bounding box center [784, 347] width 248 height 32
type input "Dr [PERSON_NAME] (surg 2)"
click at [788, 502] on button "Next" at bounding box center [784, 500] width 258 height 29
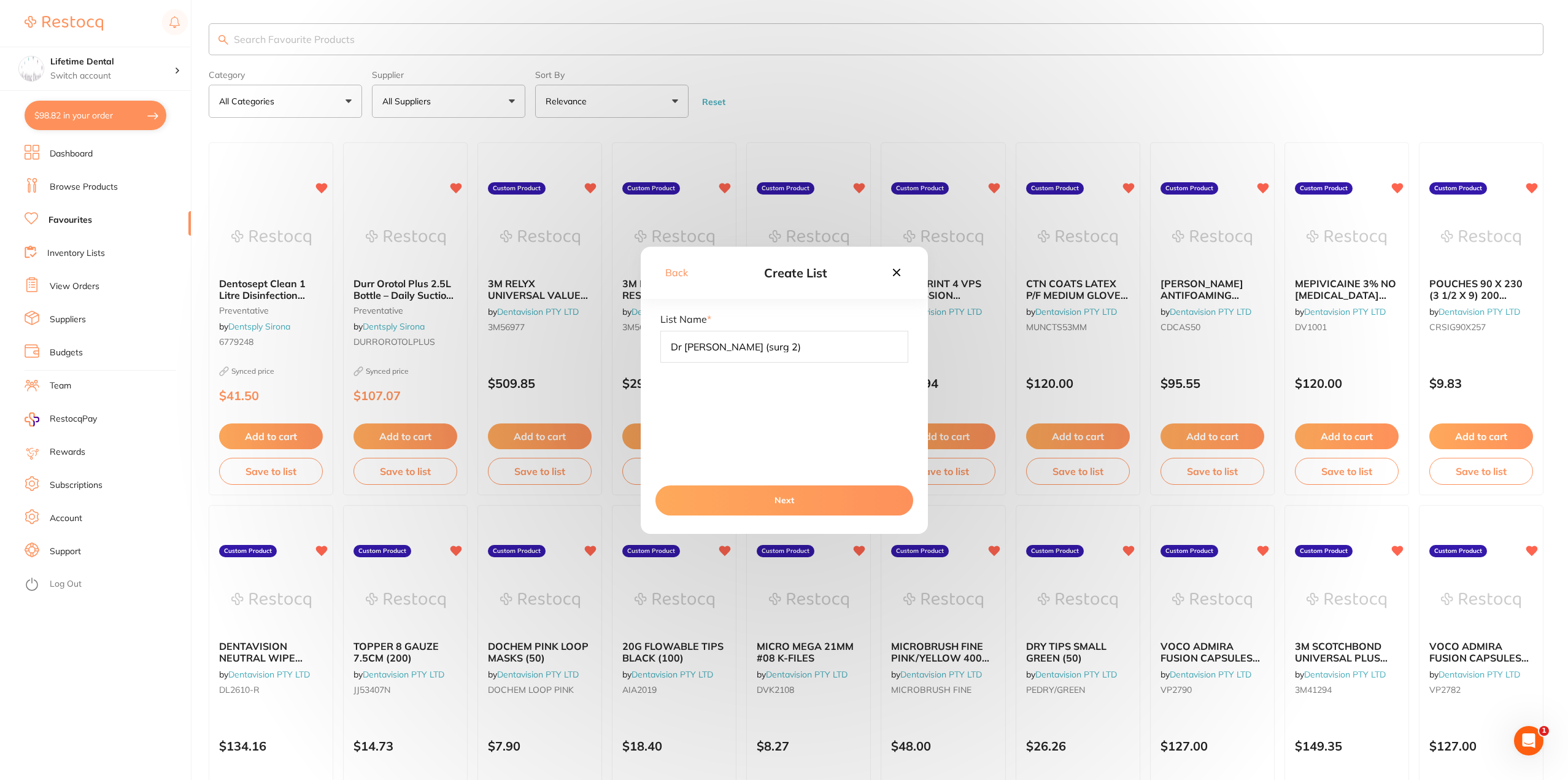
click at [789, 500] on button "Next" at bounding box center [784, 500] width 258 height 29
click at [797, 498] on button "Next" at bounding box center [784, 500] width 258 height 29
click at [819, 504] on button "Next" at bounding box center [784, 500] width 258 height 29
click at [769, 505] on button "Next" at bounding box center [784, 500] width 258 height 29
click at [897, 272] on icon at bounding box center [896, 272] width 8 height 8
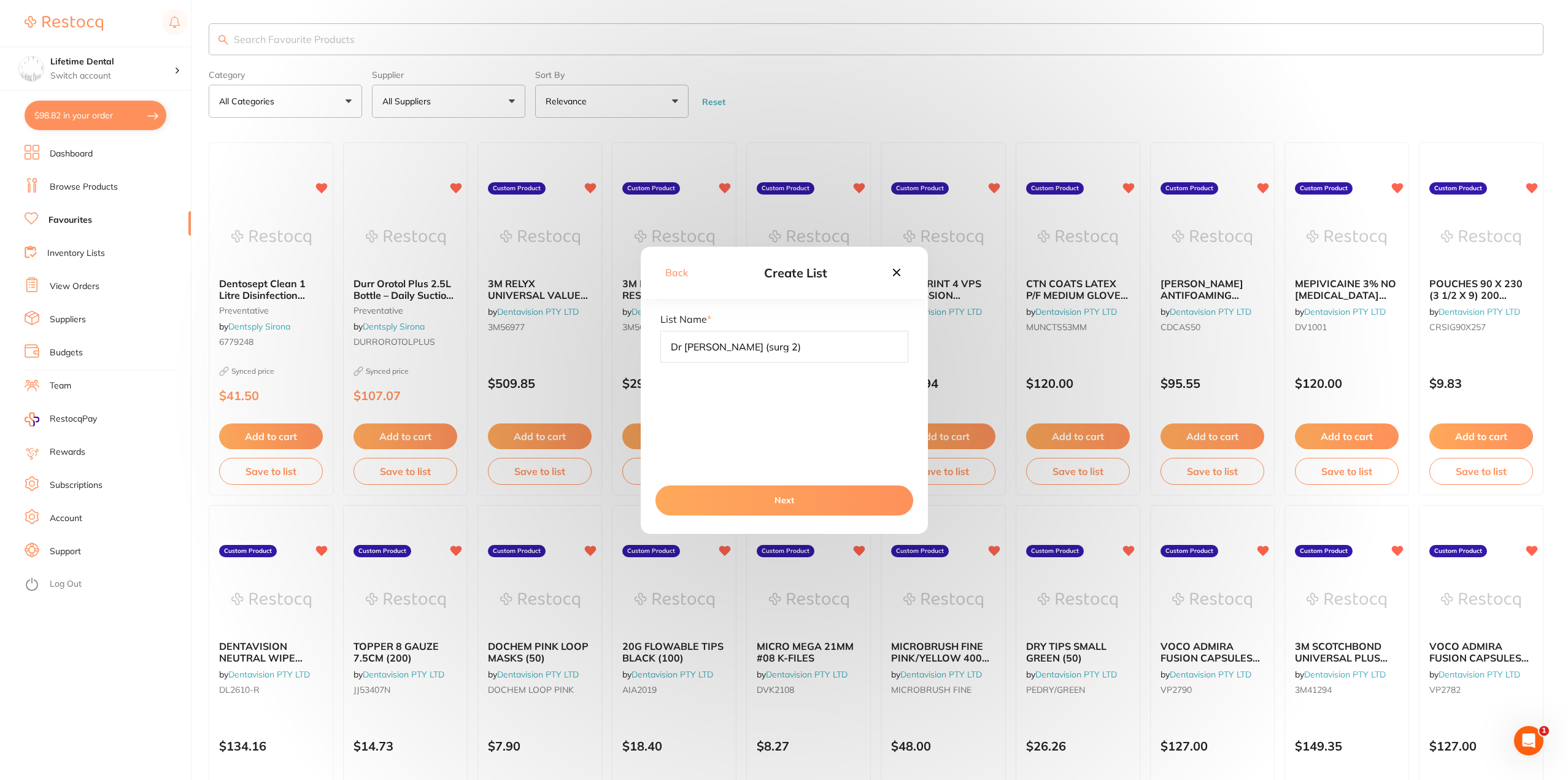
click at [899, 276] on section at bounding box center [784, 390] width 1568 height 780
click at [1, 146] on section at bounding box center [784, 390] width 1568 height 780
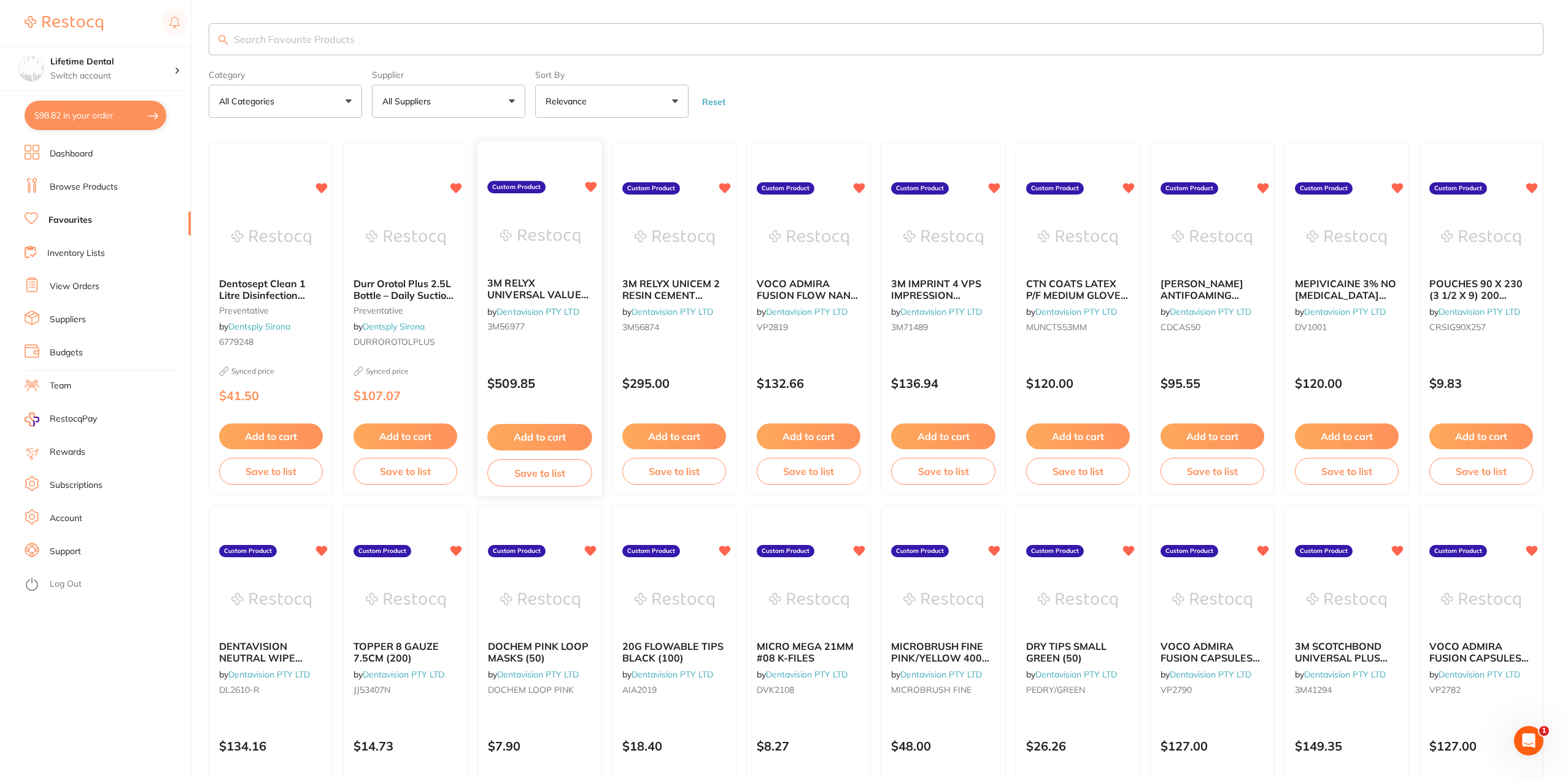
click at [550, 472] on button "Save to list" at bounding box center [540, 472] width 105 height 27
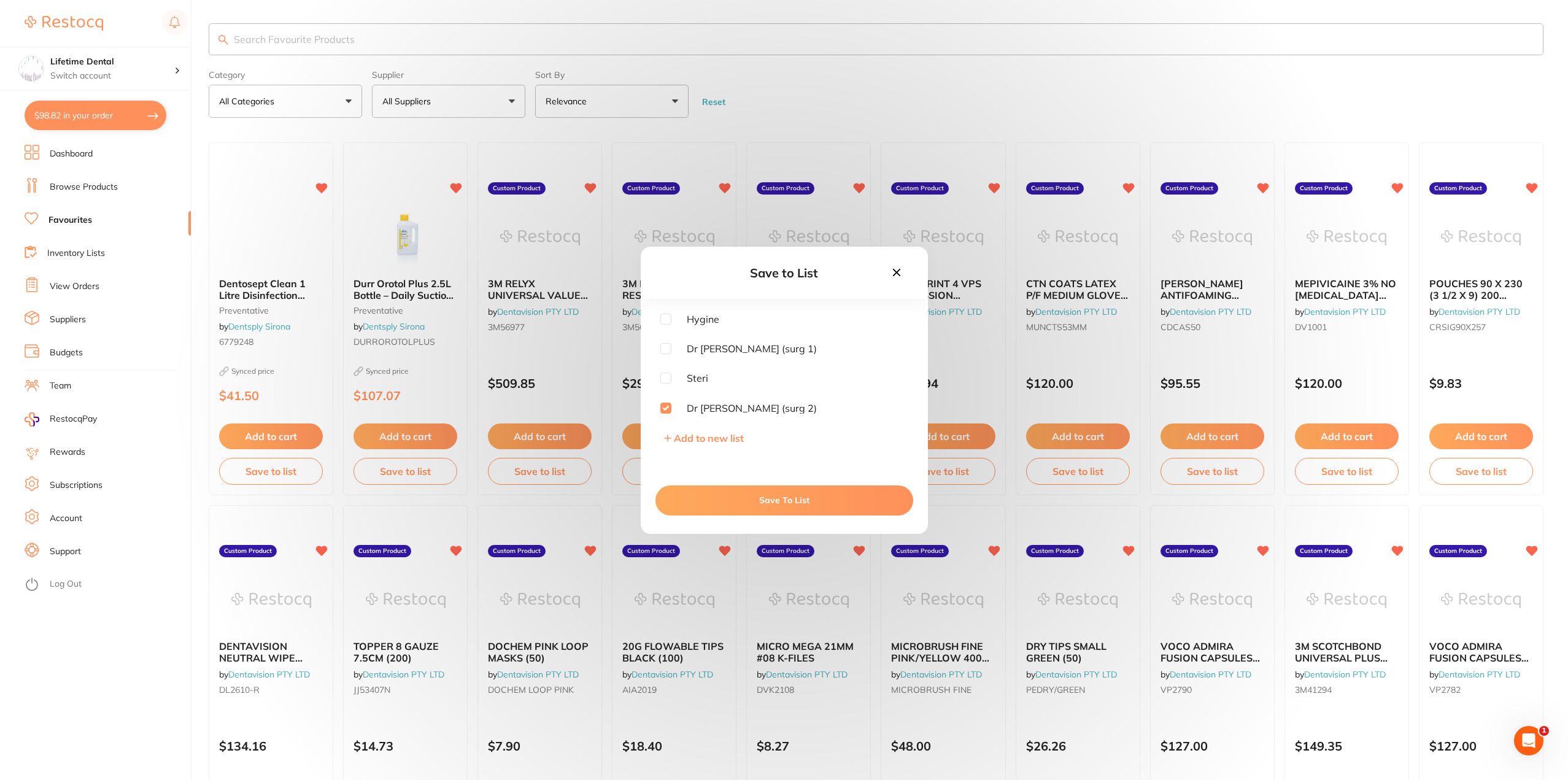
checkbox input "false"
checkbox input "true"
click at [787, 504] on button "Save To List" at bounding box center [784, 500] width 258 height 29
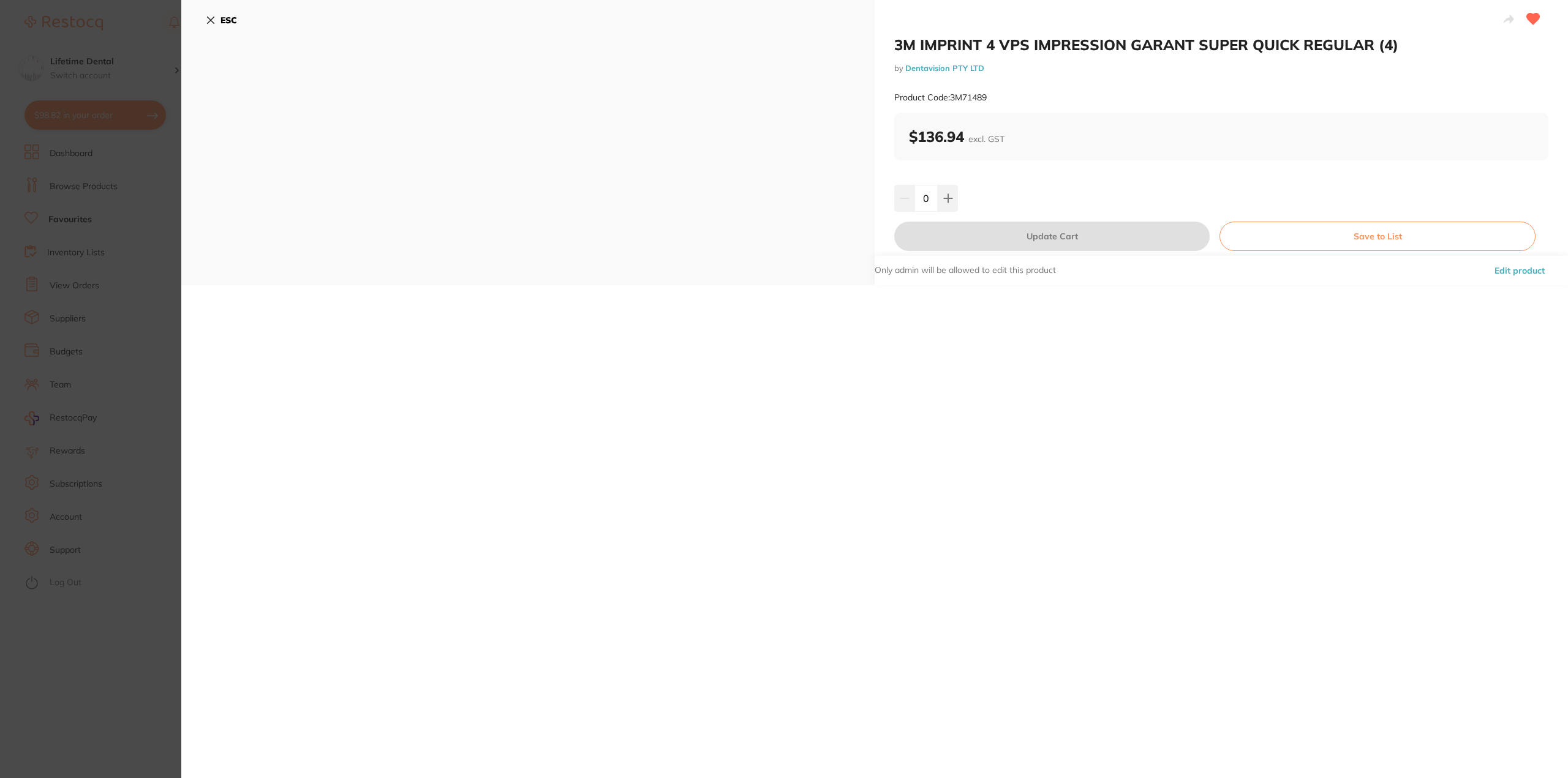
click at [1363, 241] on button "Save to List" at bounding box center [1377, 237] width 316 height 29
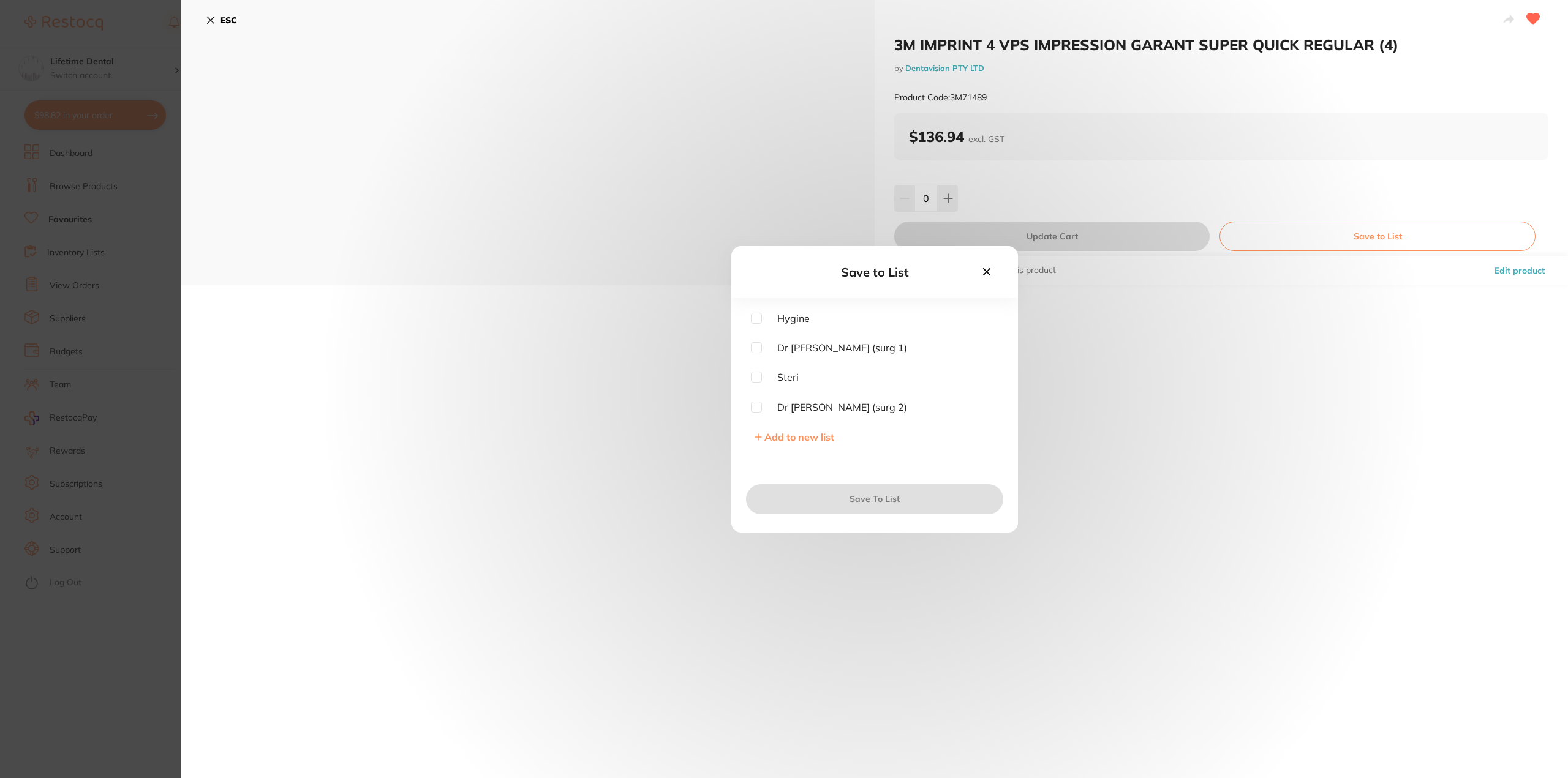
click at [760, 347] on input "checkbox" at bounding box center [756, 347] width 11 height 11
checkbox input "true"
click at [822, 499] on button "Save To List" at bounding box center [875, 499] width 257 height 29
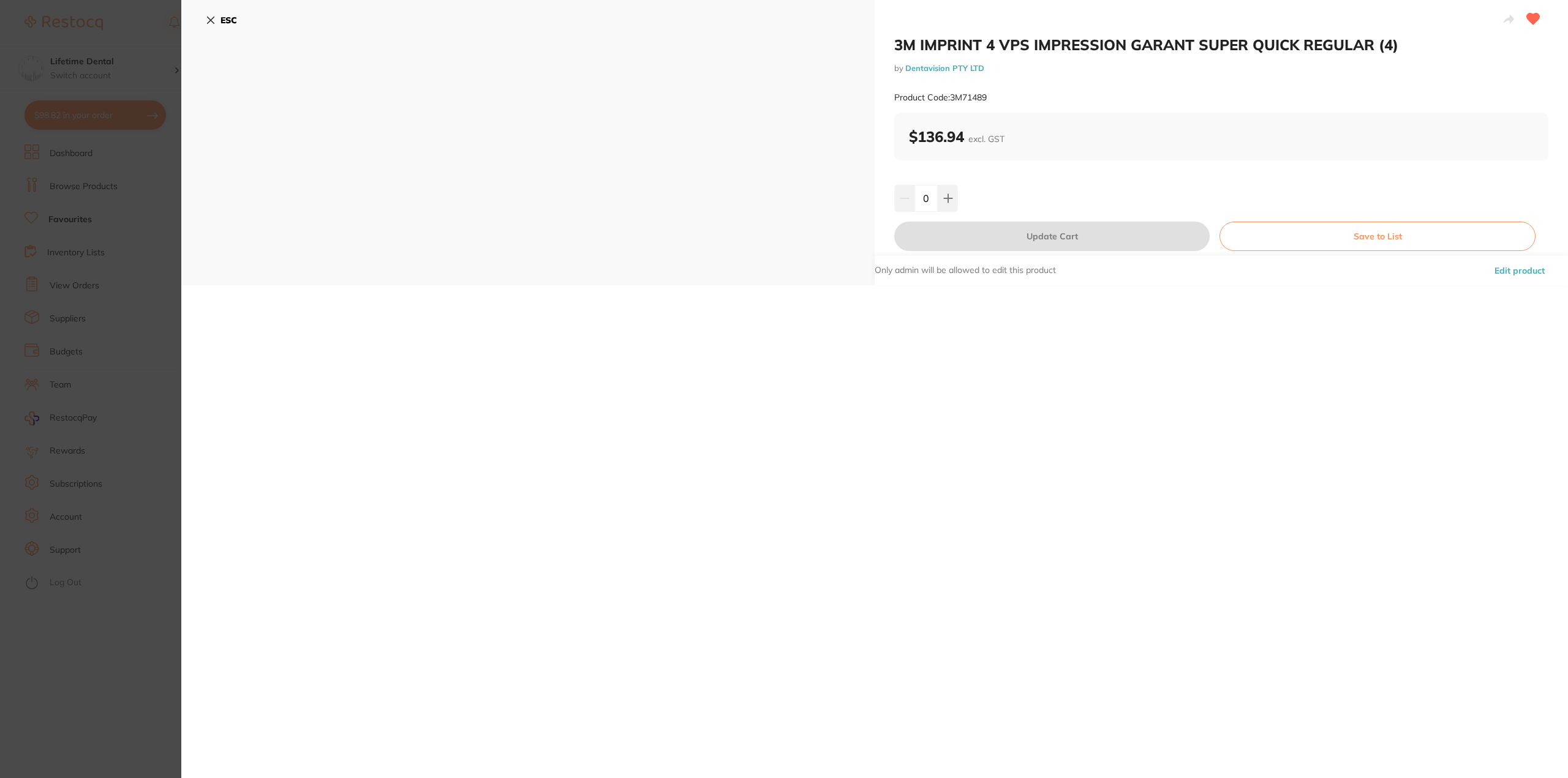
drag, startPoint x: 219, startPoint y: 19, endPoint x: 210, endPoint y: 19, distance: 9.0
click at [219, 16] on button "ESC" at bounding box center [221, 19] width 31 height 20
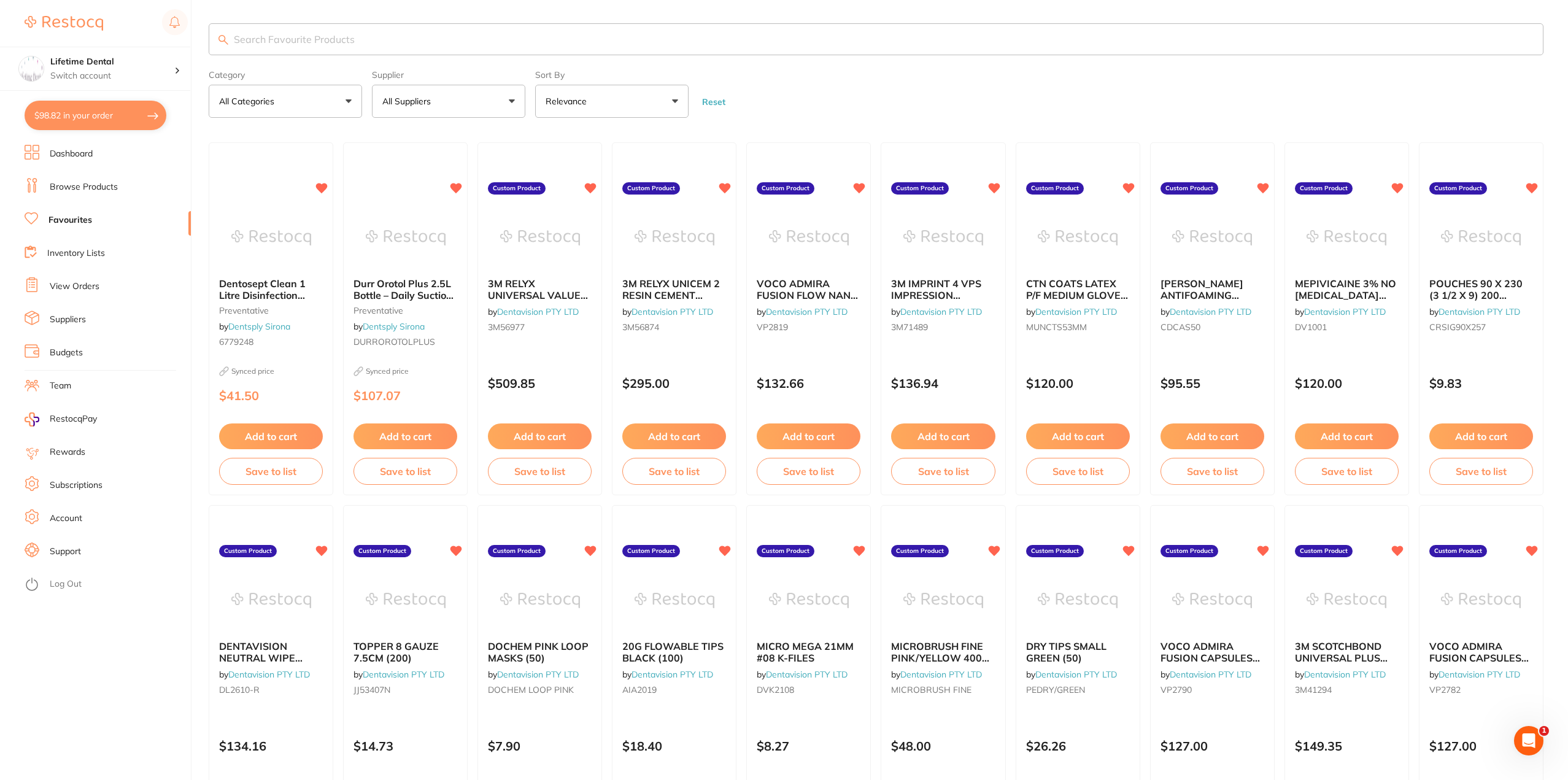
click at [75, 251] on link "Inventory Lists" at bounding box center [75, 253] width 58 height 13
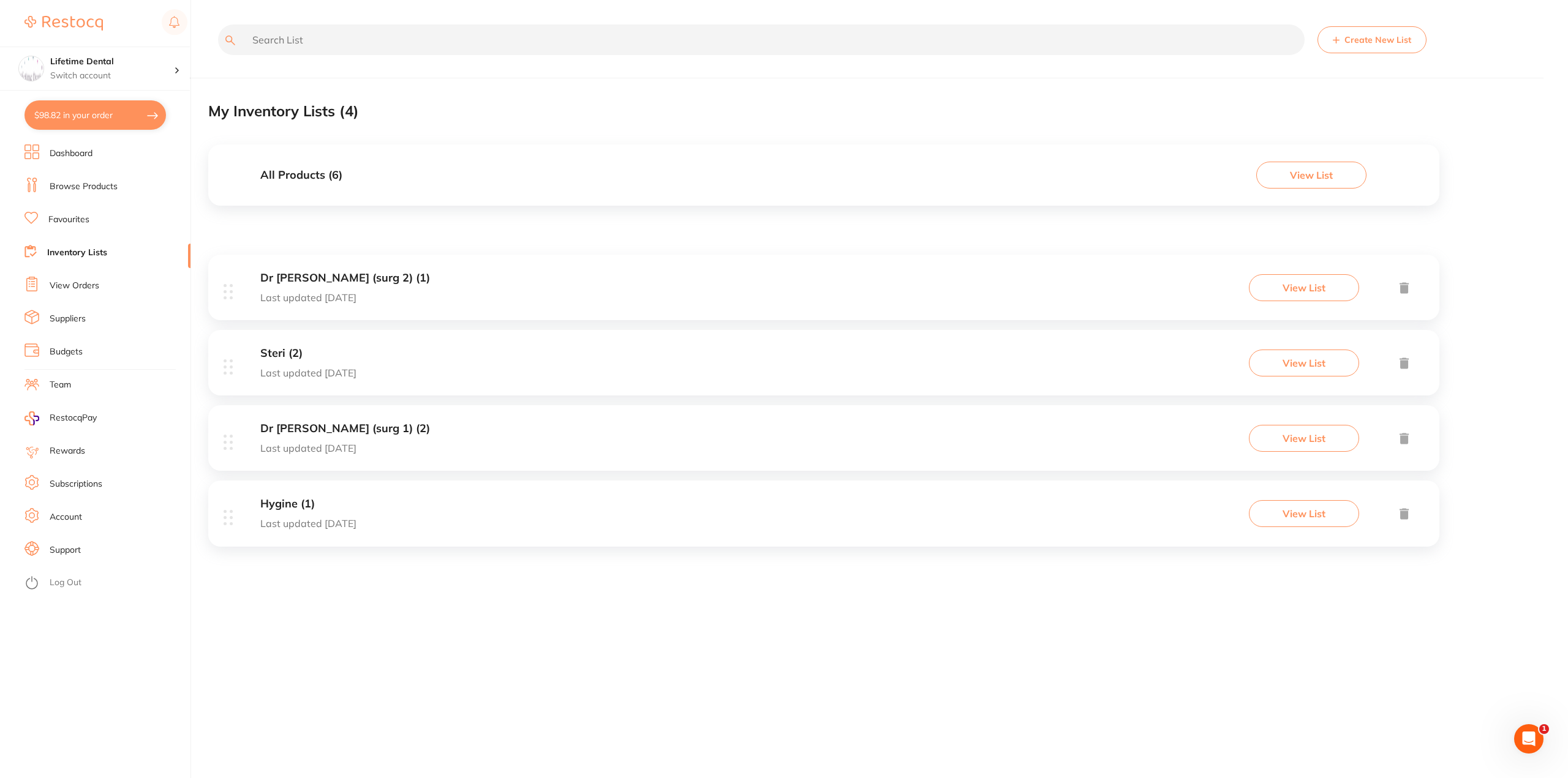
click at [202, 71] on div "$98.82 Lifetime Dental Switch account Lifetime Dental $98.82 in your order Dash…" at bounding box center [784, 389] width 1568 height 778
click at [62, 218] on link "Favourites" at bounding box center [69, 219] width 41 height 13
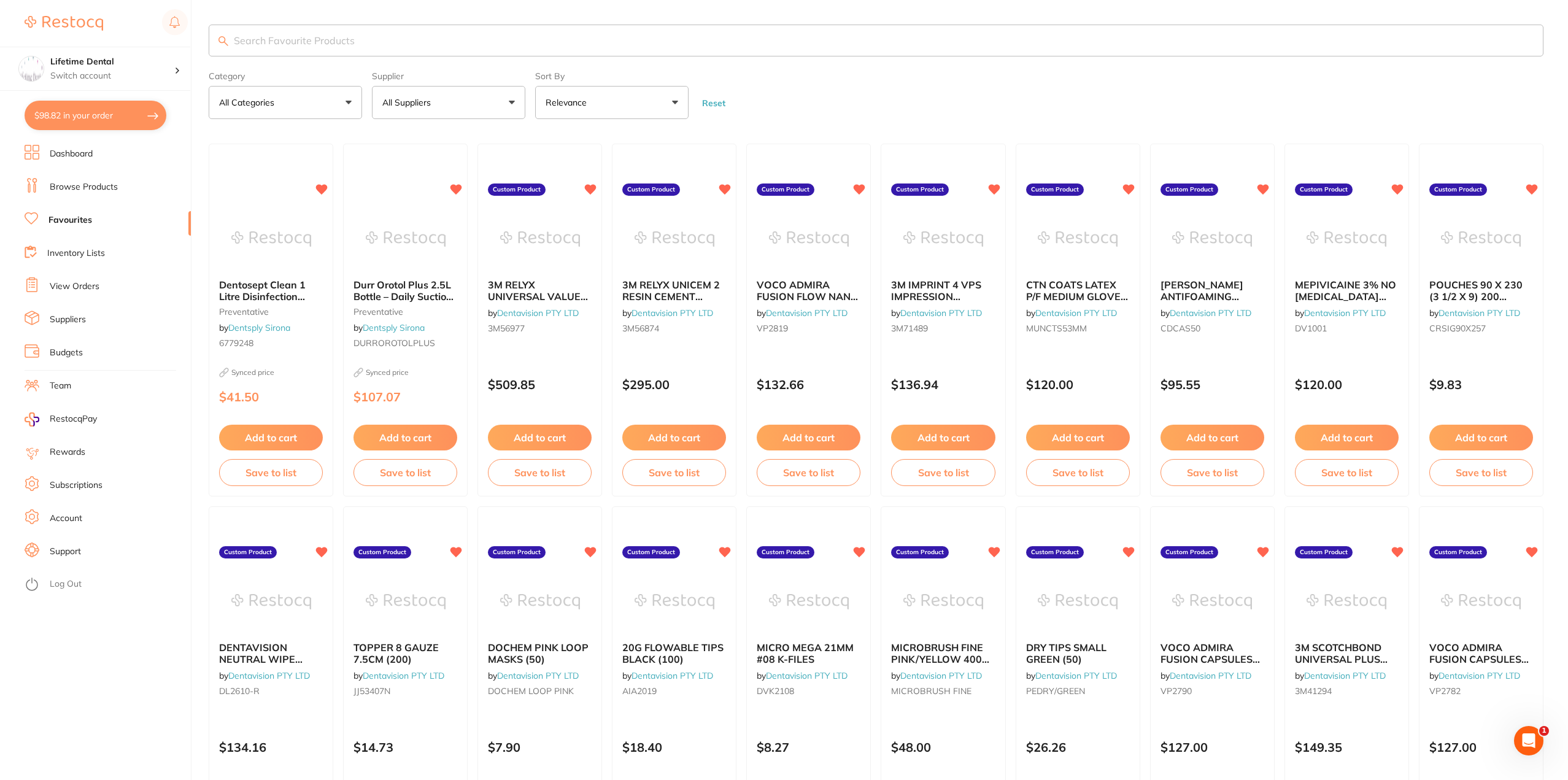
drag, startPoint x: 647, startPoint y: 292, endPoint x: 660, endPoint y: 288, distance: 13.6
click at [647, 292] on span "3M RELYX UNICEM 2 RESIN CEMENT CLICKER TRANSLUCENT" at bounding box center [671, 301] width 98 height 46
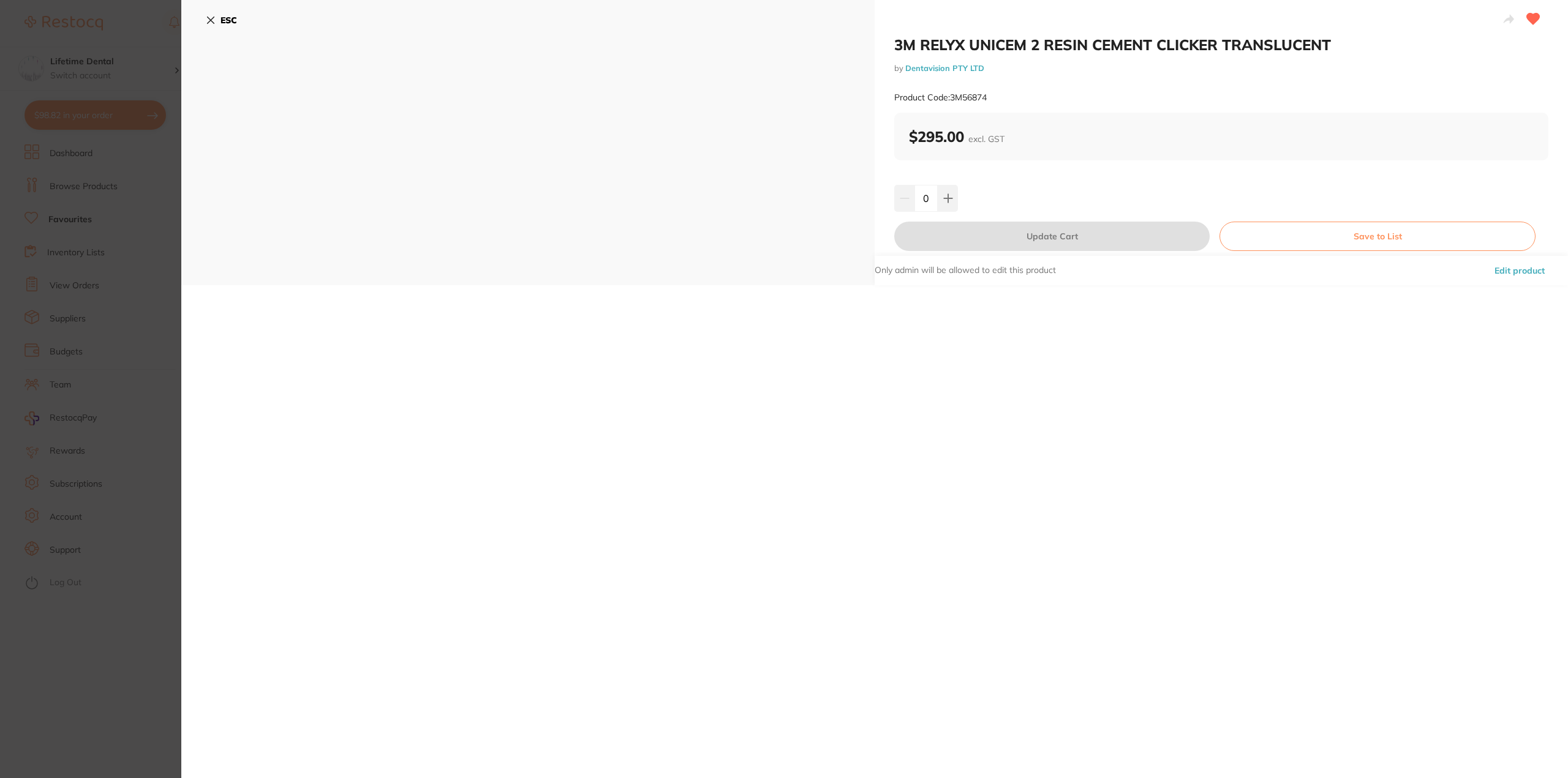
click at [215, 19] on icon at bounding box center [210, 20] width 10 height 10
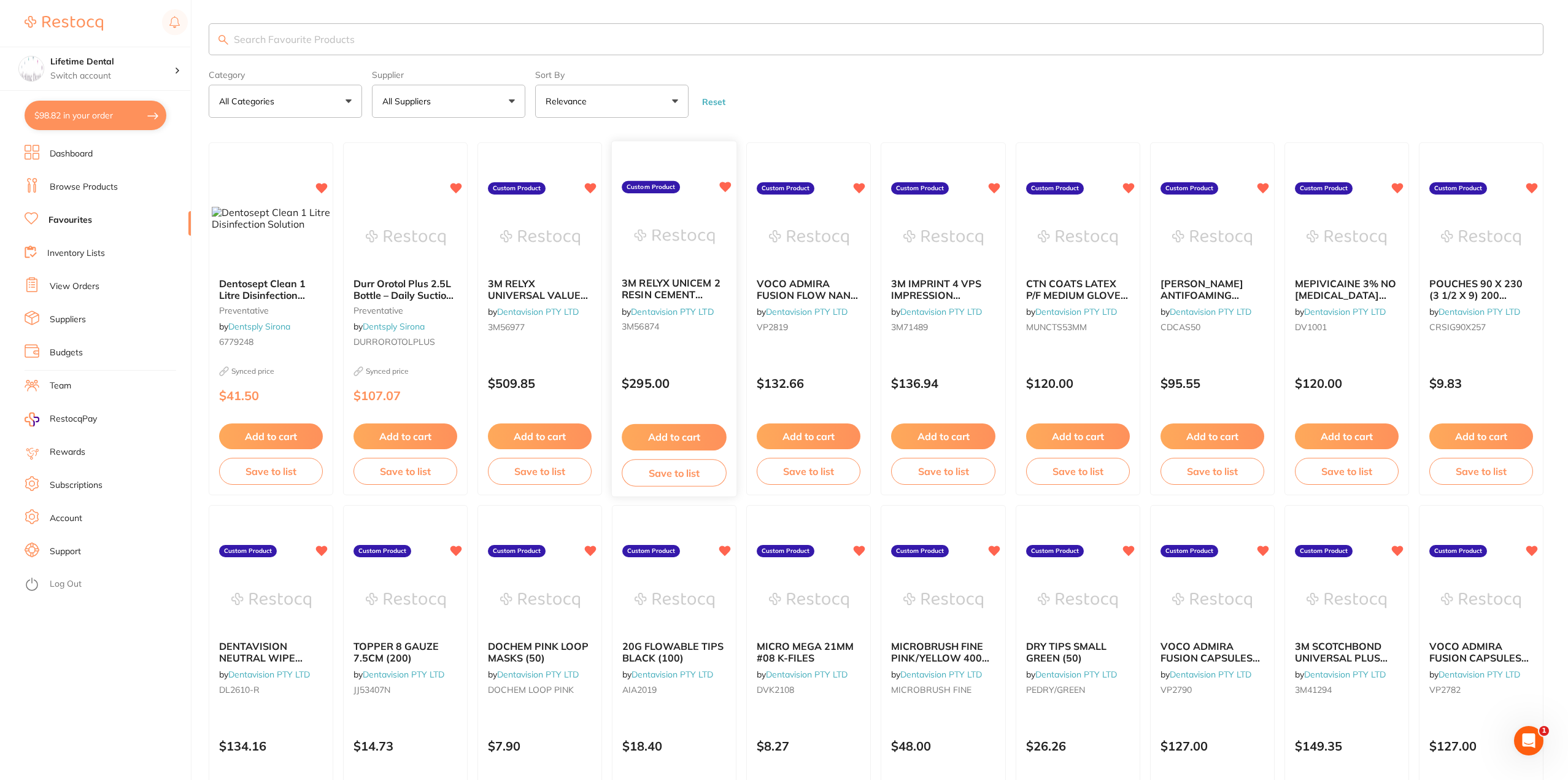
click at [673, 473] on button "Save to list" at bounding box center [674, 472] width 105 height 27
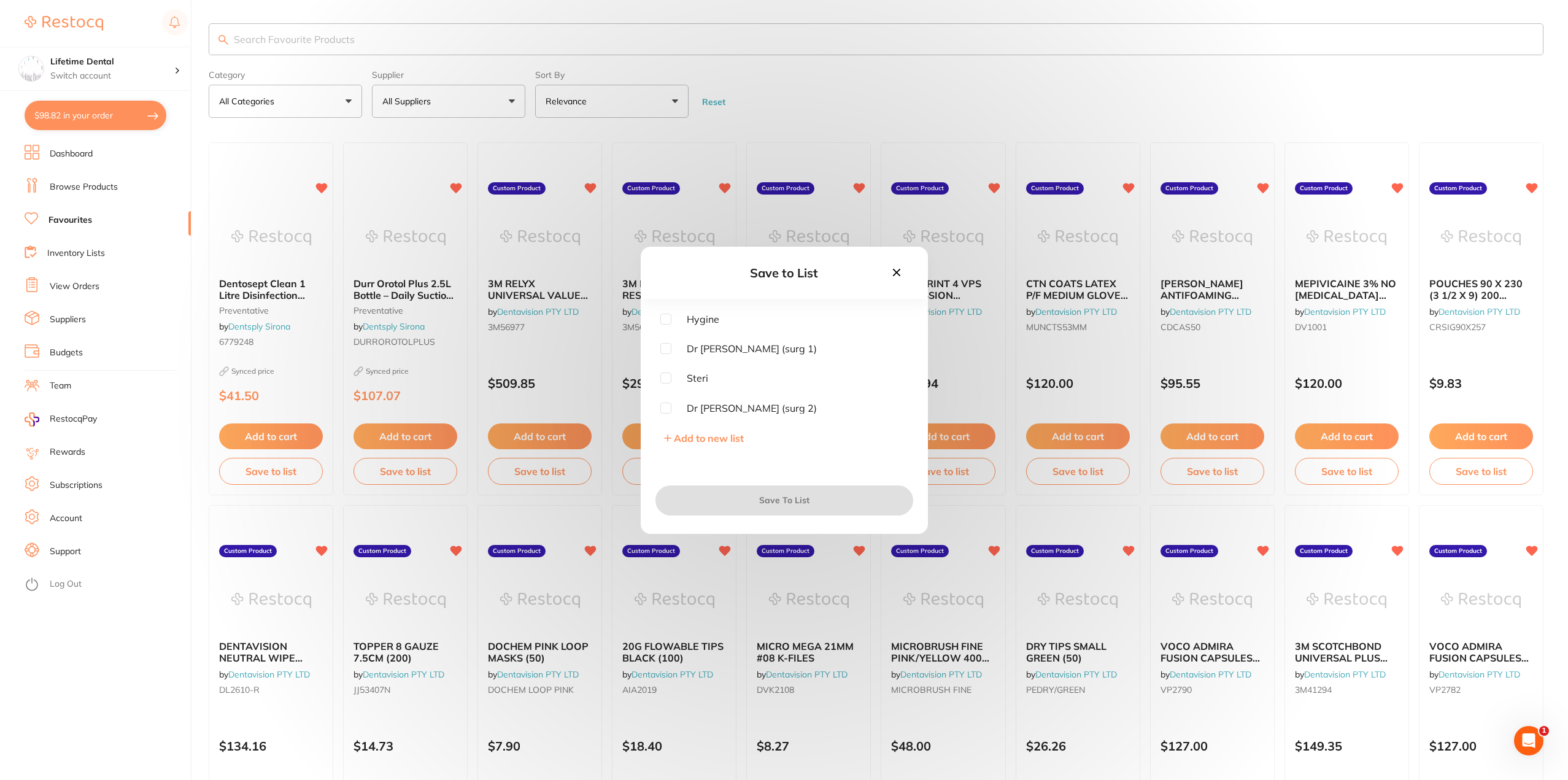
click at [672, 438] on button "Add to new list" at bounding box center [704, 438] width 87 height 13
click at [680, 343] on input "text" at bounding box center [784, 347] width 248 height 32
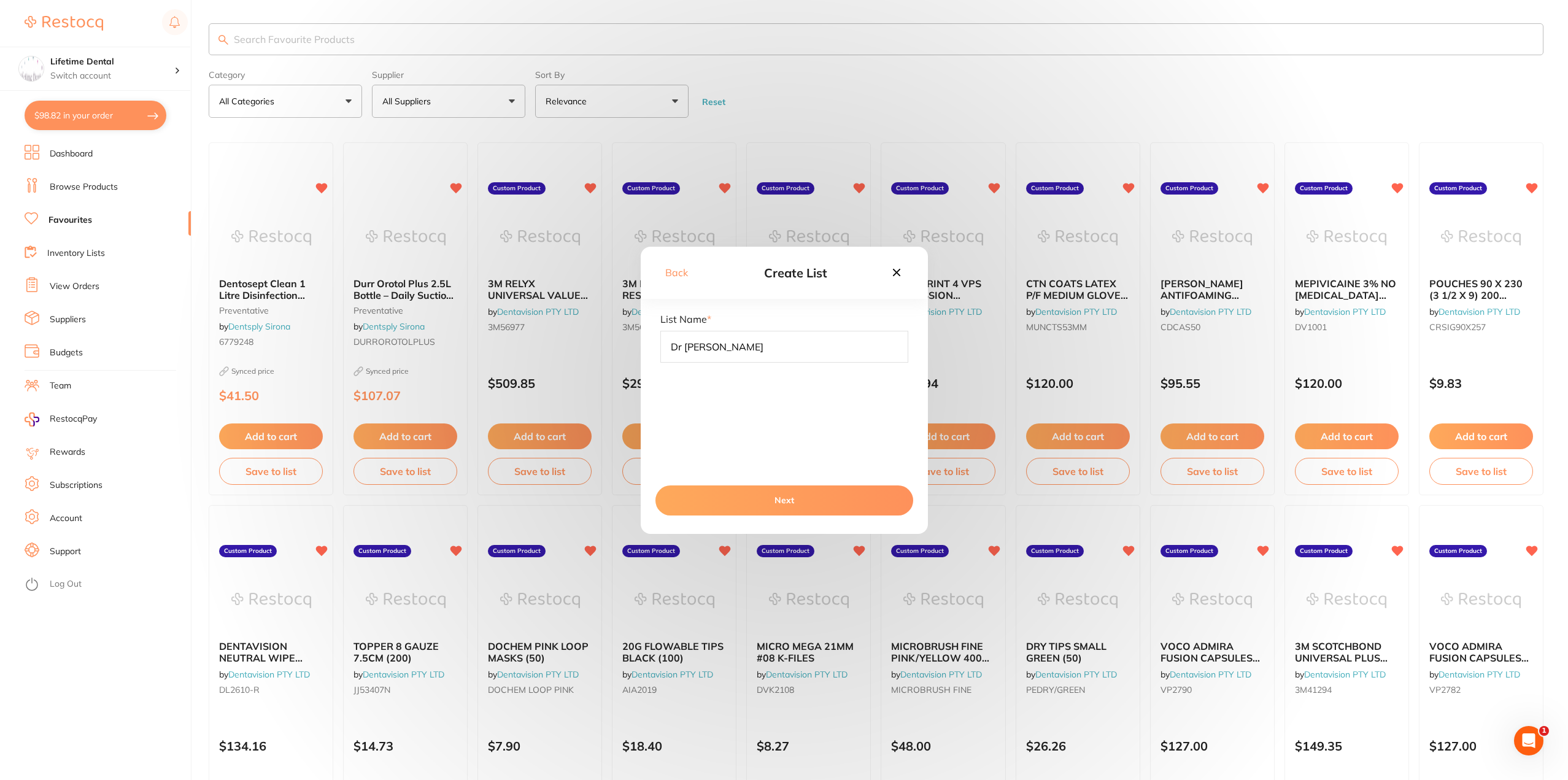
type input "Dr [PERSON_NAME]"
drag, startPoint x: 771, startPoint y: 504, endPoint x: 764, endPoint y: 496, distance: 10.6
click at [771, 505] on button "Next" at bounding box center [784, 500] width 258 height 29
click at [829, 501] on button "Next" at bounding box center [784, 500] width 258 height 29
click at [798, 495] on button "Next" at bounding box center [784, 500] width 258 height 29
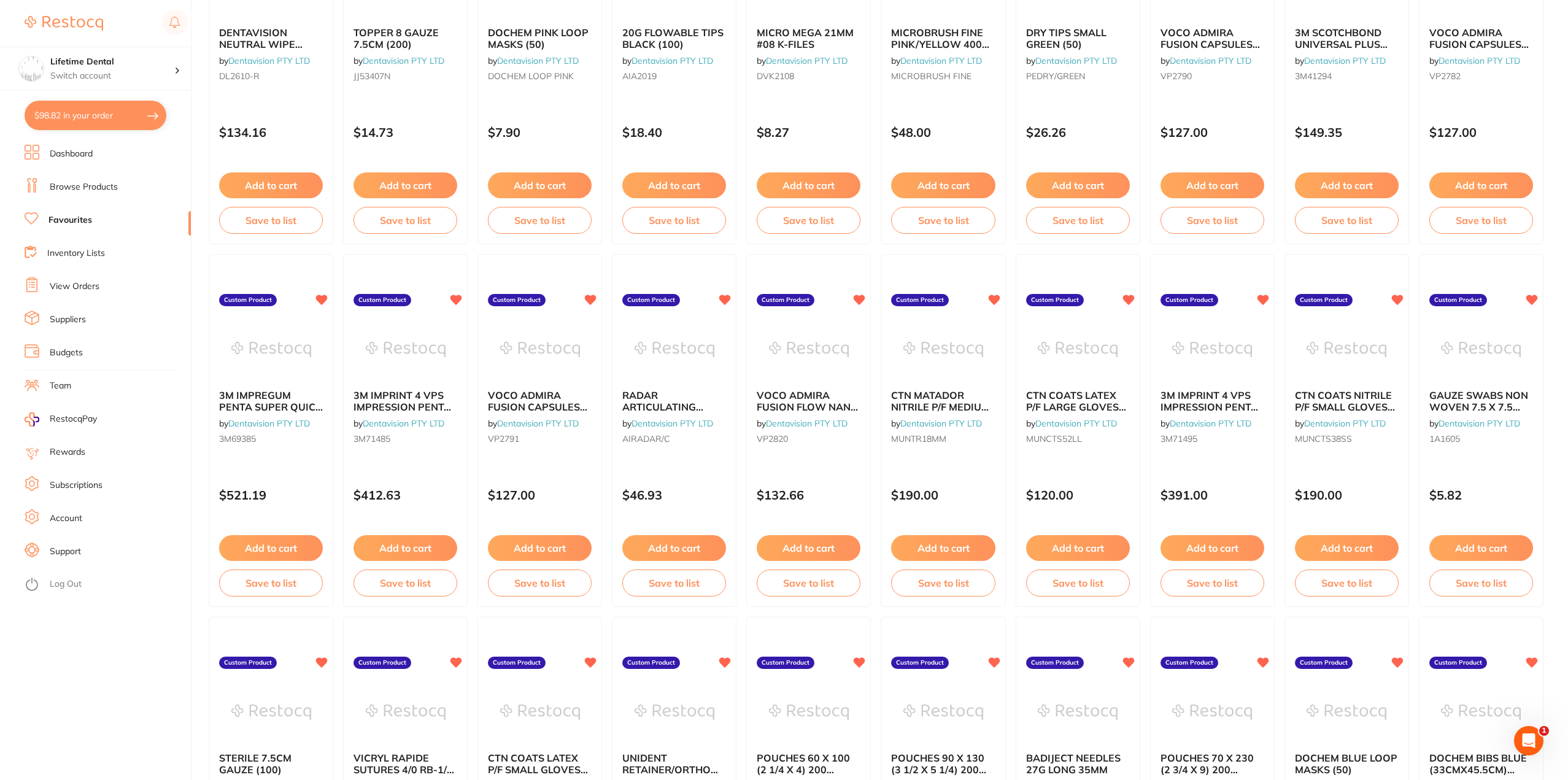
click at [78, 252] on link "Inventory Lists" at bounding box center [75, 253] width 58 height 13
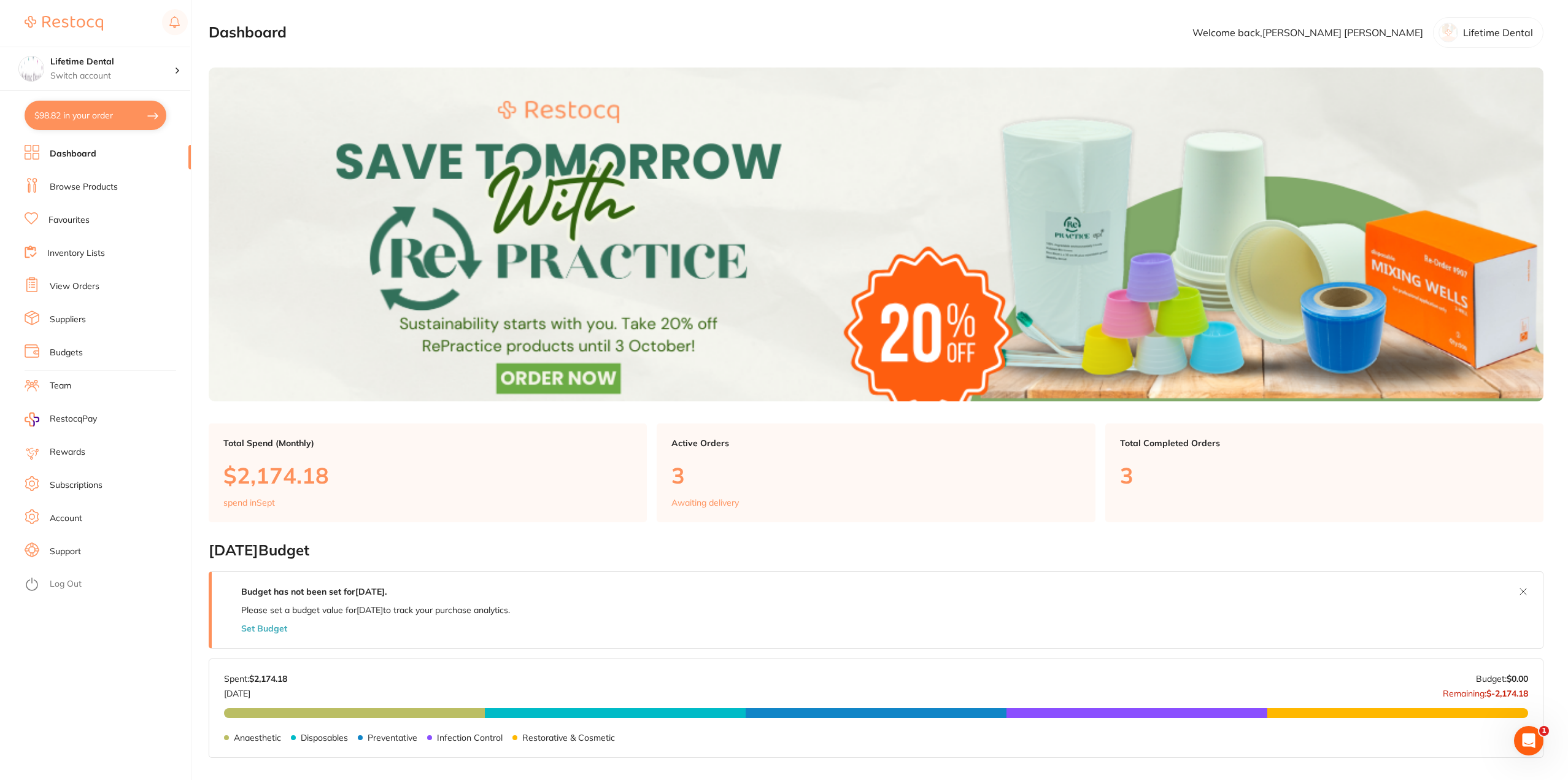
click at [87, 181] on li "Browse Products" at bounding box center [107, 186] width 166 height 19
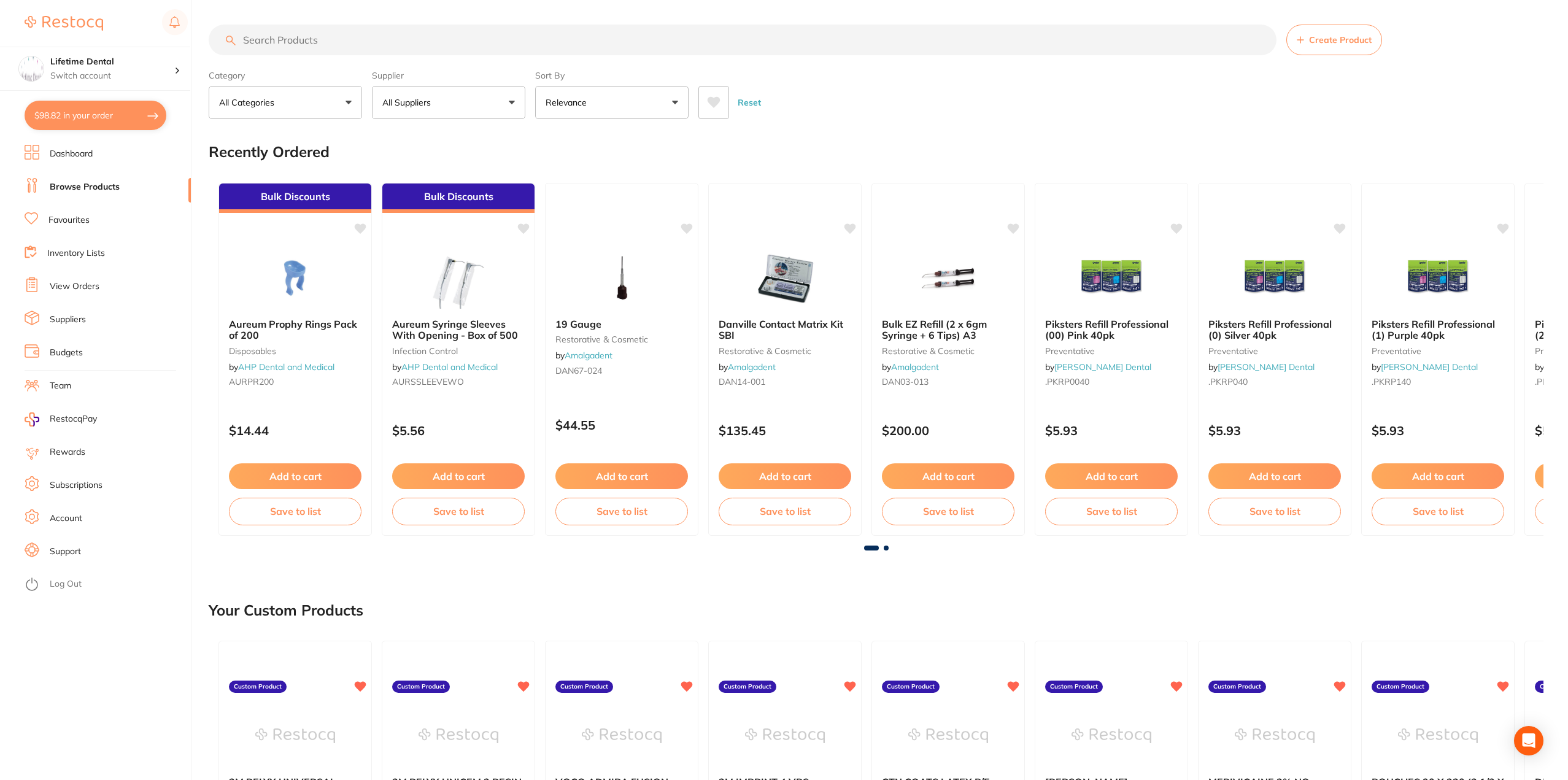
click at [341, 34] on input "search" at bounding box center [743, 39] width 1067 height 30
paste input "Manufacturer xive No 17 sizes 3.5 9.5 No 37 sizes 3.5 8"
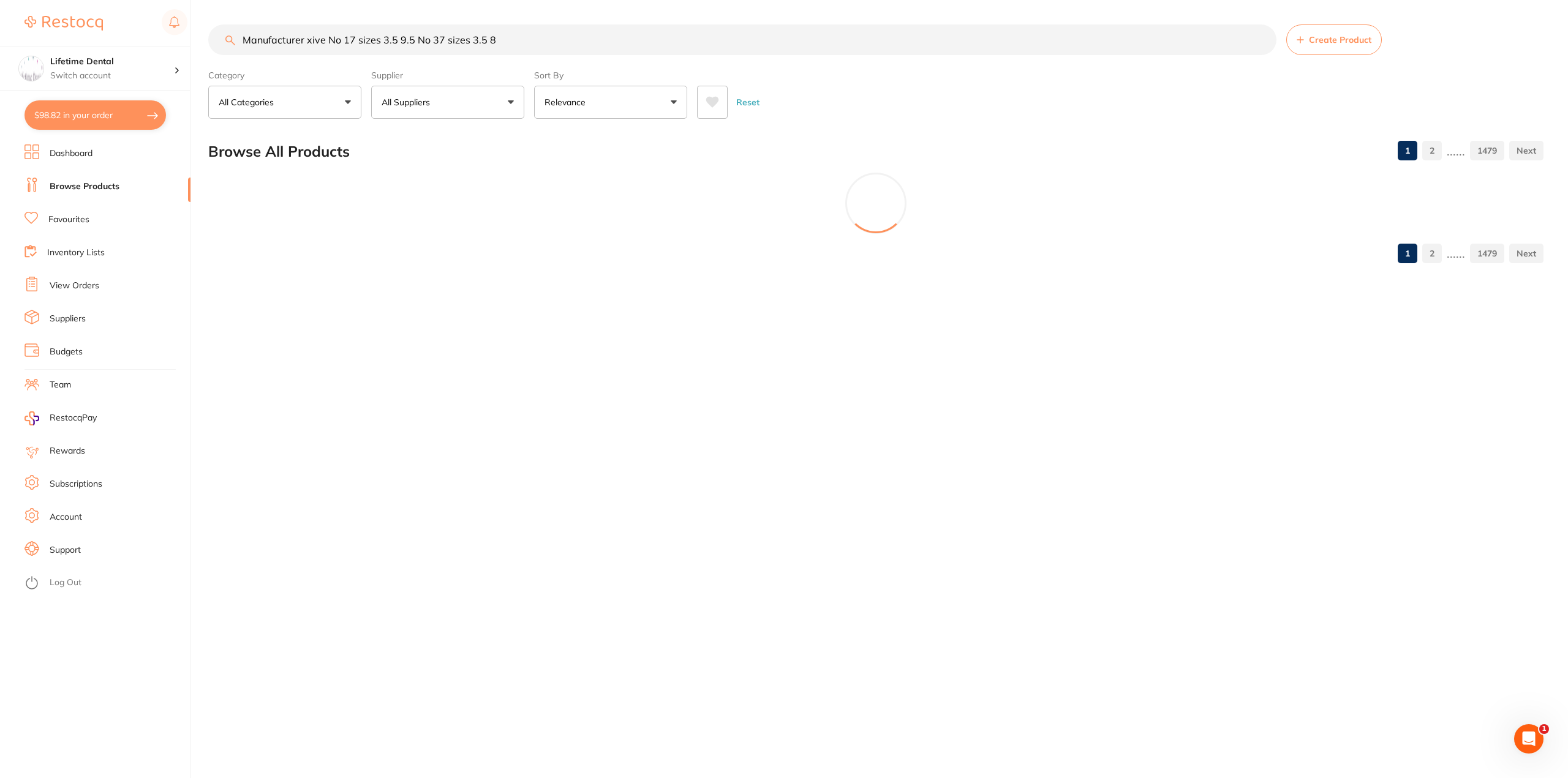
drag, startPoint x: 303, startPoint y: 40, endPoint x: 208, endPoint y: 40, distance: 95.0
click at [208, 40] on input "Manufacturer xive No 17 sizes 3.5 9.5 No 37 sizes 3.5 8" at bounding box center [742, 39] width 1068 height 30
drag, startPoint x: 266, startPoint y: 40, endPoint x: 465, endPoint y: 50, distance: 199.3
click at [465, 50] on input "xive No 17 sizes 3.5 9.5 No 37 sizes 3.5 8" at bounding box center [742, 39] width 1068 height 30
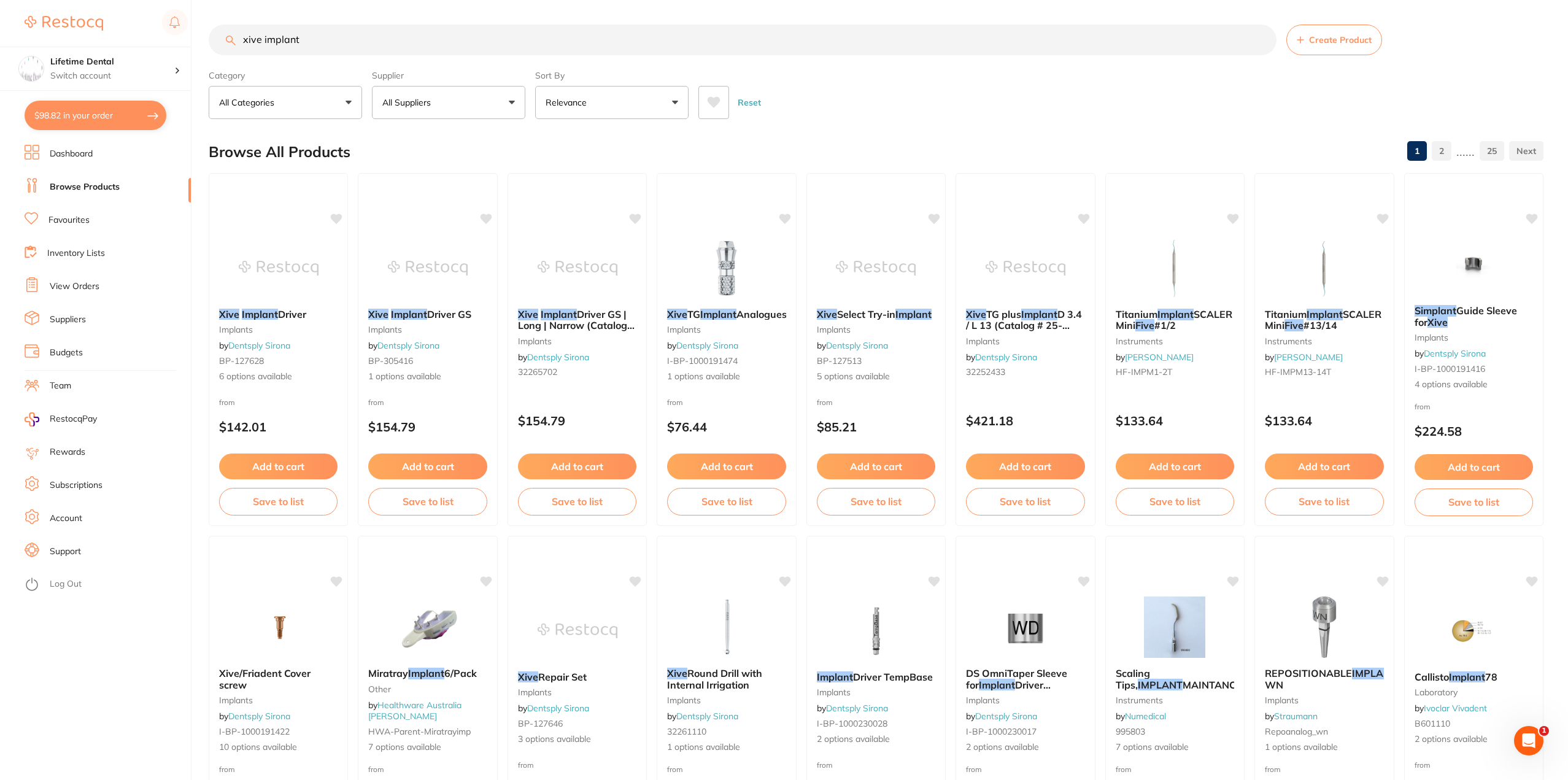
scroll to position [0, 0]
click at [266, 315] on em "Implant" at bounding box center [260, 313] width 37 height 13
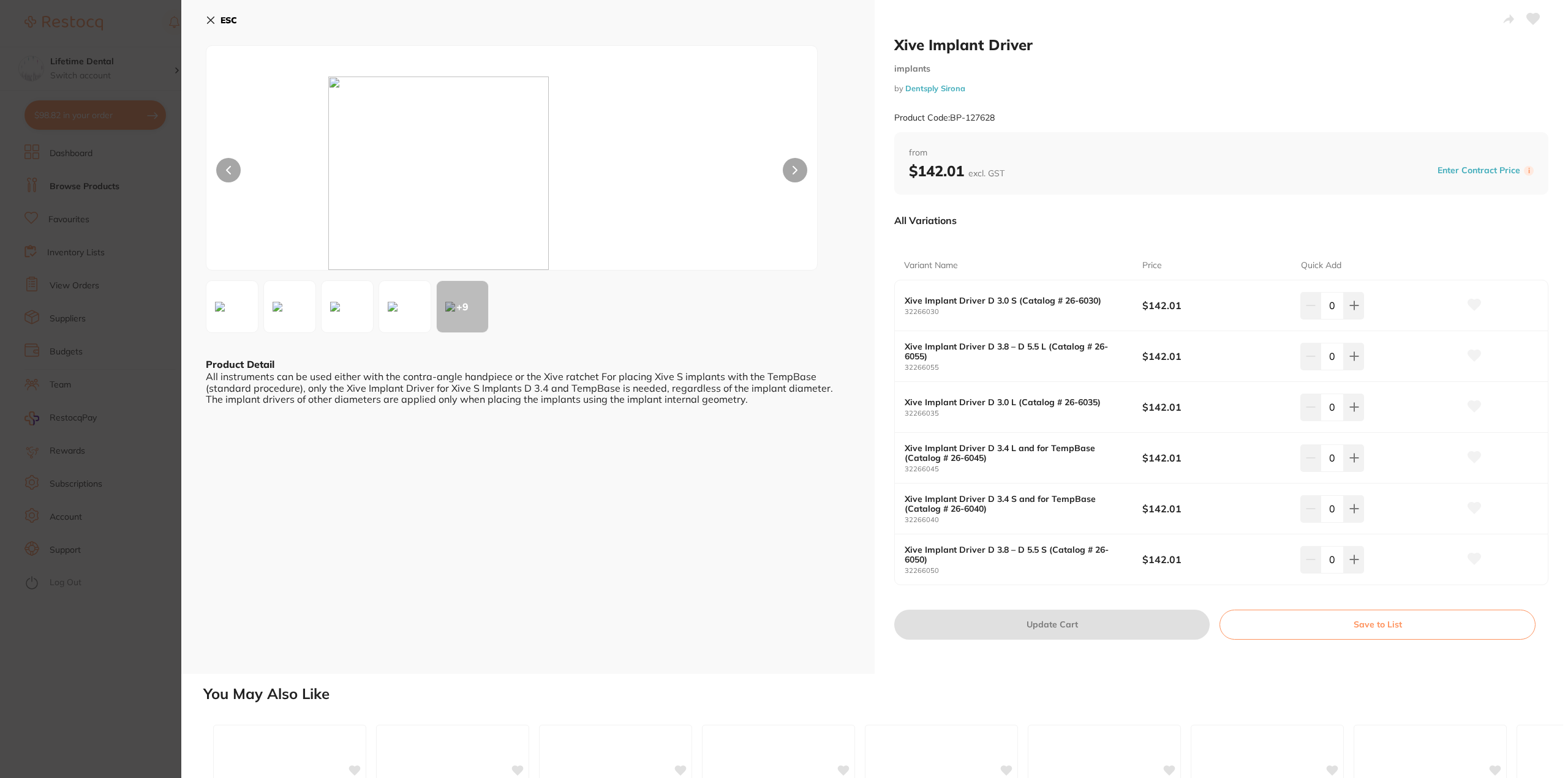
click at [207, 19] on icon at bounding box center [210, 20] width 10 height 10
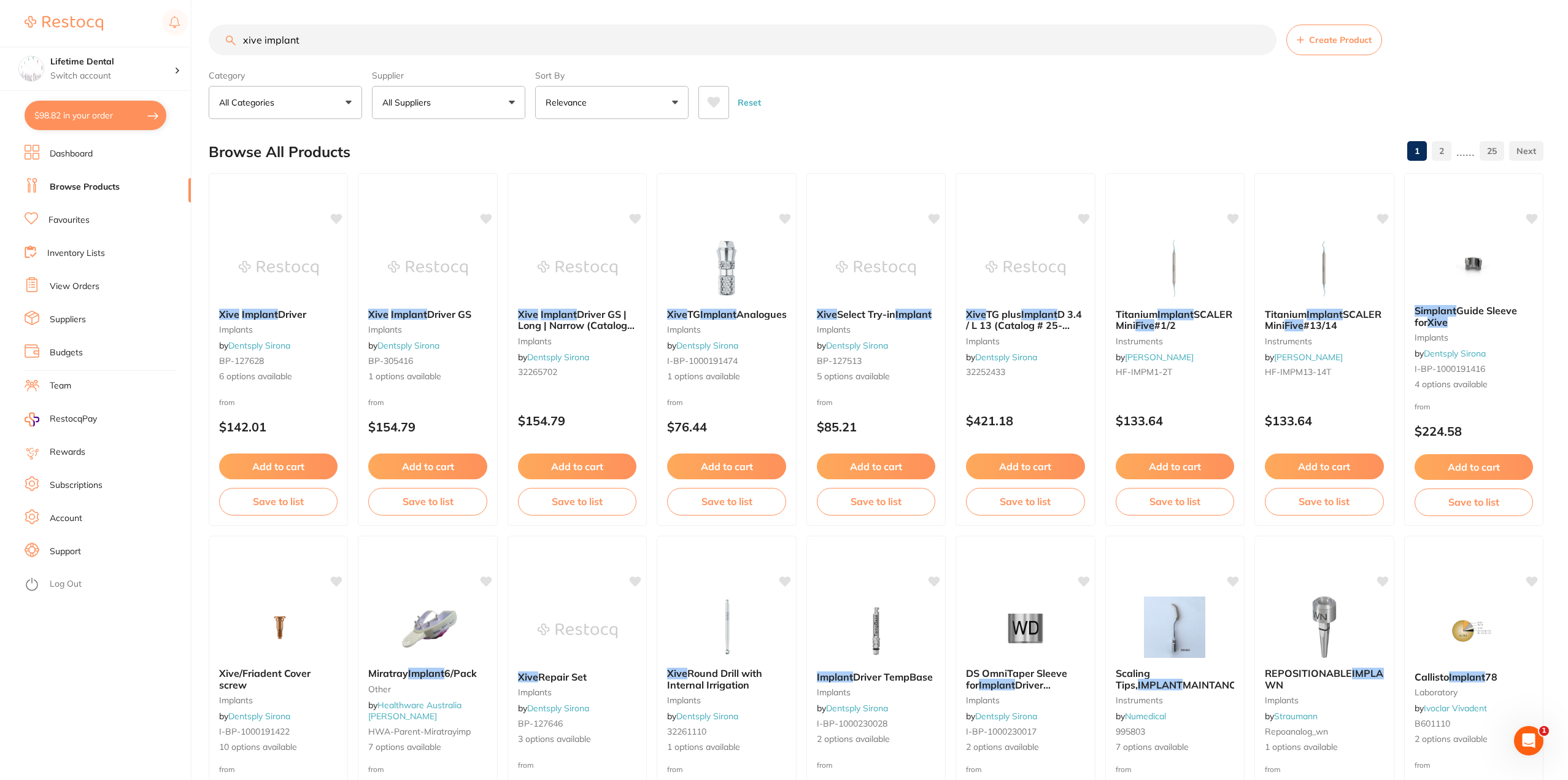
click at [372, 44] on input "xive implant" at bounding box center [743, 39] width 1067 height 30
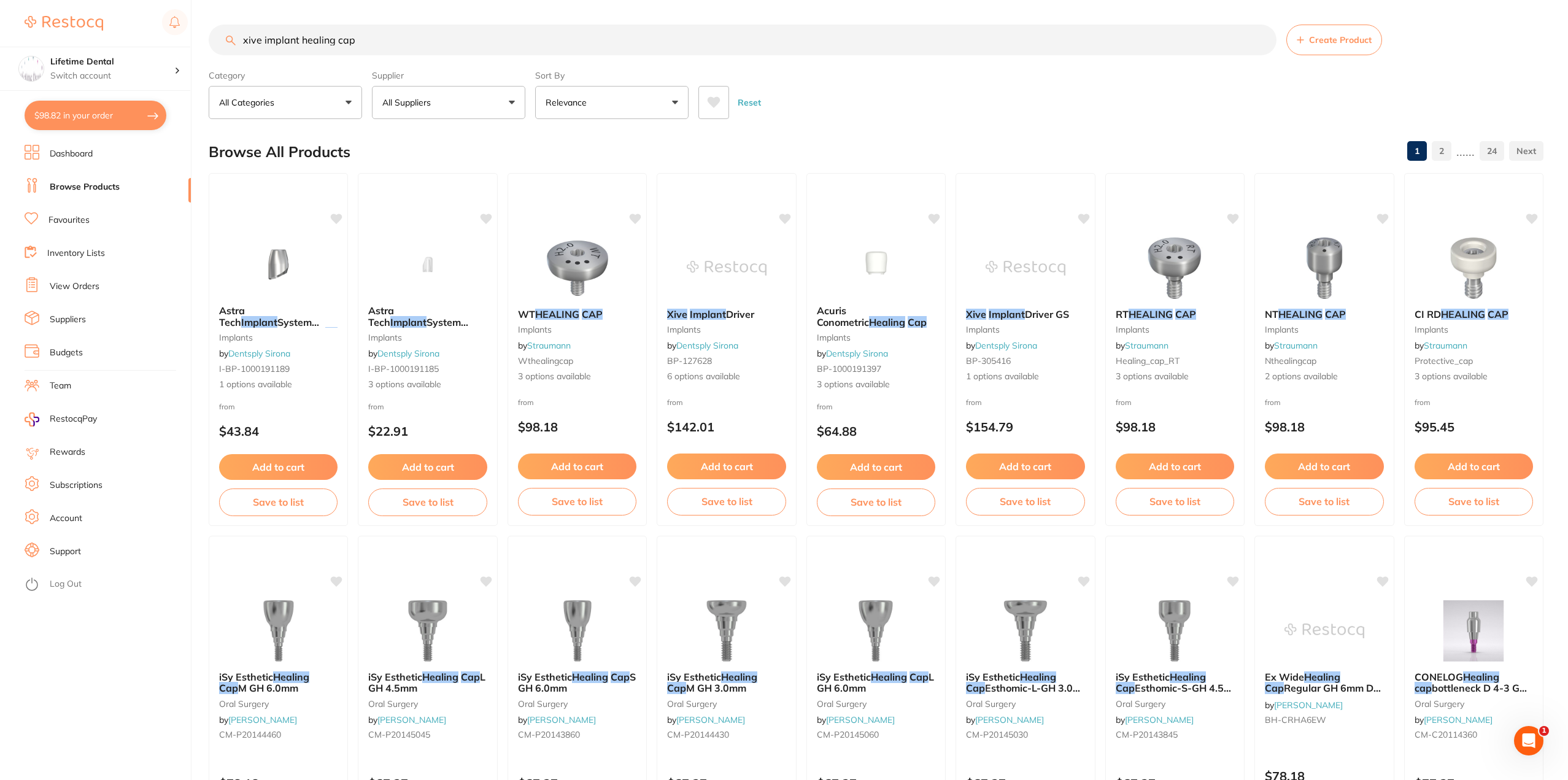
scroll to position [1, 0]
drag, startPoint x: 280, startPoint y: 46, endPoint x: 389, endPoint y: 49, distance: 109.0
click at [389, 49] on input "xive implant healing cap" at bounding box center [743, 39] width 1067 height 30
drag, startPoint x: 319, startPoint y: 34, endPoint x: 272, endPoint y: 26, distance: 47.7
click at [320, 34] on input "xive implant healing cap" at bounding box center [743, 39] width 1067 height 30
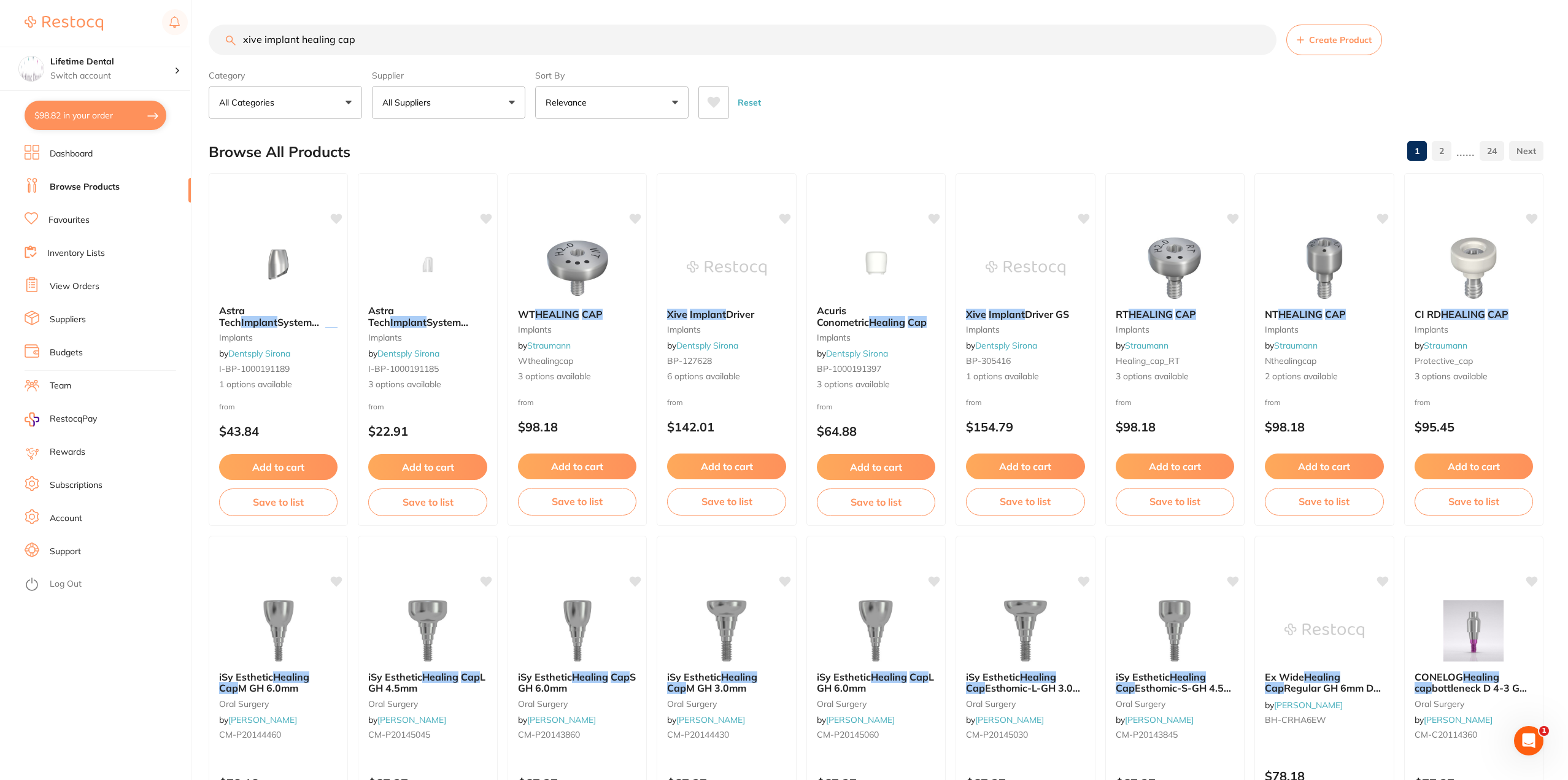
click at [248, 35] on input "xive implant healing cap" at bounding box center [743, 39] width 1067 height 30
drag, startPoint x: 253, startPoint y: 37, endPoint x: 426, endPoint y: 35, distance: 173.0
click at [423, 40] on input "xive implant healing cap" at bounding box center [743, 39] width 1067 height 30
type input "xive implant healing cap"
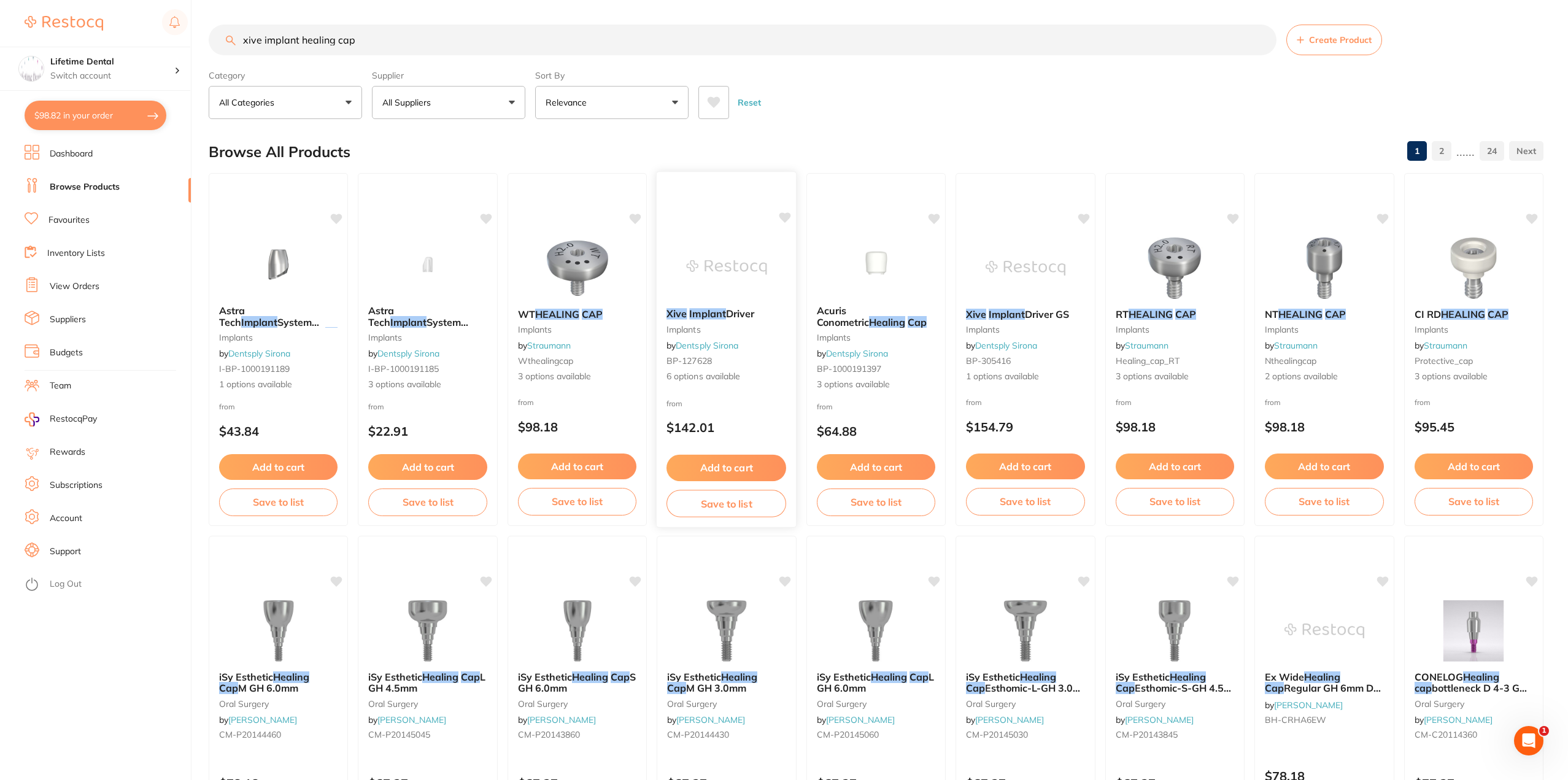
click at [737, 310] on span "Driver" at bounding box center [740, 313] width 28 height 13
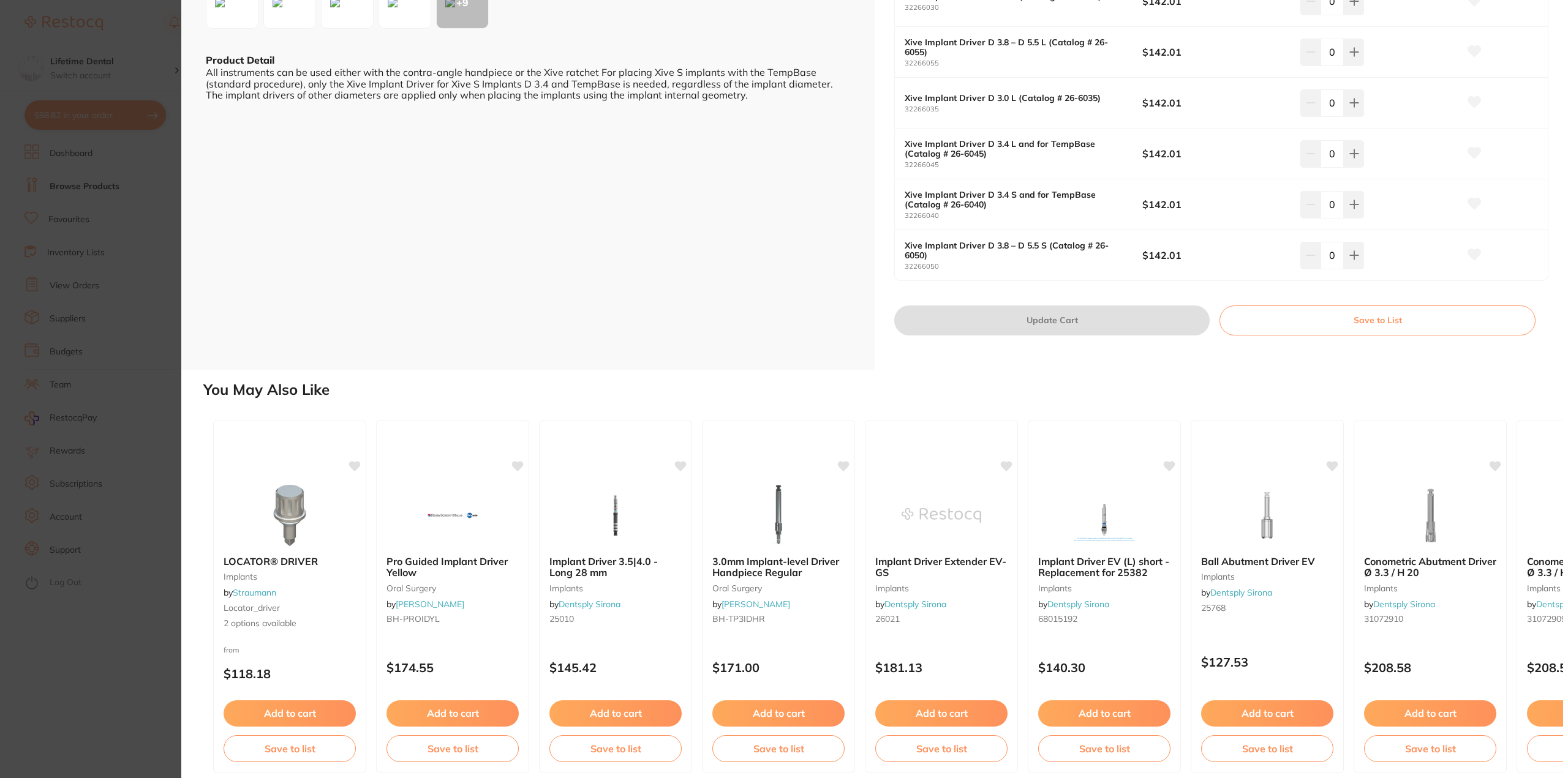
scroll to position [306, 0]
